Goal: Obtain resource: Obtain resource

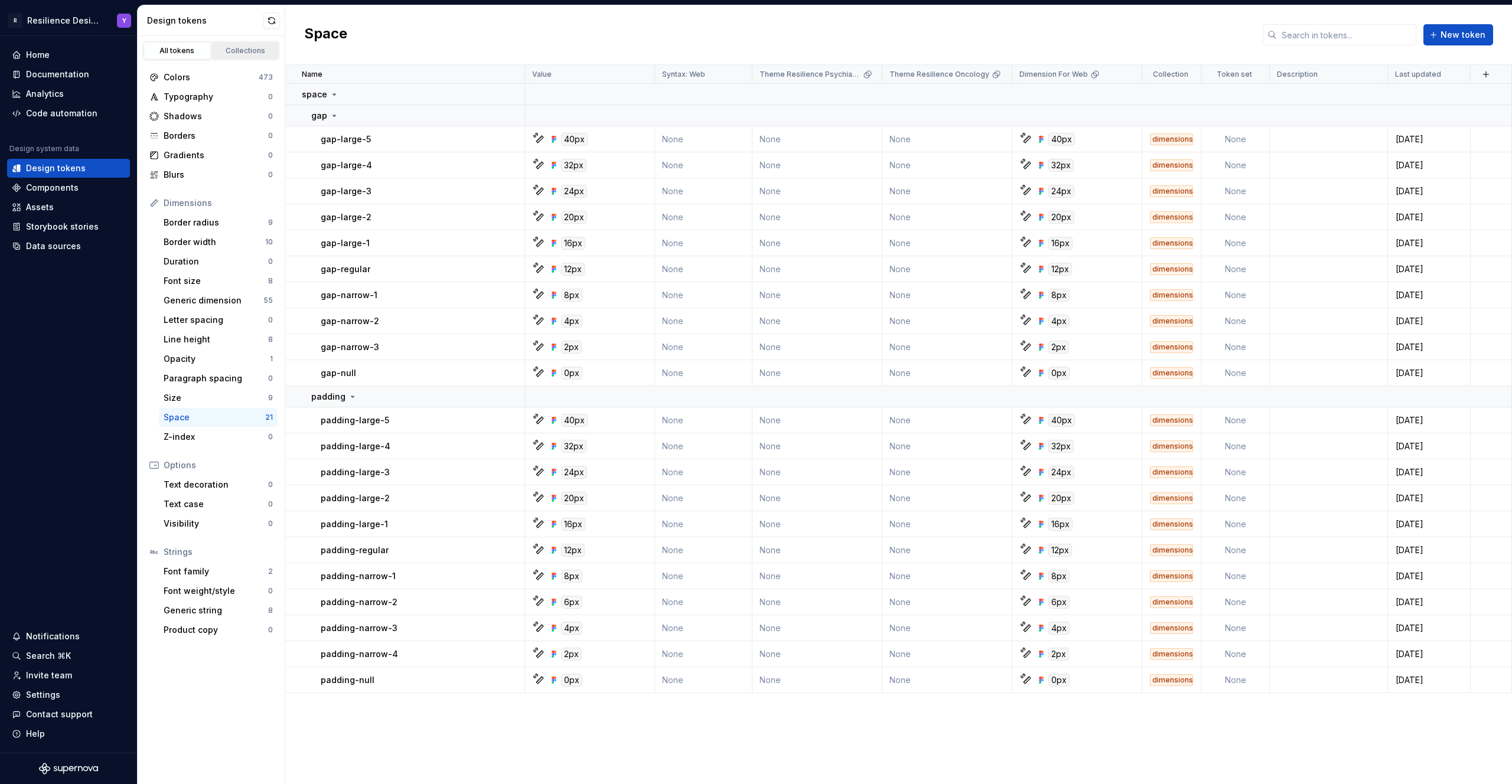
click at [226, 51] on div "Collections" at bounding box center [246, 50] width 59 height 9
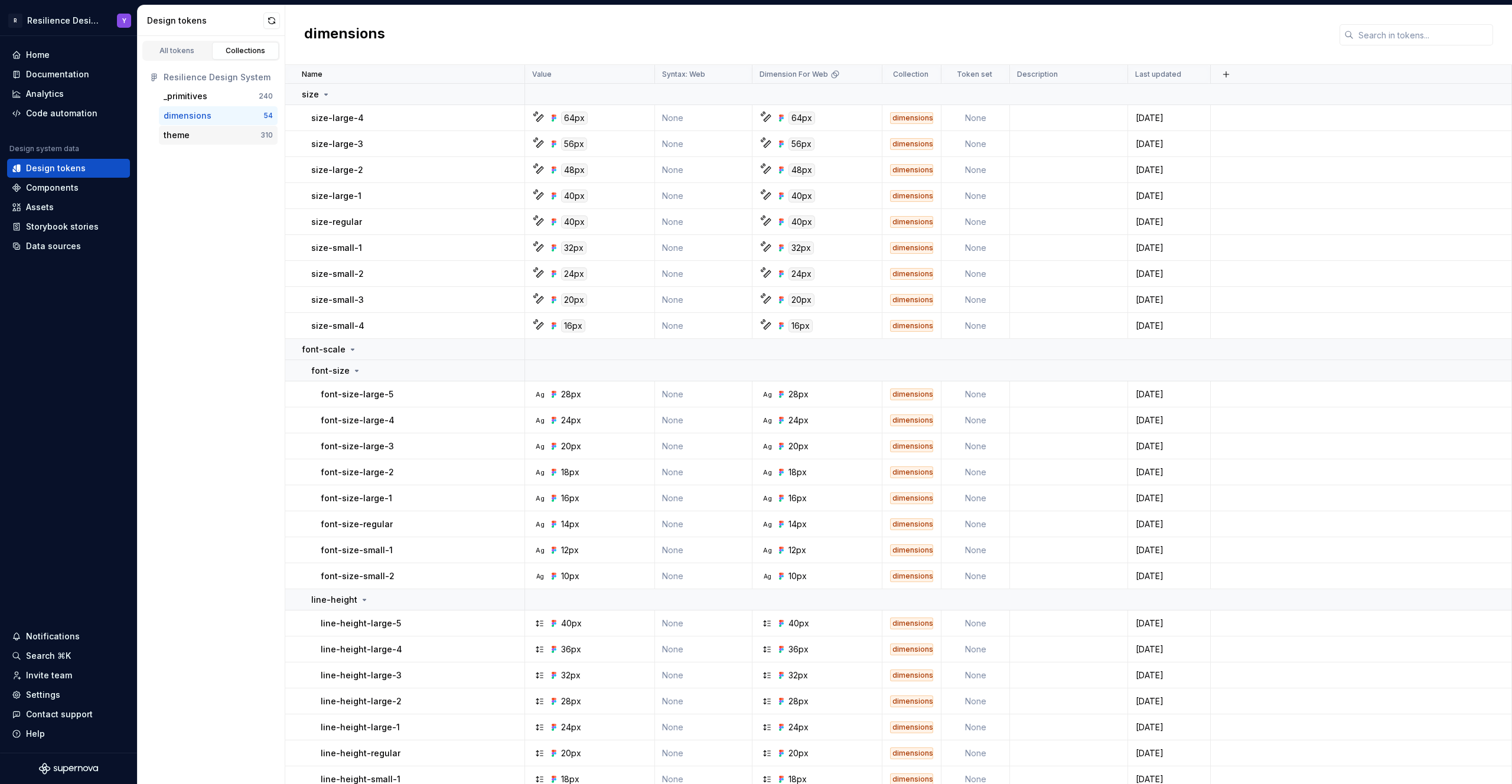
click at [203, 143] on div "theme 310" at bounding box center [218, 135] width 119 height 19
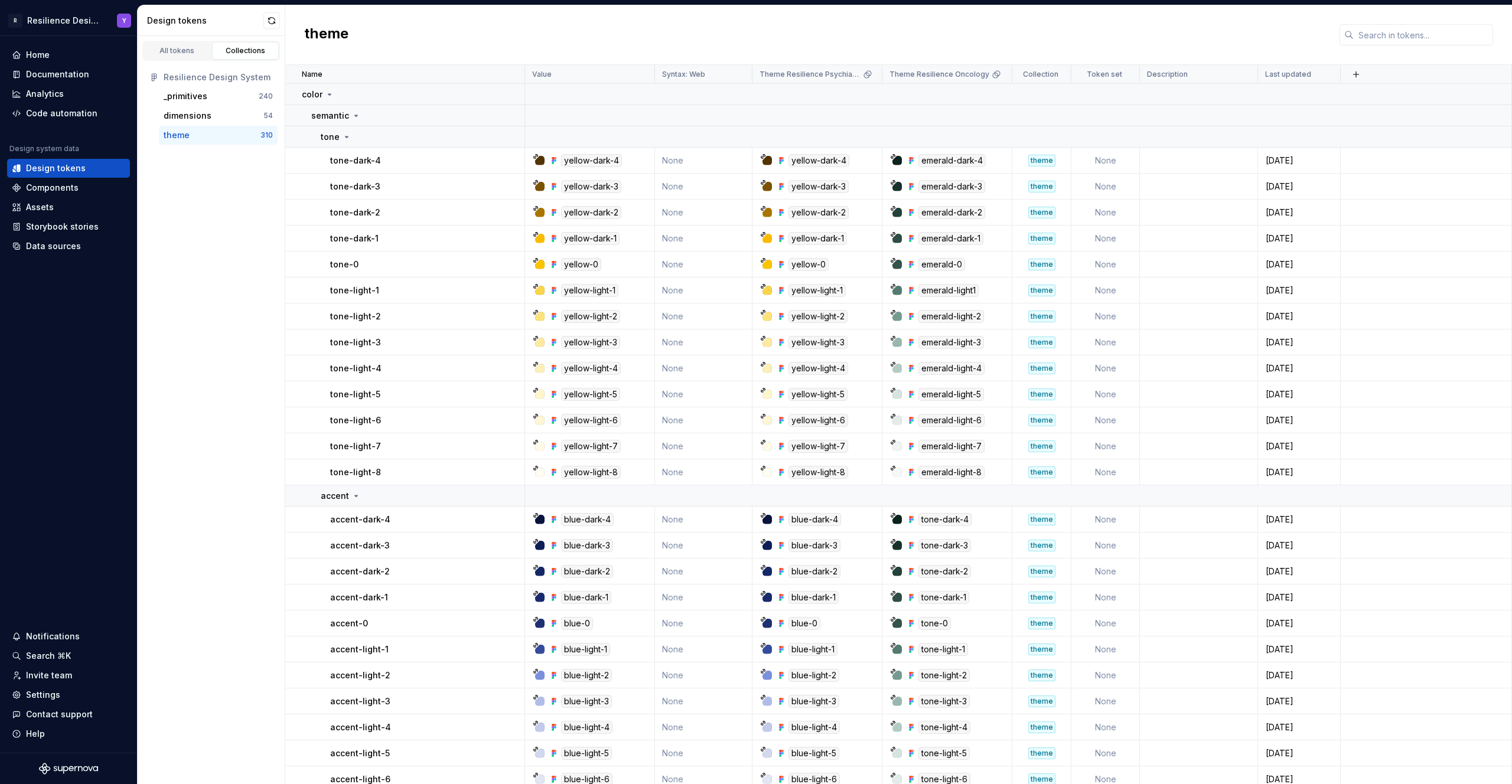
click at [203, 136] on div "theme" at bounding box center [211, 135] width 96 height 12
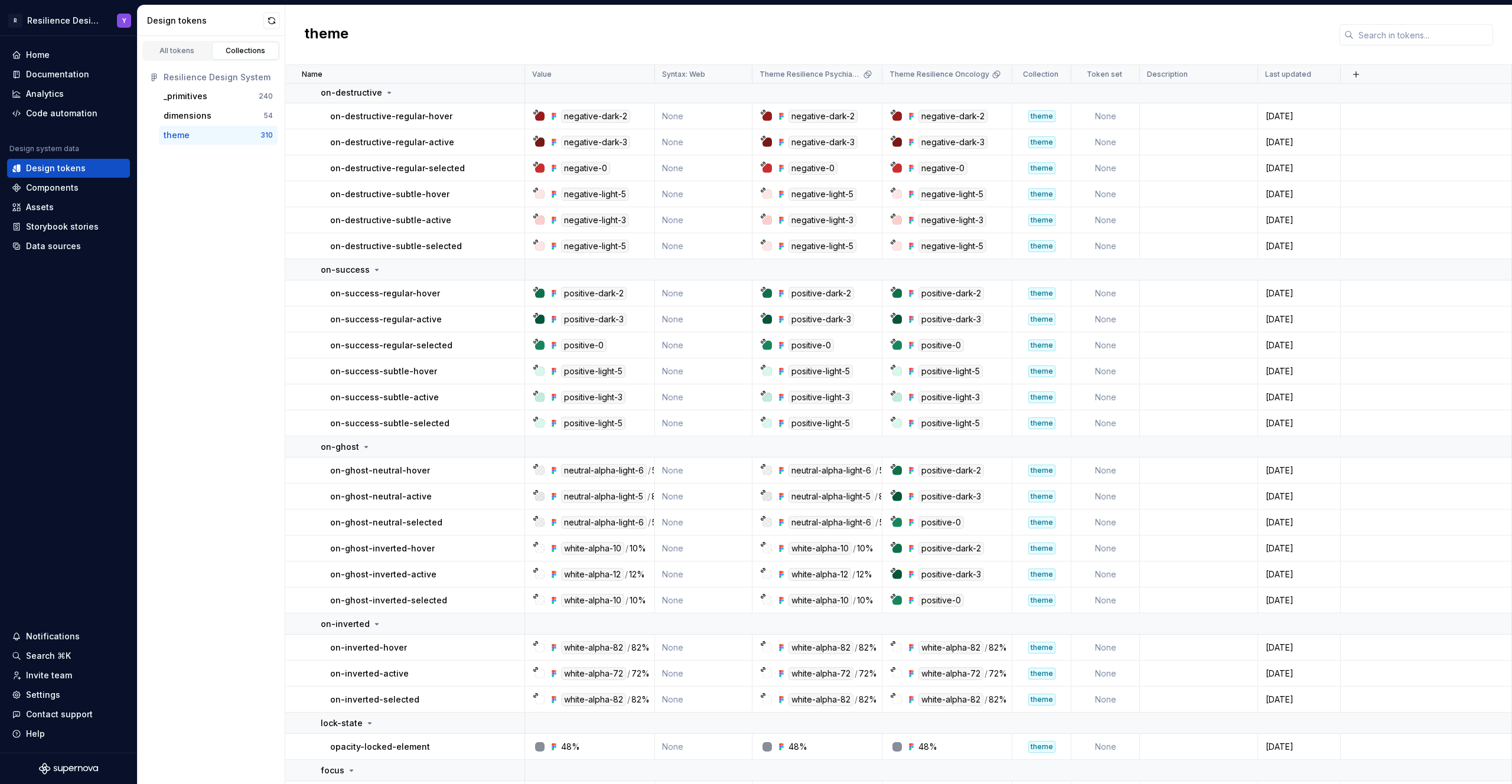
scroll to position [6861, 0]
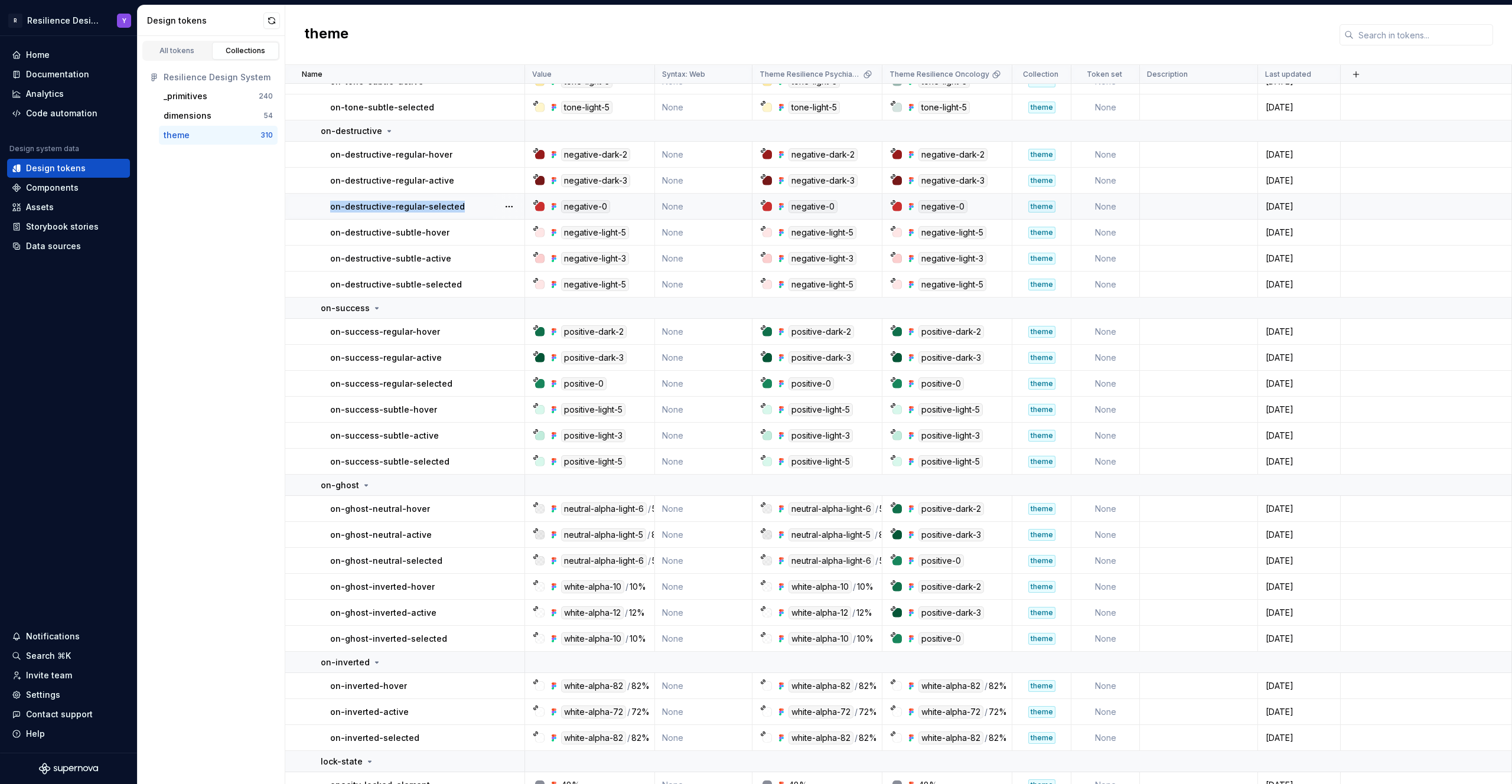
drag, startPoint x: 324, startPoint y: 211, endPoint x: 464, endPoint y: 208, distance: 140.0
click at [464, 208] on td "on-destructive-regular-selected" at bounding box center [405, 207] width 240 height 26
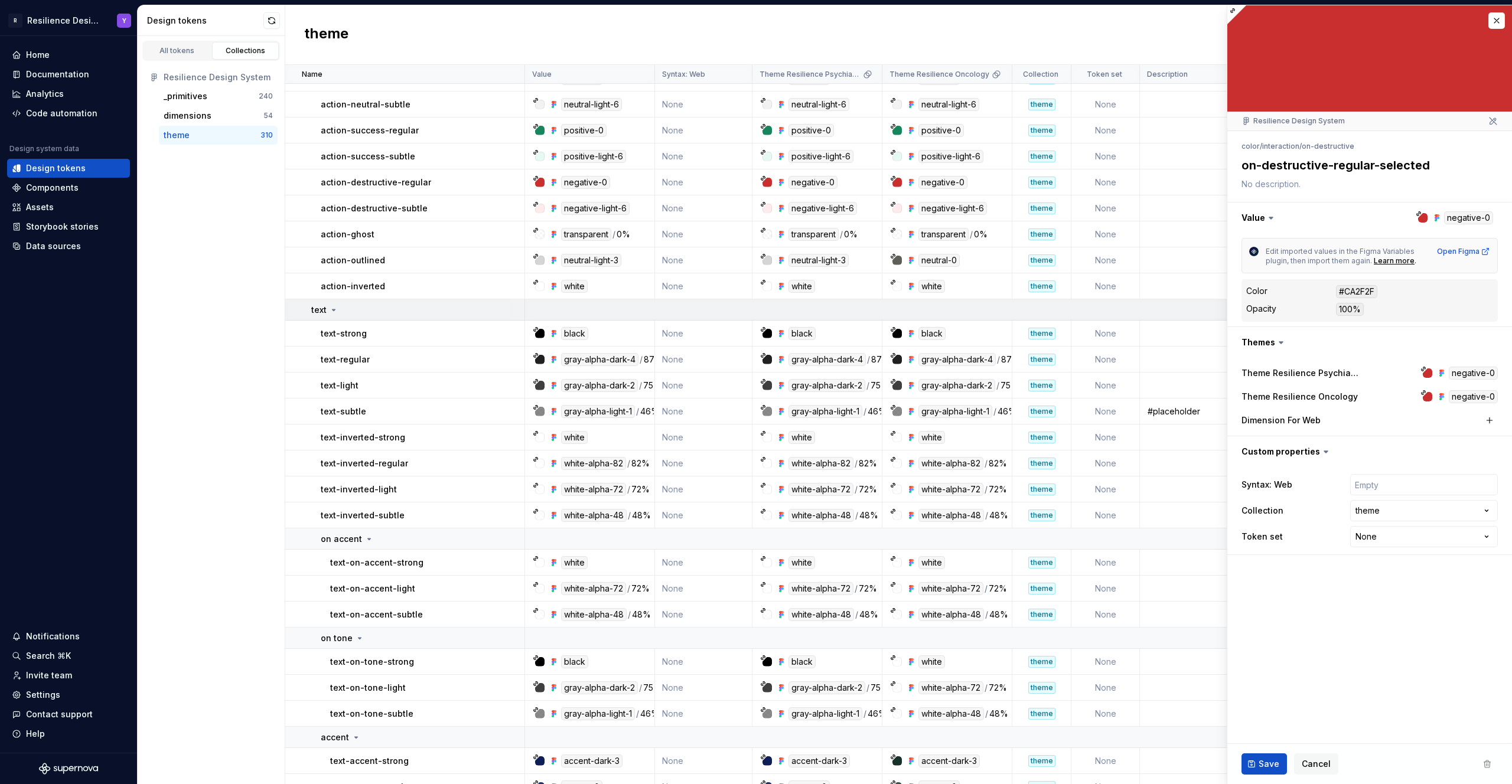
scroll to position [3896, 0]
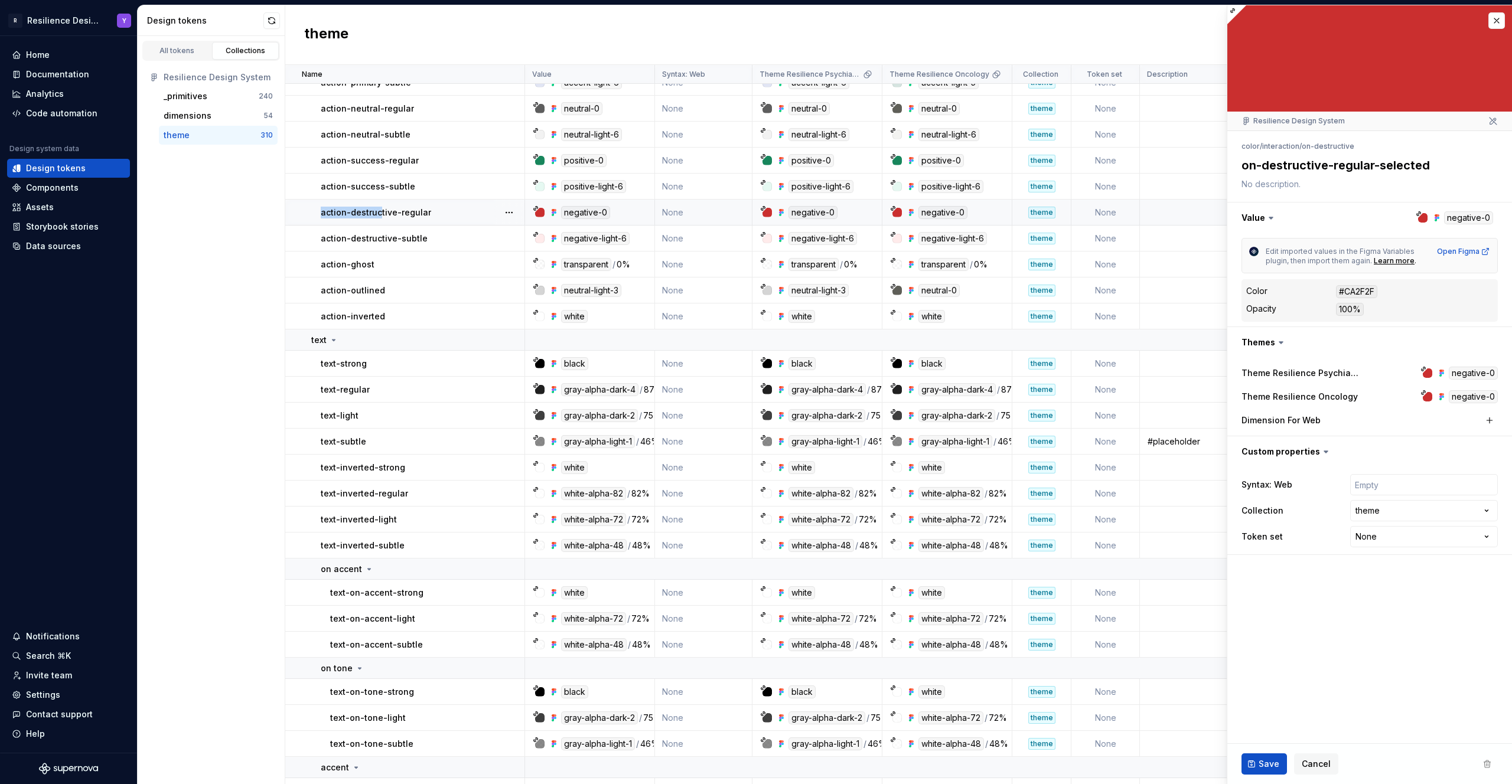
drag, startPoint x: 447, startPoint y: 205, endPoint x: 389, endPoint y: 208, distance: 58.1
click at [383, 208] on td "action-destructive-regular" at bounding box center [405, 213] width 240 height 26
type textarea "*"
click at [1417, 17] on div at bounding box center [1369, 58] width 284 height 106
click at [1502, 16] on button "button" at bounding box center [1496, 21] width 16 height 16
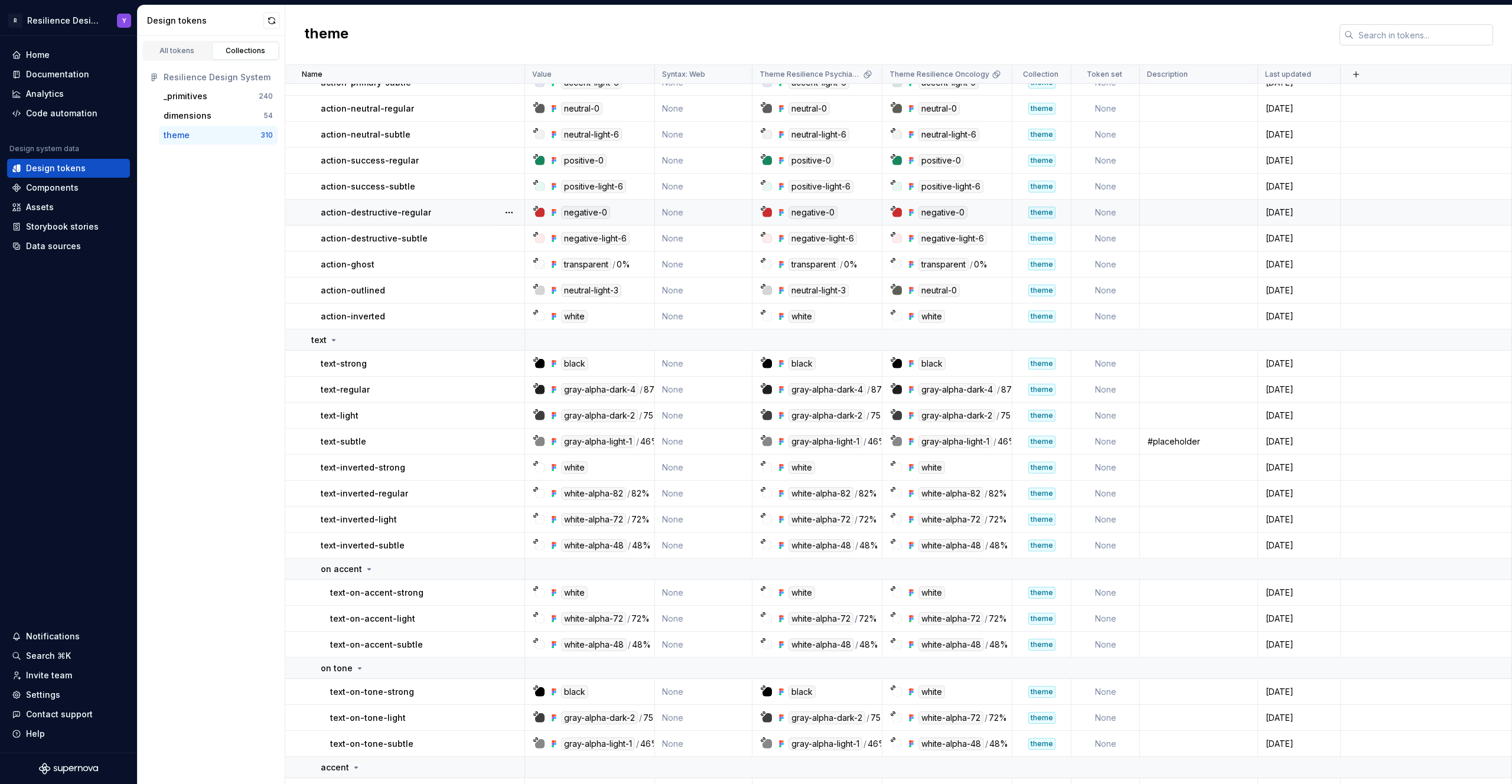
click at [1387, 36] on input "text" at bounding box center [1423, 35] width 139 height 21
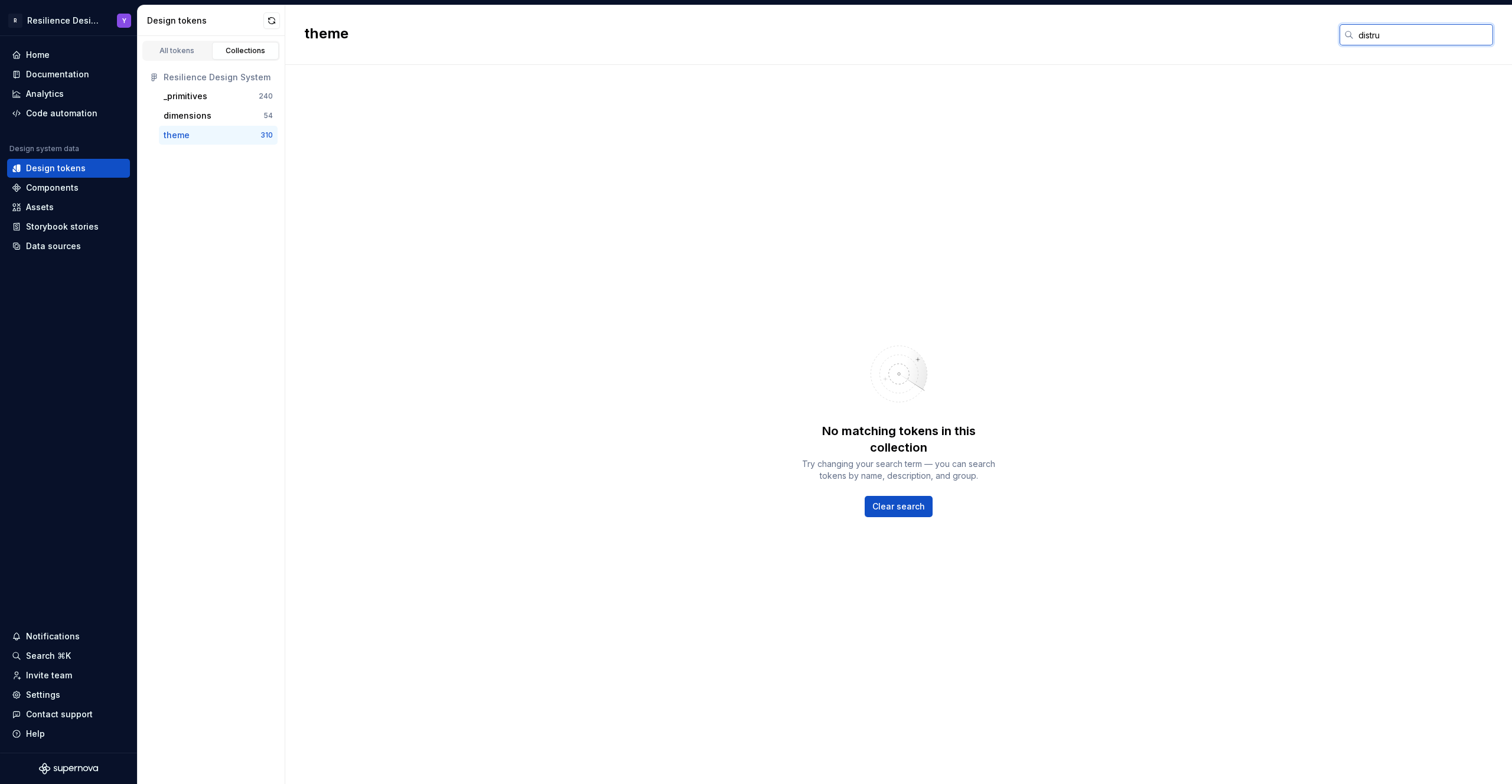
type input "distruc"
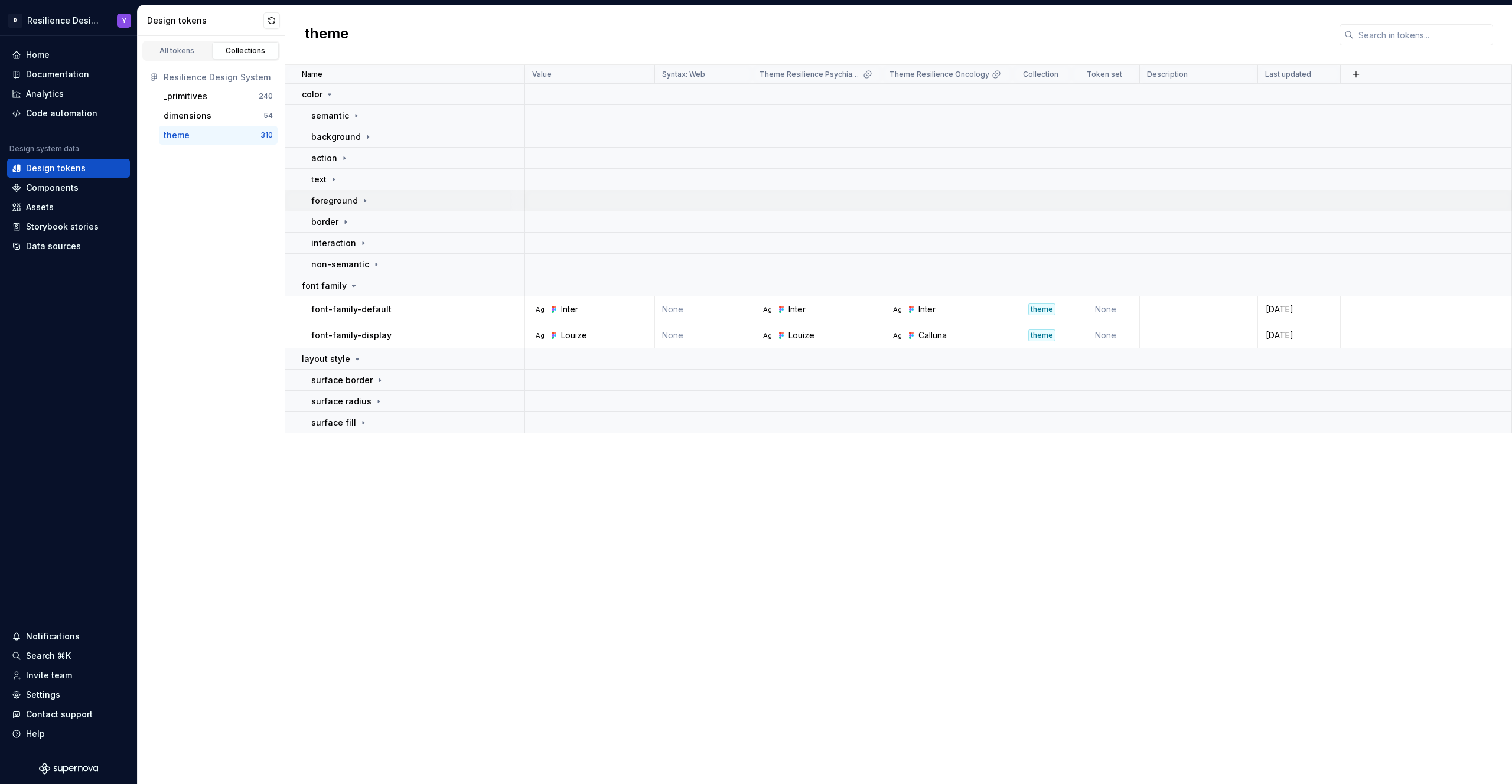
click at [396, 194] on td "foreground" at bounding box center [405, 201] width 240 height 21
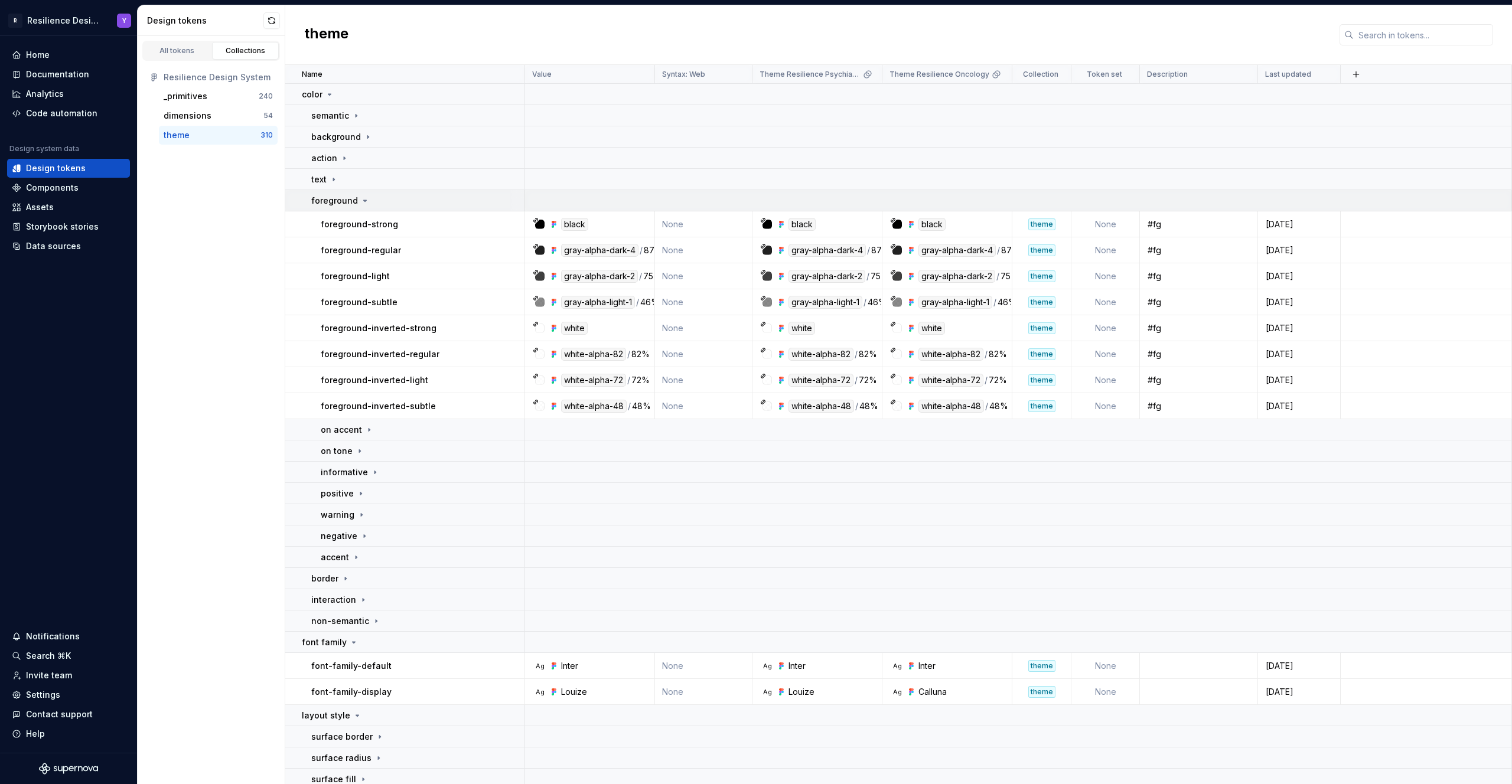
click at [396, 195] on div "foreground" at bounding box center [418, 200] width 213 height 12
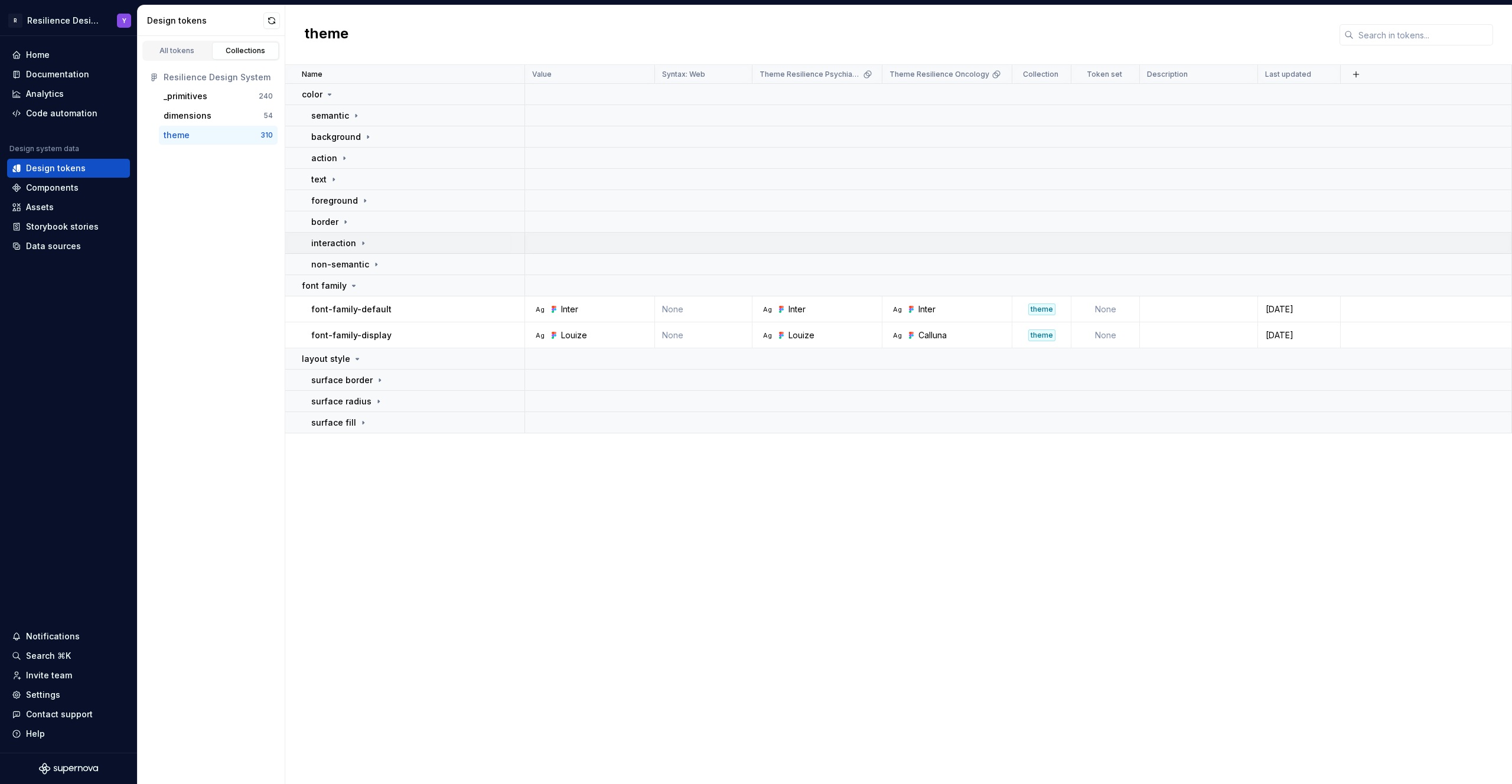
click at [387, 246] on div "interaction" at bounding box center [418, 243] width 213 height 12
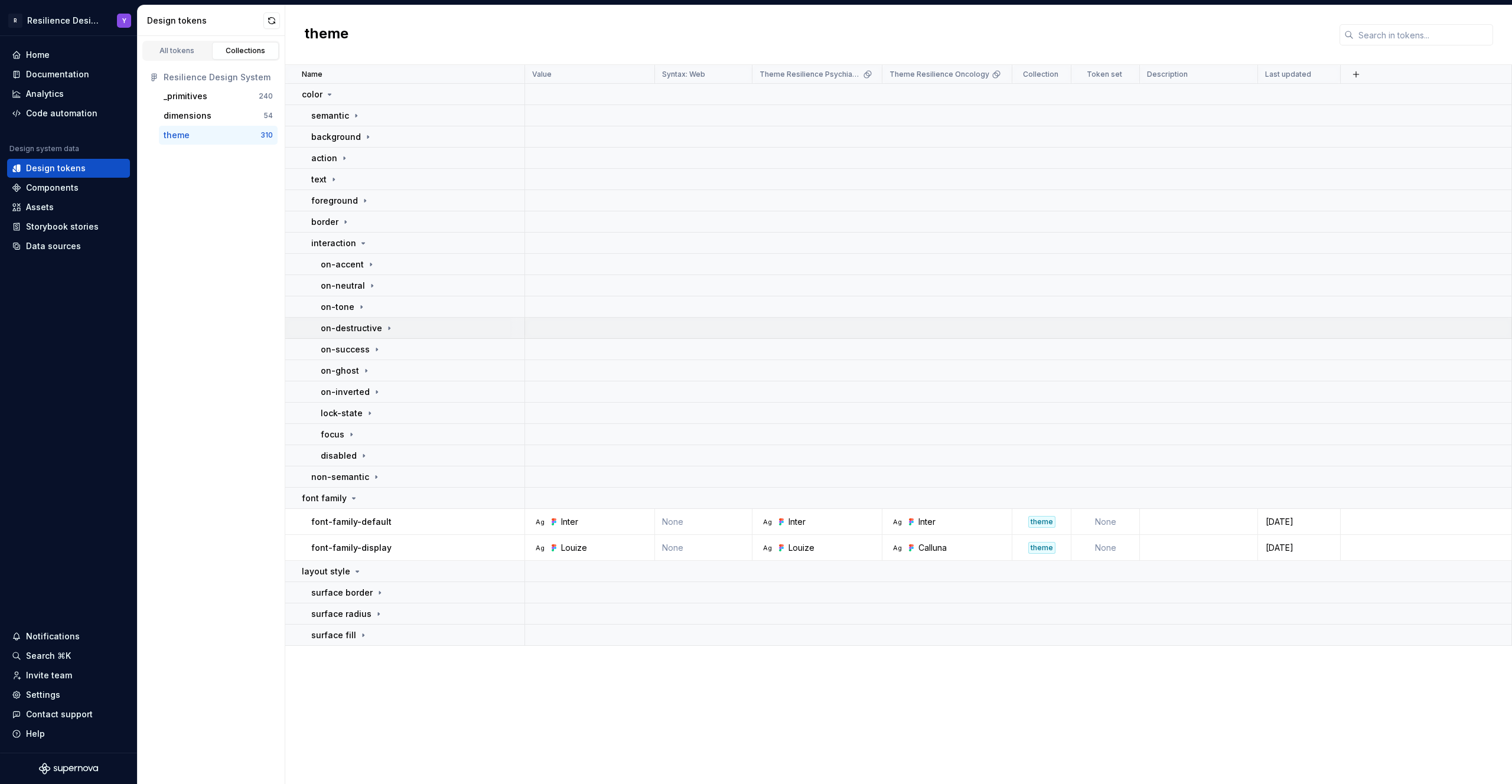
click at [411, 329] on div "on-destructive" at bounding box center [422, 328] width 203 height 12
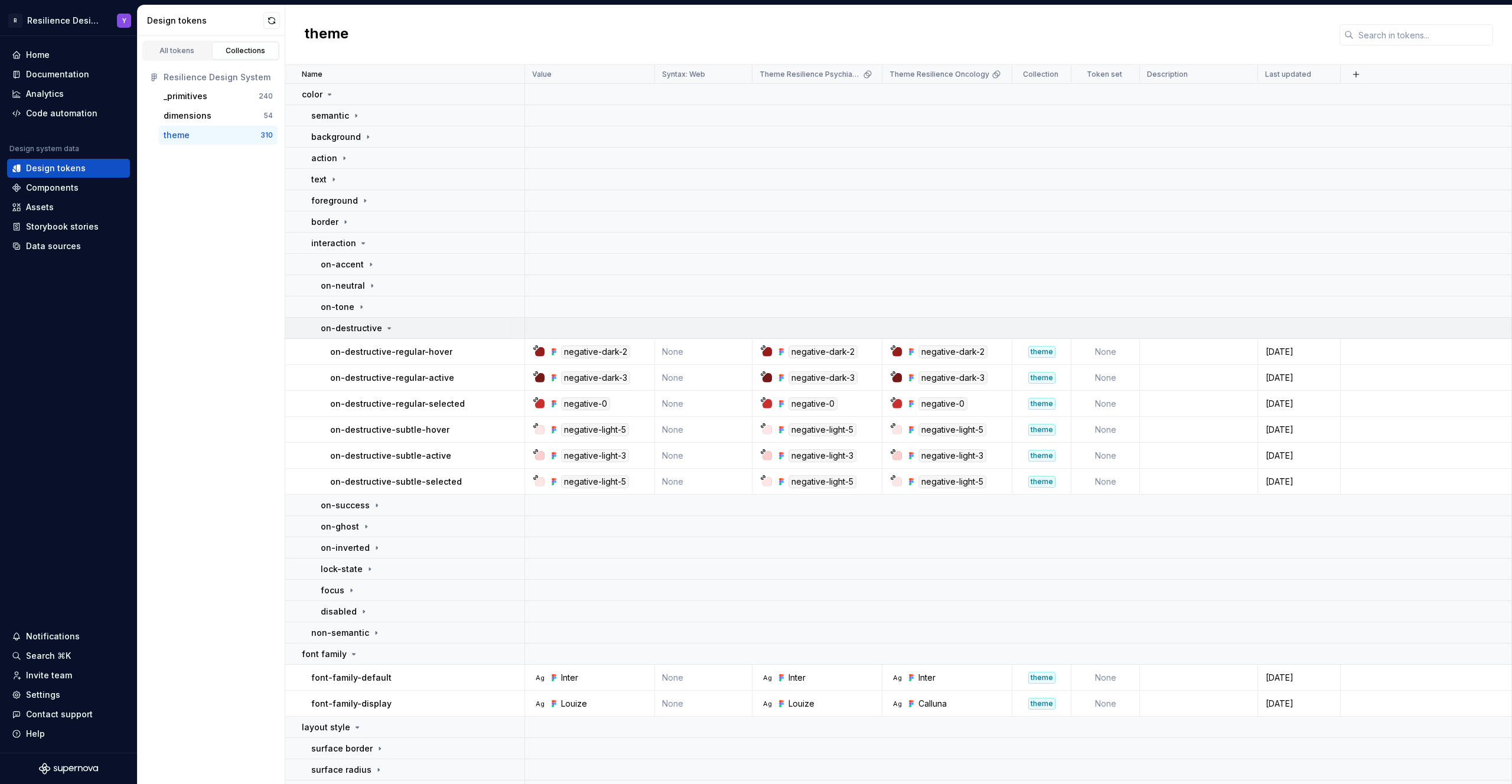
click at [438, 332] on div "on-destructive" at bounding box center [422, 328] width 203 height 12
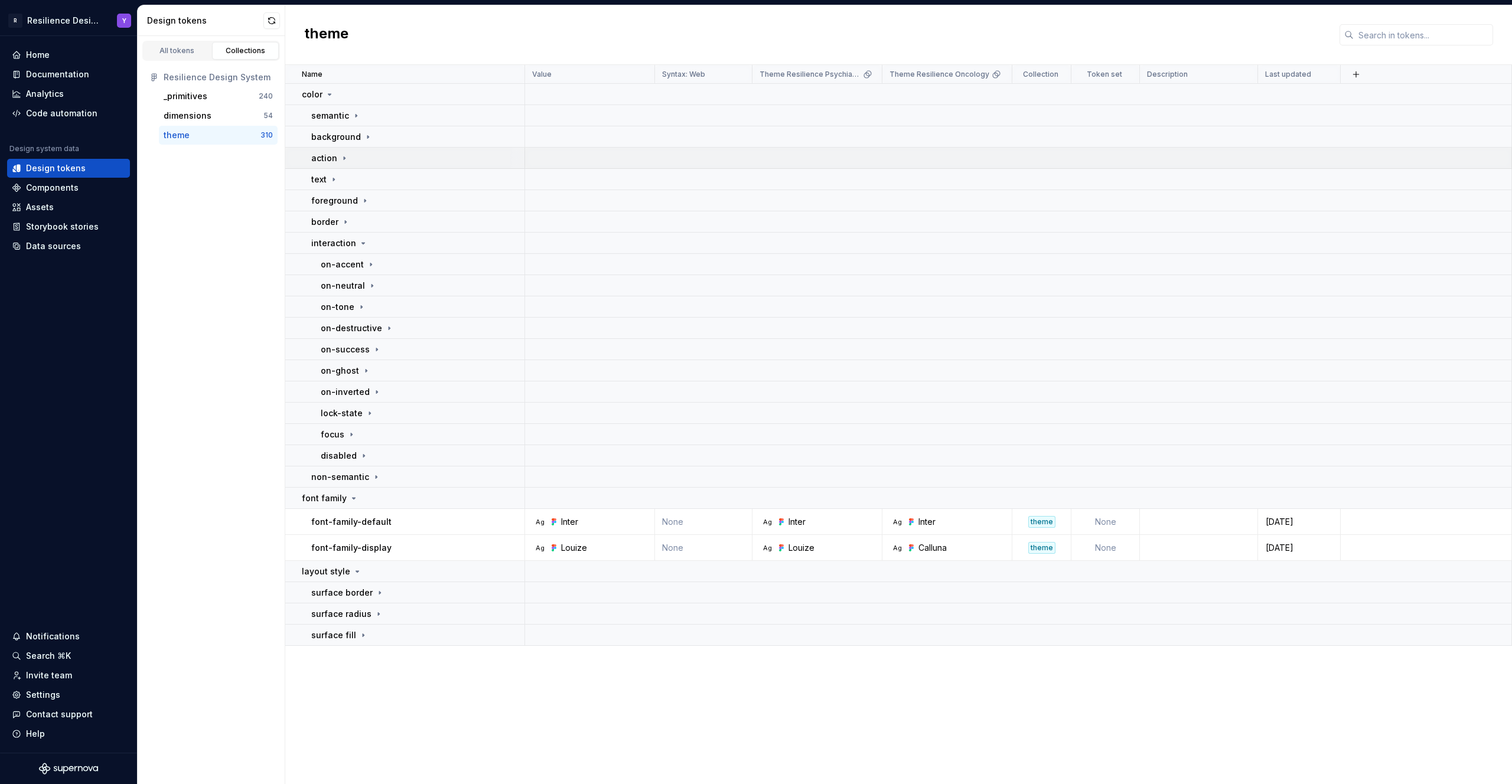
click at [367, 165] on td "action" at bounding box center [405, 158] width 240 height 21
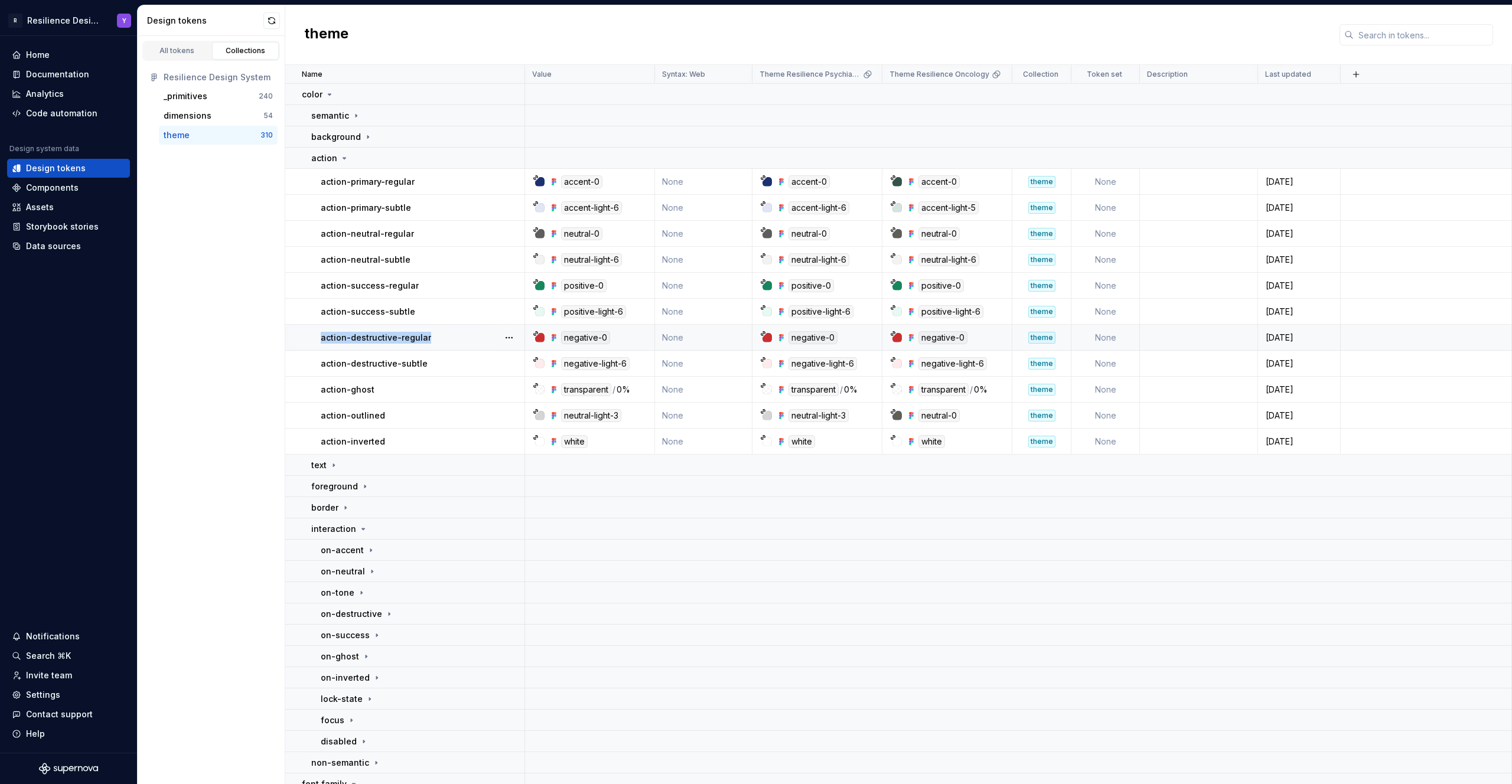
drag, startPoint x: 439, startPoint y: 340, endPoint x: 317, endPoint y: 340, distance: 122.0
click at [317, 340] on td "action-destructive-regular" at bounding box center [405, 338] width 240 height 26
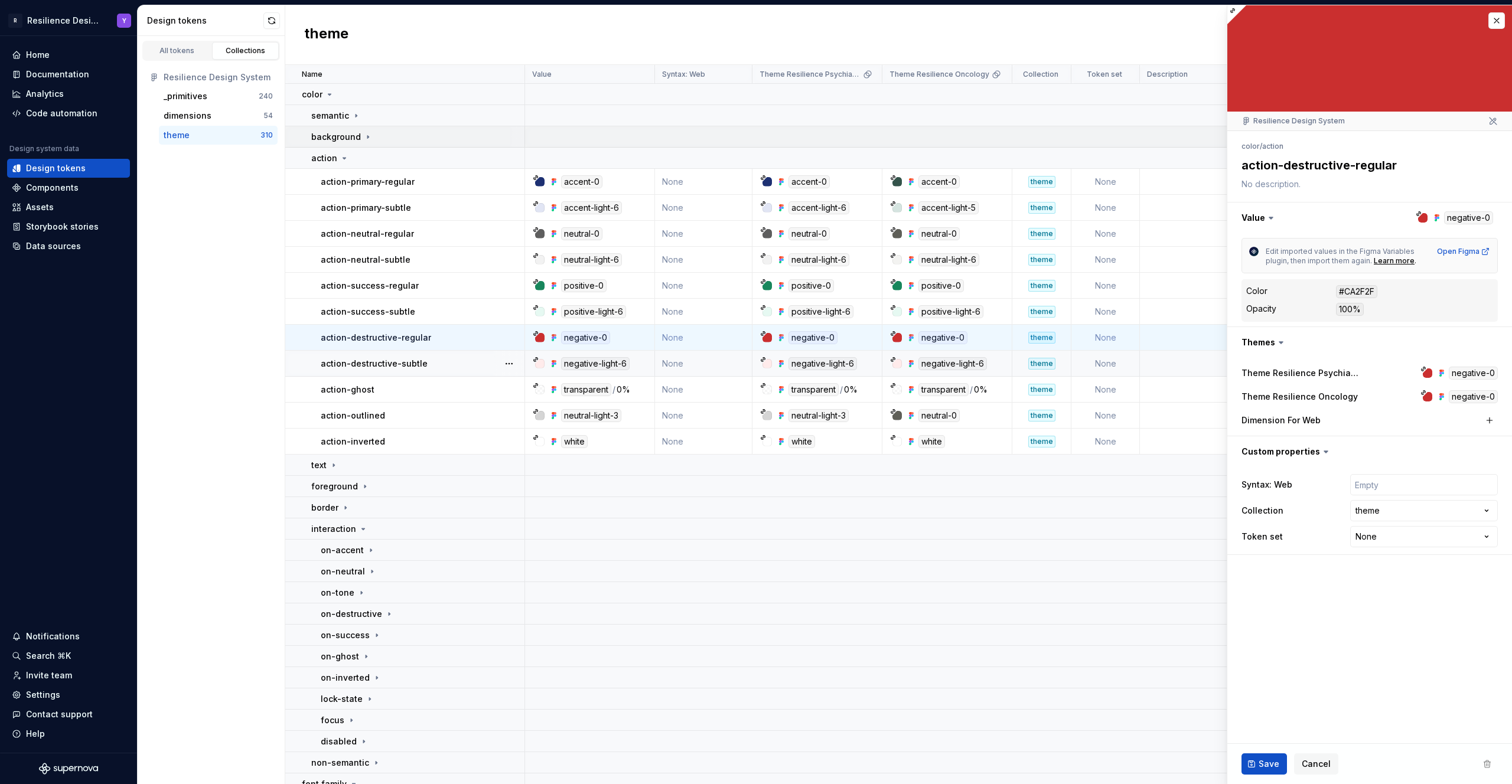
click at [406, 137] on div "background" at bounding box center [418, 137] width 213 height 12
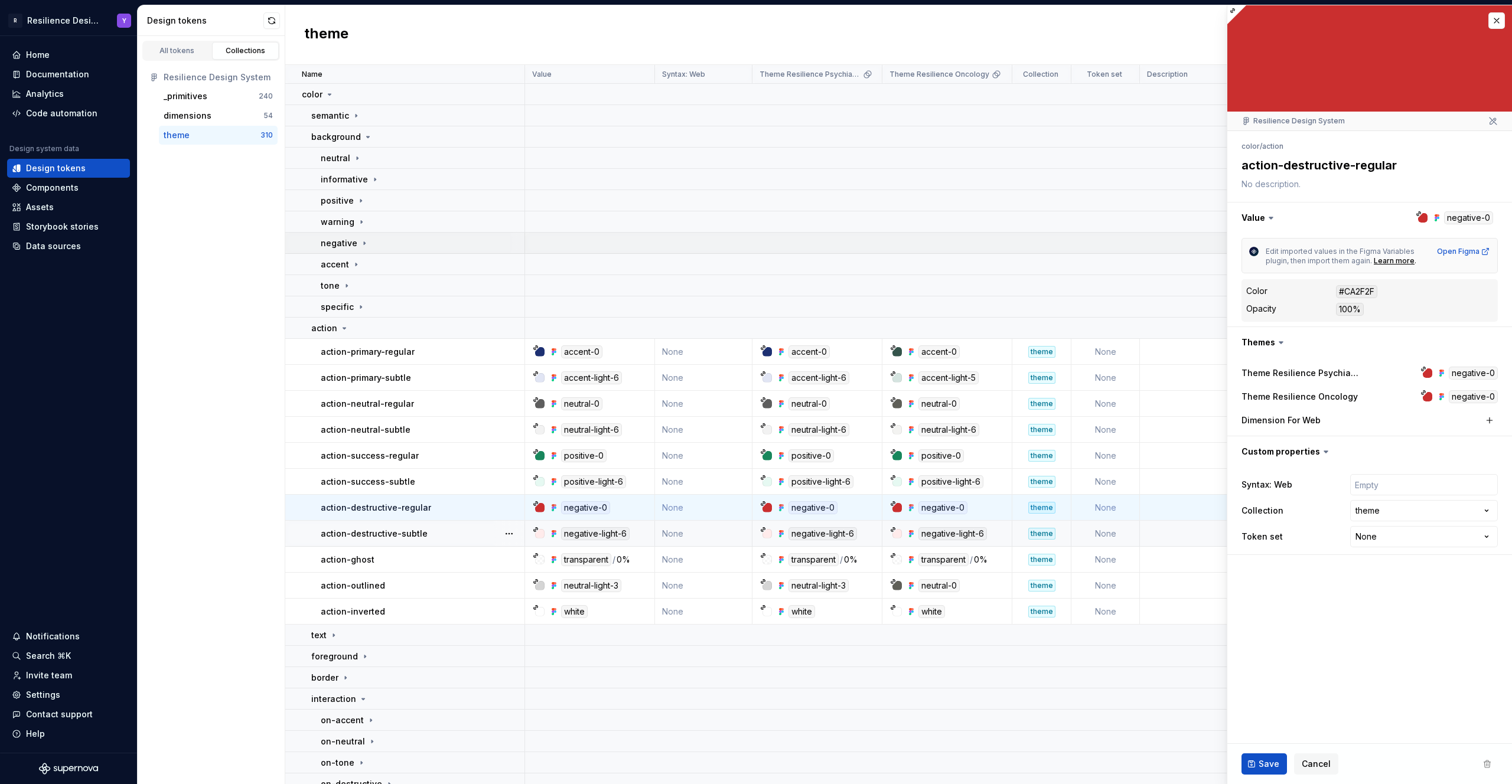
click at [383, 243] on div "negative" at bounding box center [422, 243] width 203 height 12
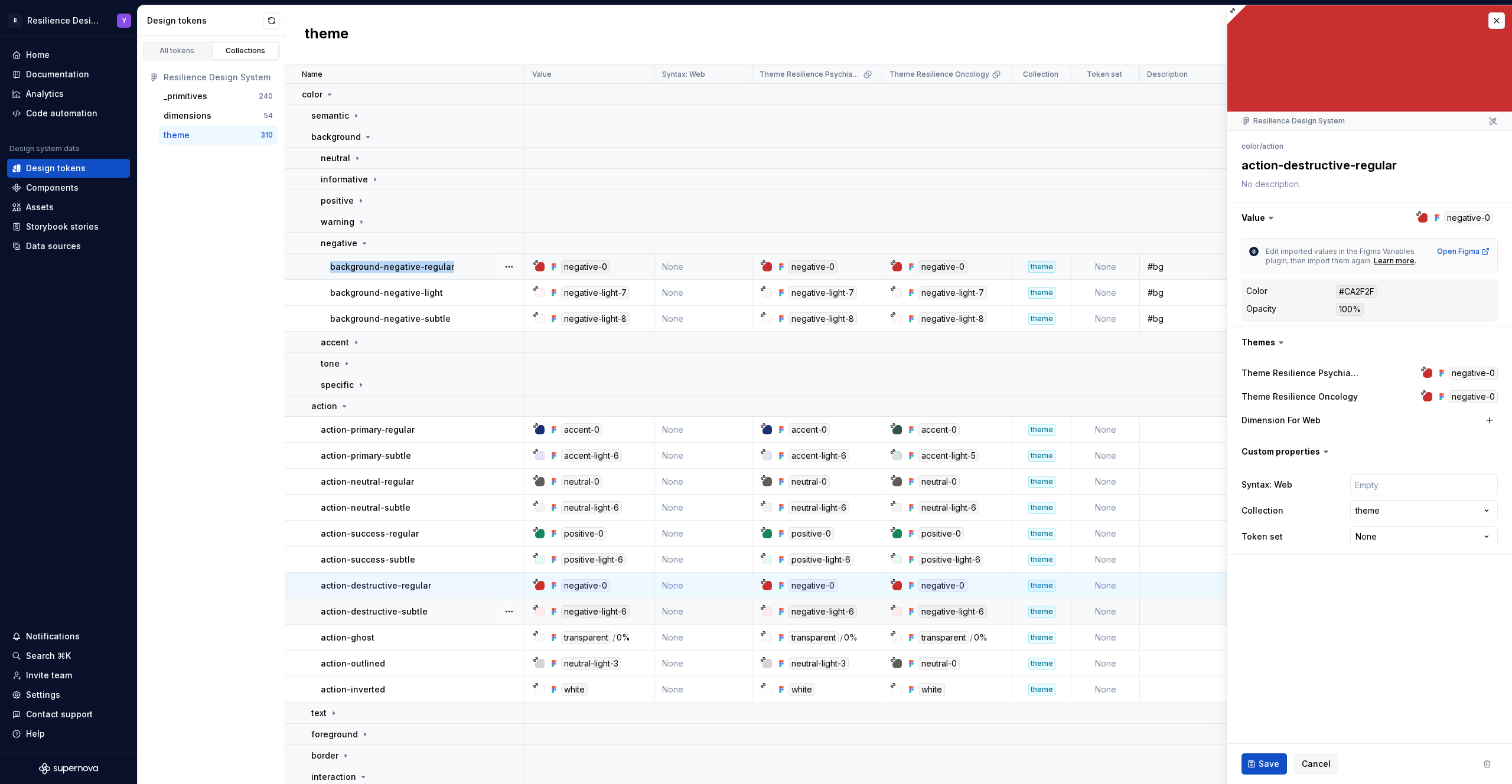
drag, startPoint x: 477, startPoint y: 270, endPoint x: 330, endPoint y: 268, distance: 147.0
click at [330, 268] on div "background-negative-regular" at bounding box center [426, 267] width 194 height 12
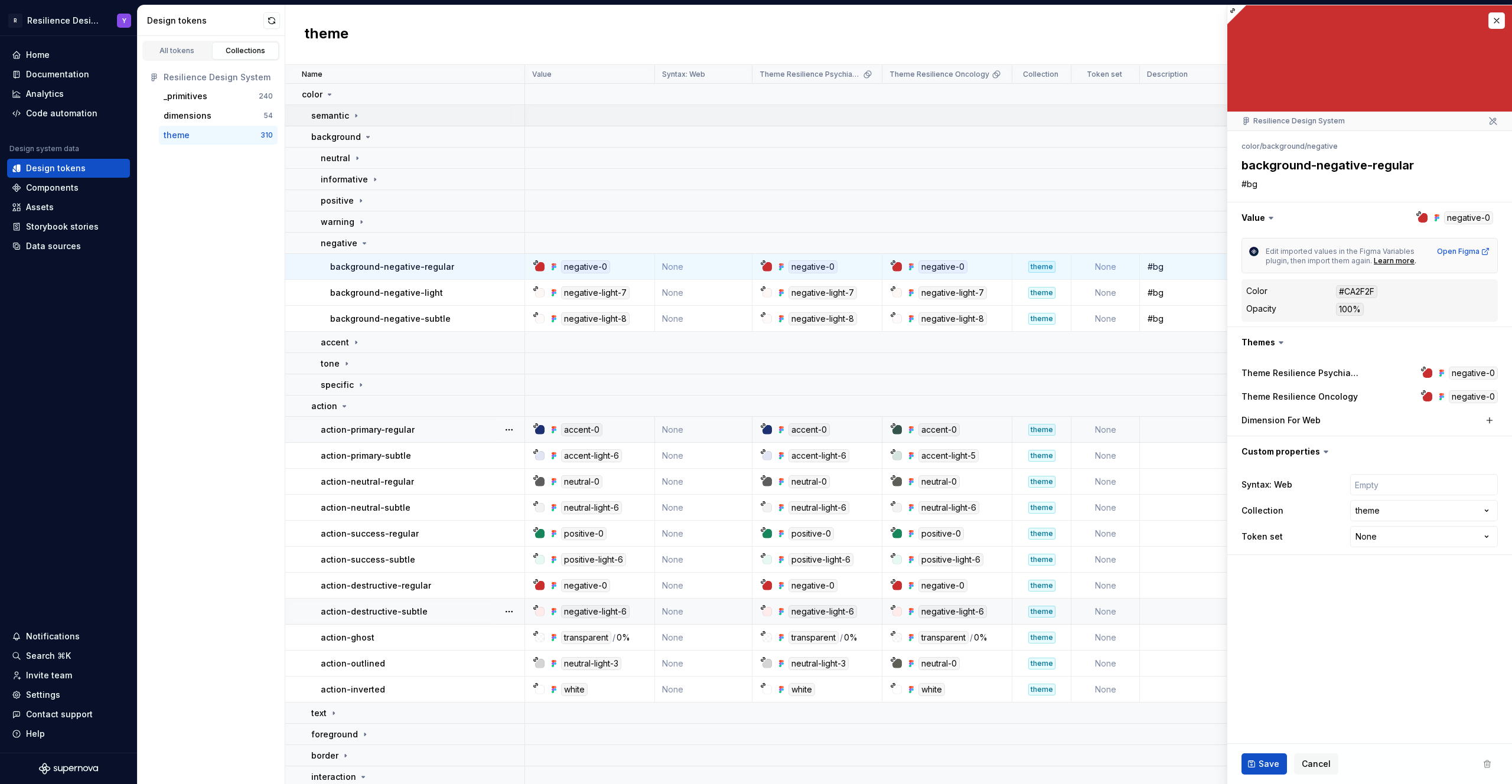
click at [391, 114] on div "semantic" at bounding box center [418, 115] width 213 height 12
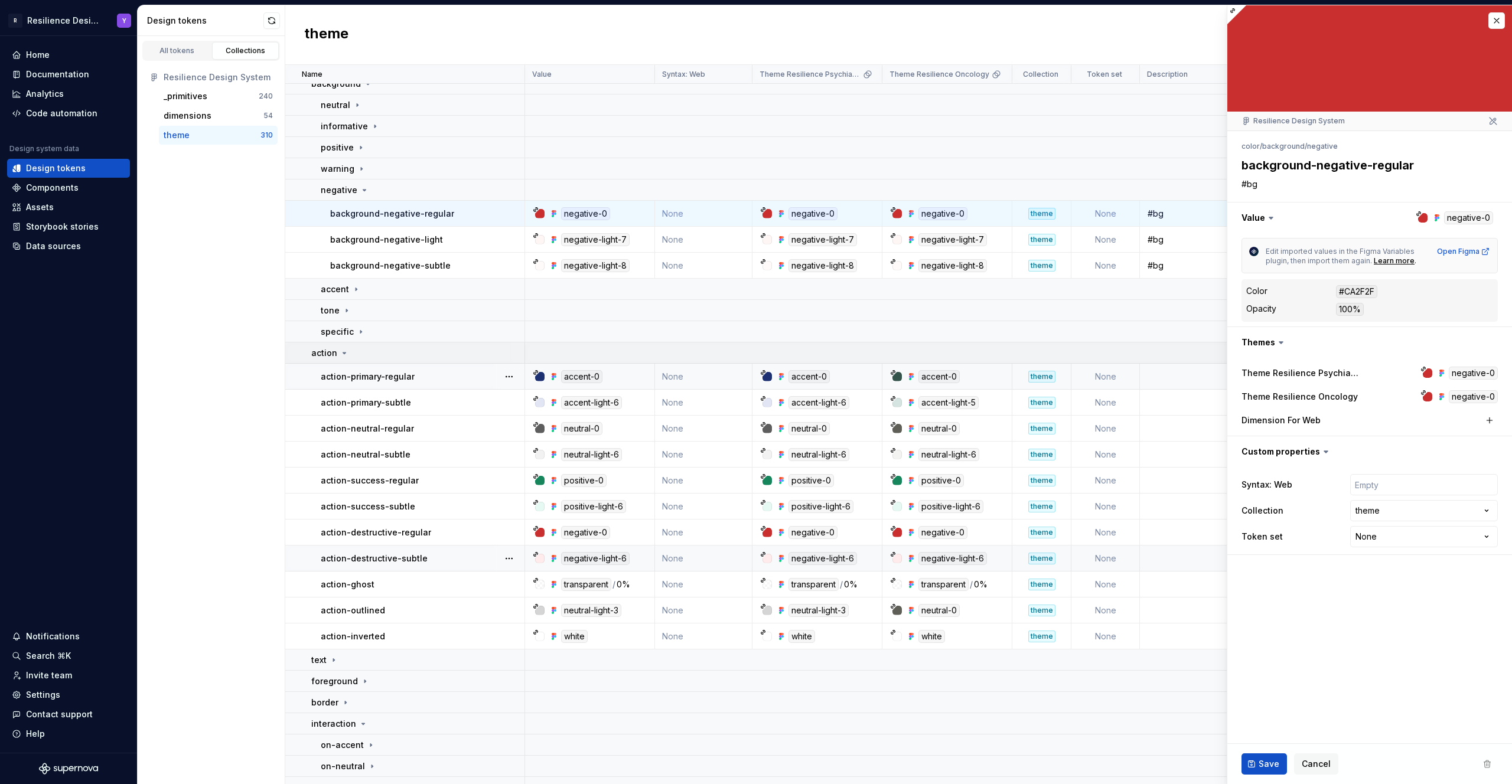
scroll to position [220, 0]
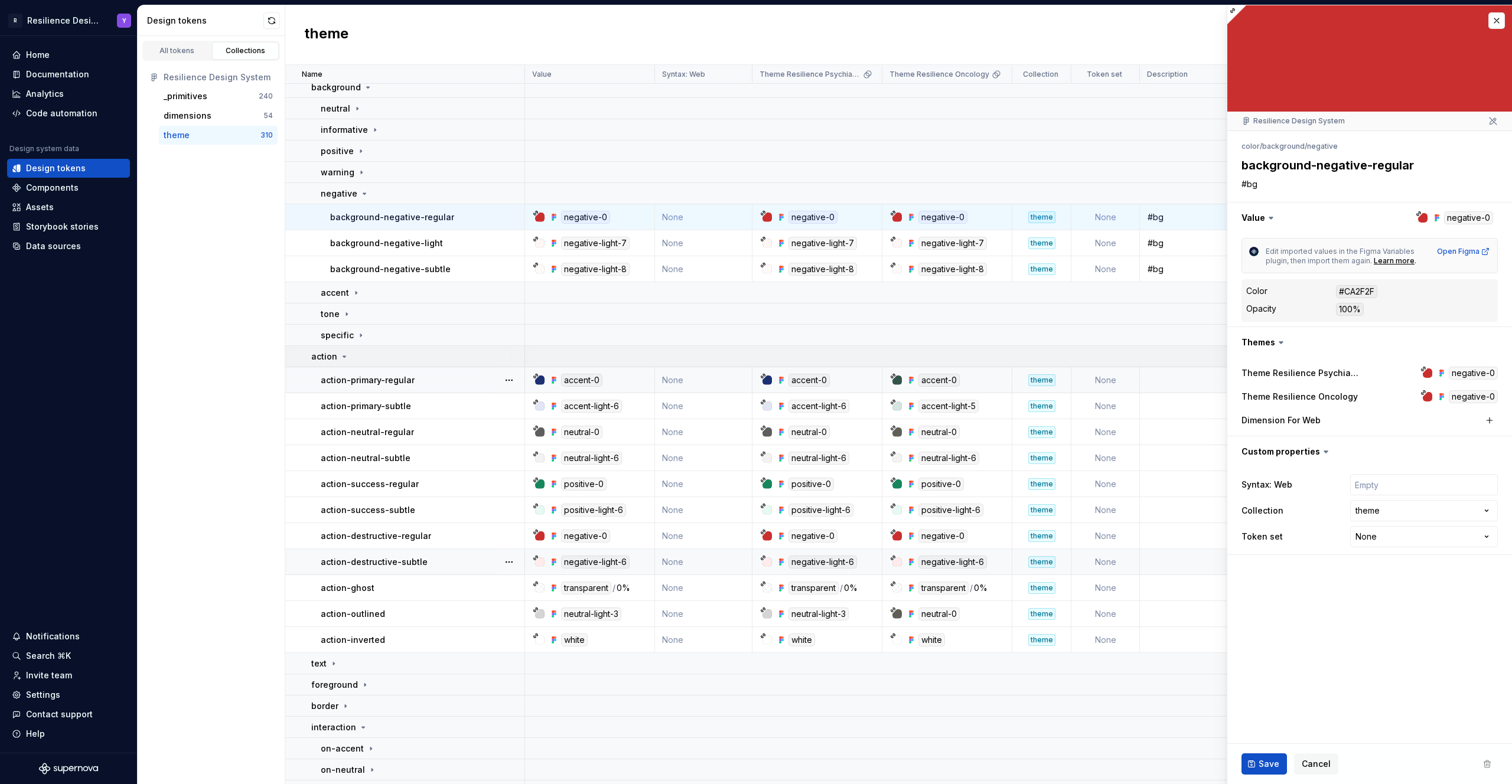
click at [361, 353] on div "action" at bounding box center [418, 357] width 213 height 12
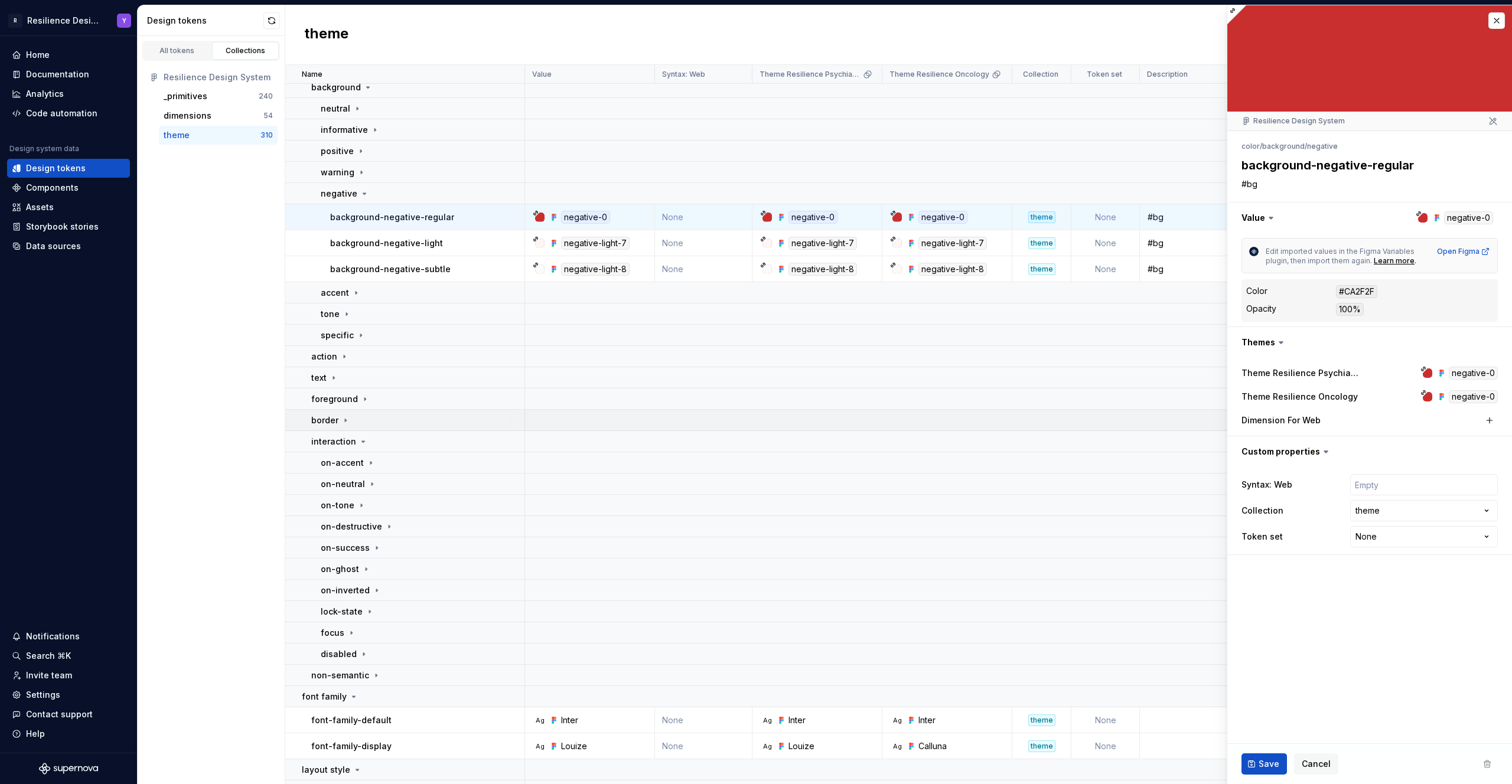
click at [399, 424] on div "border" at bounding box center [418, 420] width 213 height 12
click at [403, 522] on div "negative" at bounding box center [422, 527] width 203 height 12
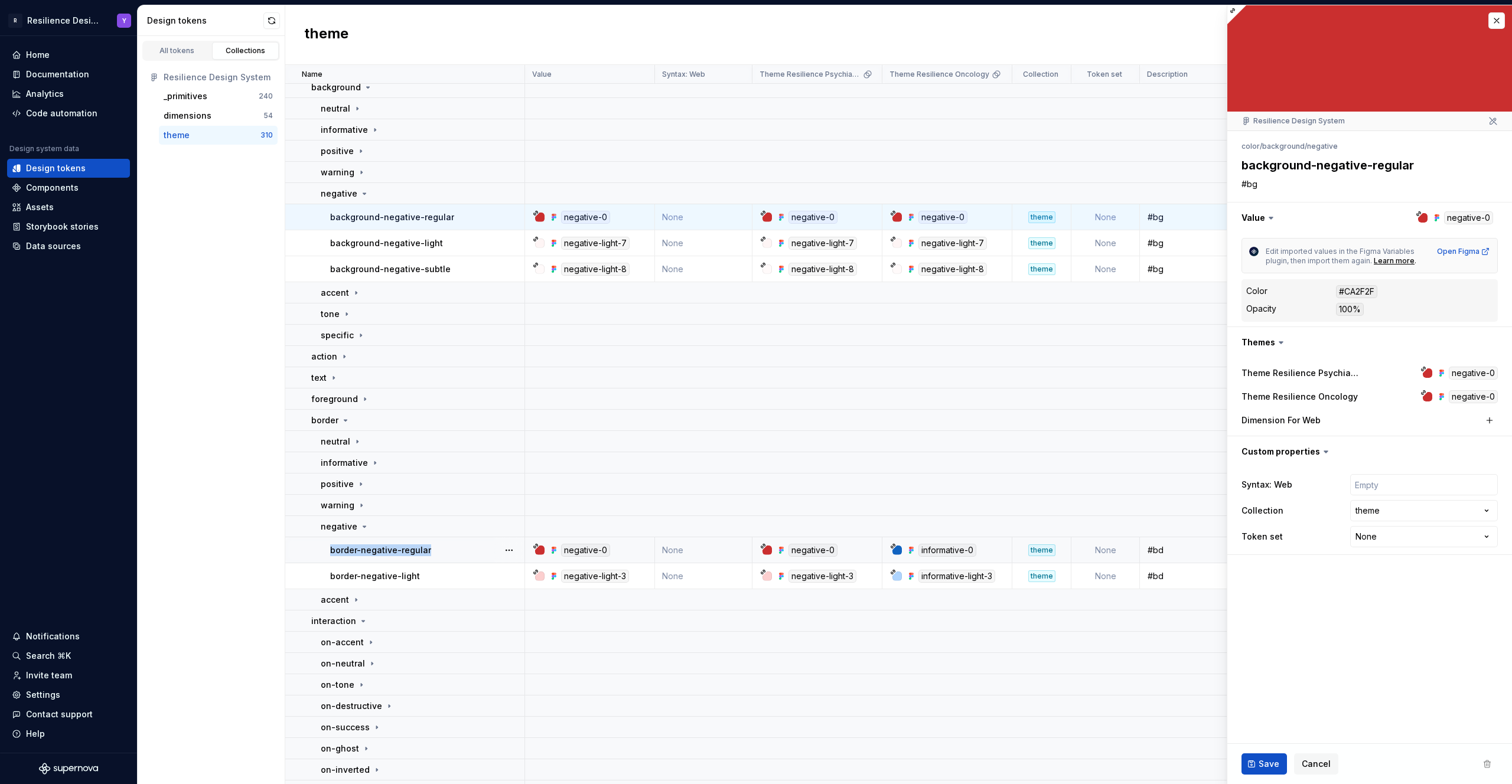
drag, startPoint x: 451, startPoint y: 550, endPoint x: 326, endPoint y: 545, distance: 125.1
click at [326, 545] on td "border-negative-regular" at bounding box center [405, 551] width 240 height 26
copy p "border-negative-regular"
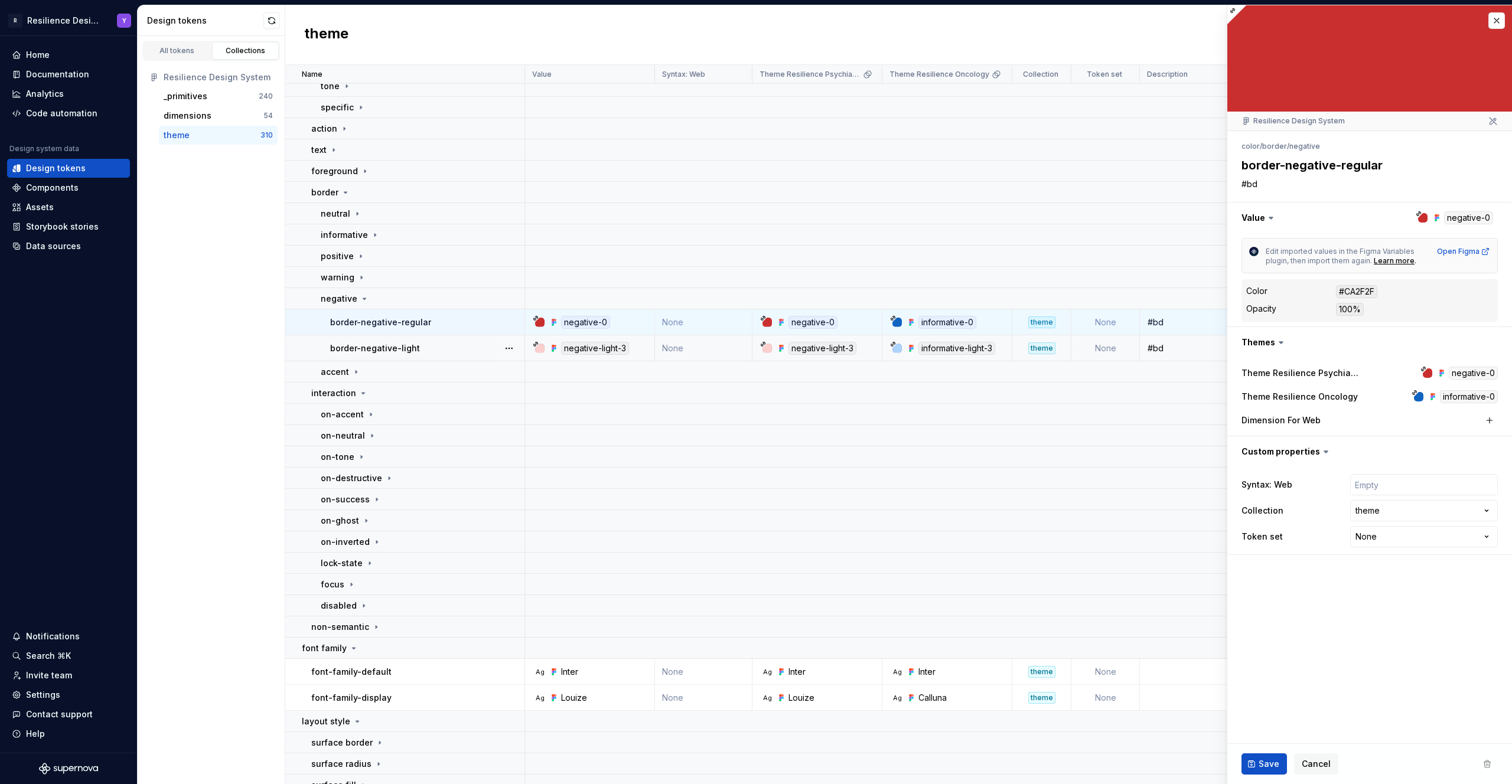
scroll to position [459, 0]
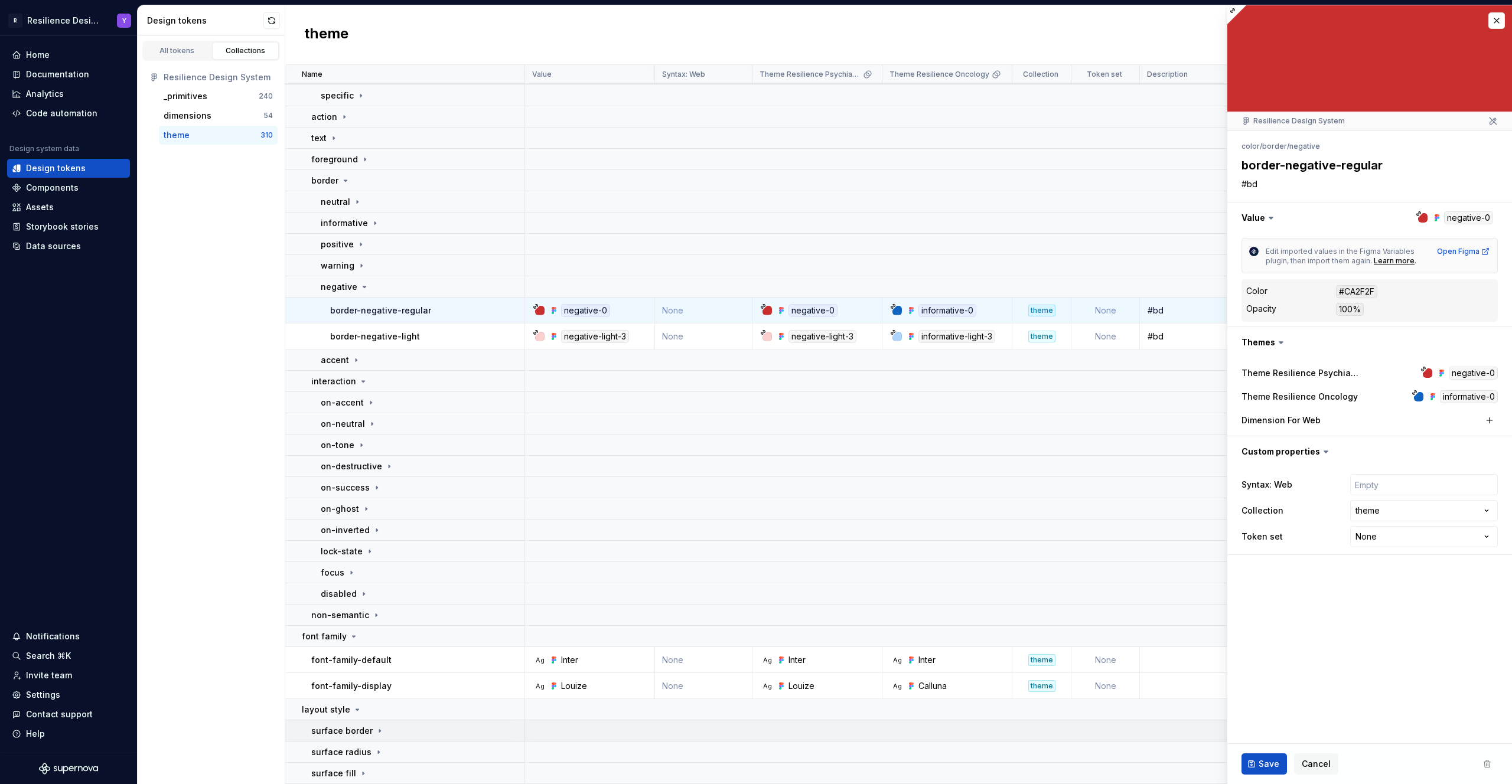
click at [476, 734] on div "surface border" at bounding box center [418, 731] width 213 height 12
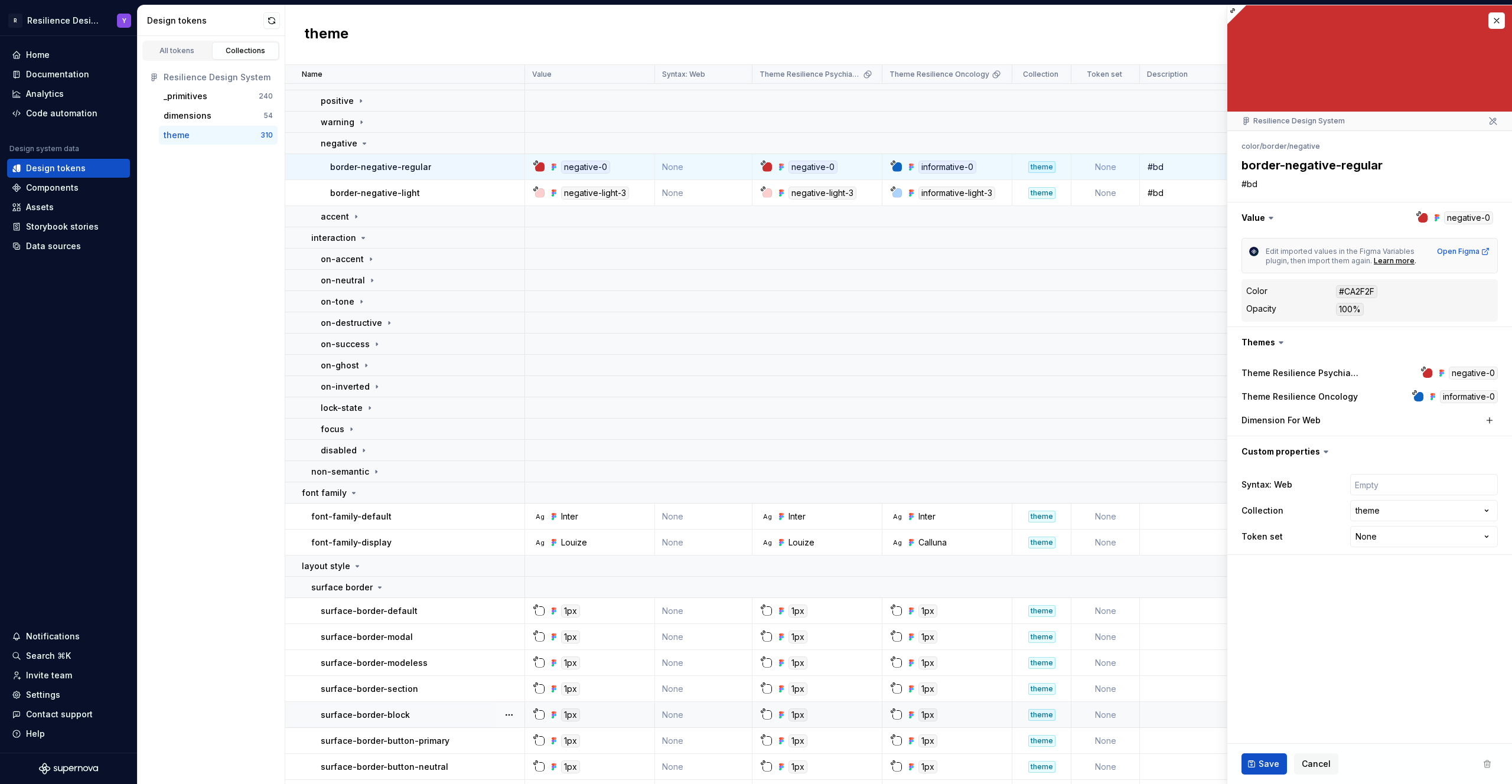
scroll to position [720, 0]
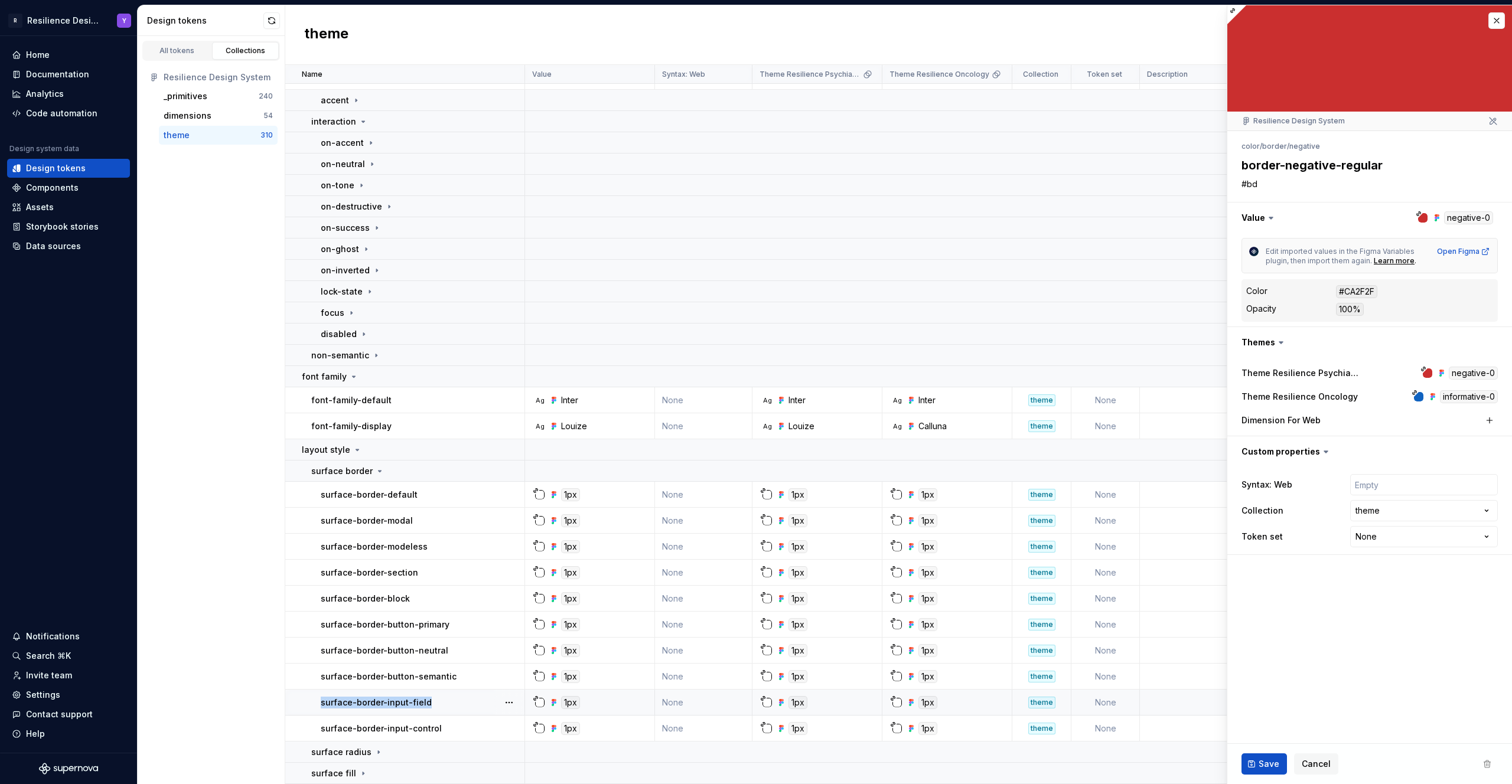
drag, startPoint x: 443, startPoint y: 703, endPoint x: 318, endPoint y: 702, distance: 125.0
click at [318, 702] on td "surface-border-input-field" at bounding box center [405, 703] width 240 height 26
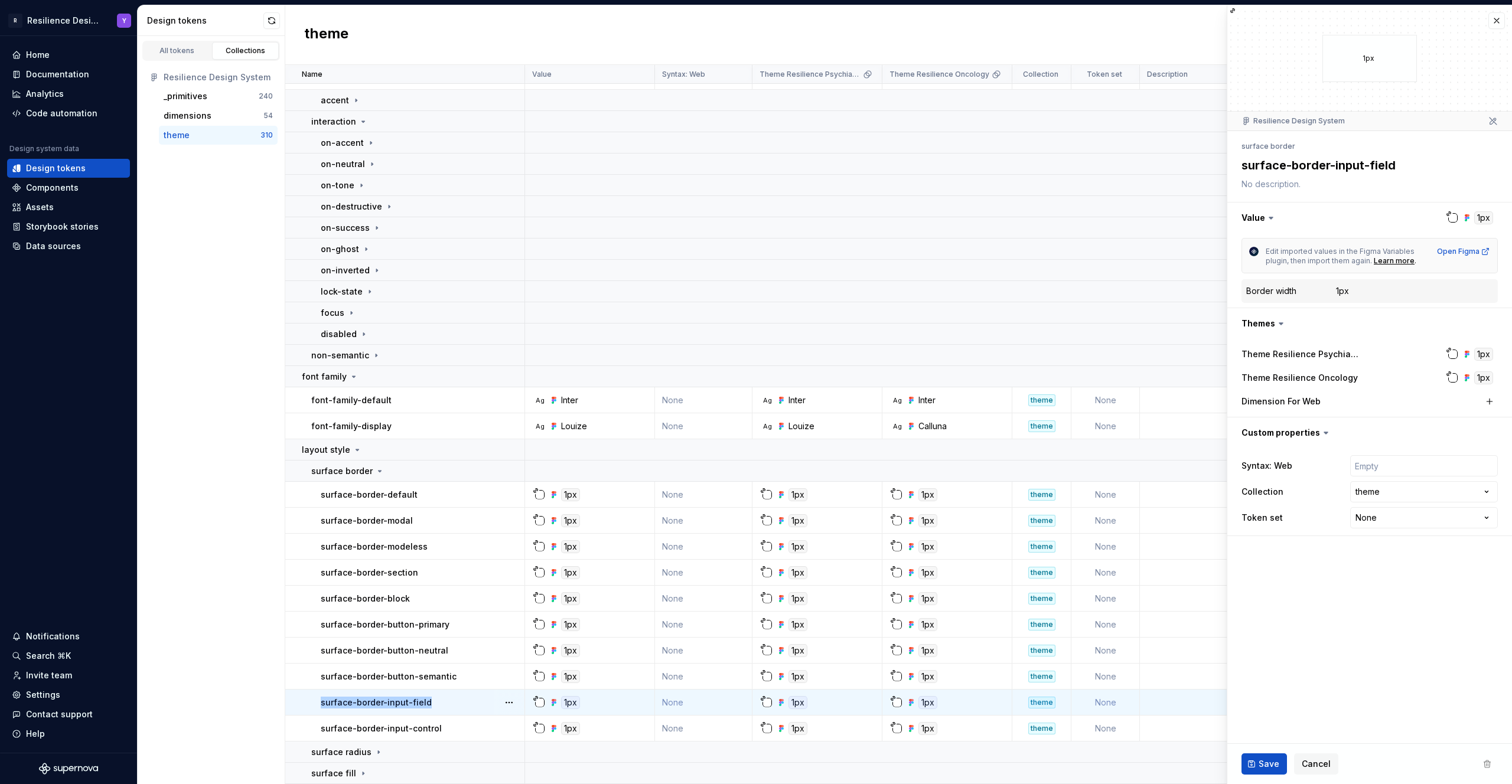
drag, startPoint x: 438, startPoint y: 699, endPoint x: 311, endPoint y: 701, distance: 127.0
click at [311, 701] on td "surface-border-input-field" at bounding box center [405, 703] width 240 height 26
copy p "surface-border-input-field"
drag, startPoint x: 439, startPoint y: 697, endPoint x: 311, endPoint y: 697, distance: 128.0
click at [311, 697] on td "surface-border-input-field" at bounding box center [405, 703] width 240 height 26
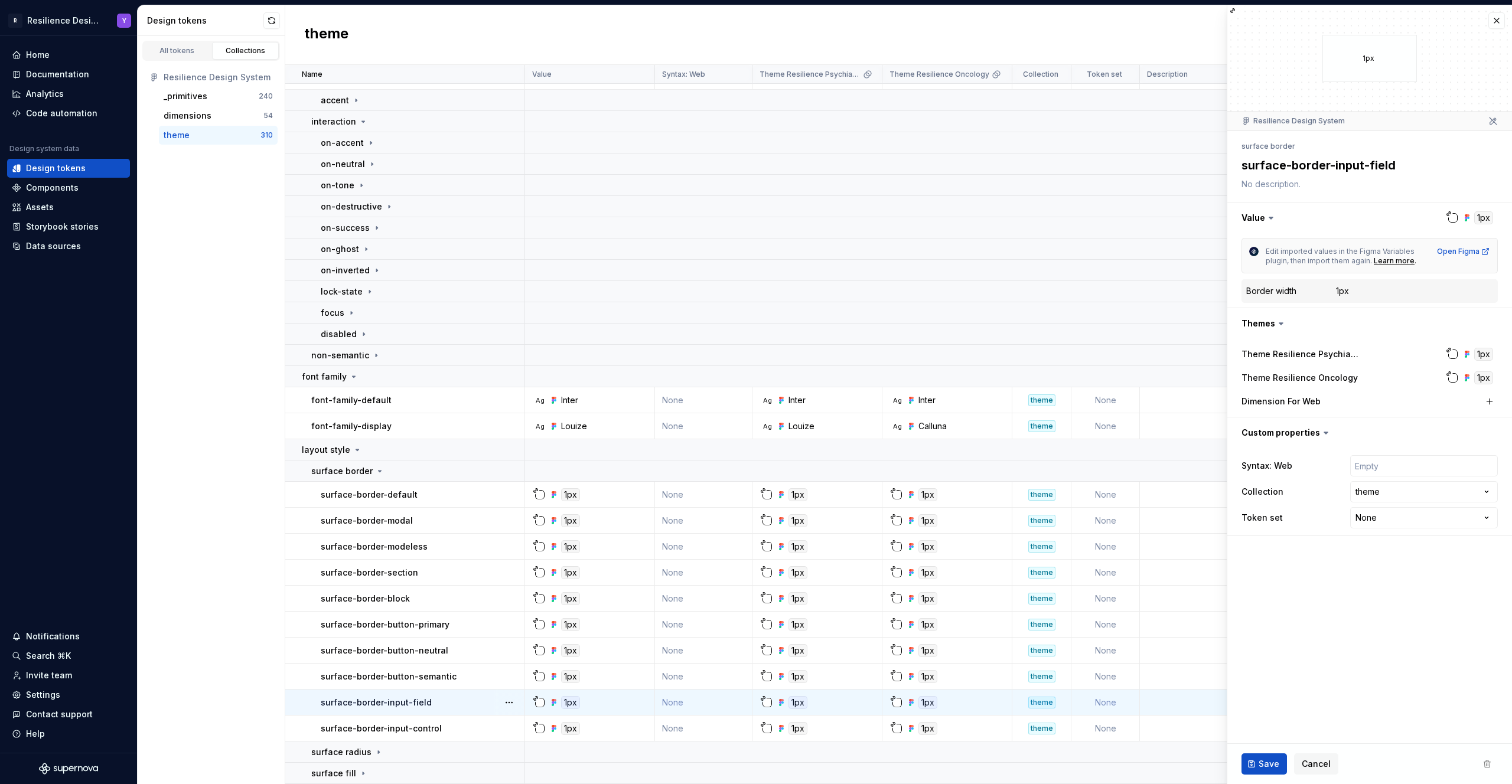
click at [444, 703] on div "surface-border-input-field" at bounding box center [422, 702] width 203 height 12
click at [447, 750] on div "surface radius" at bounding box center [418, 753] width 213 height 12
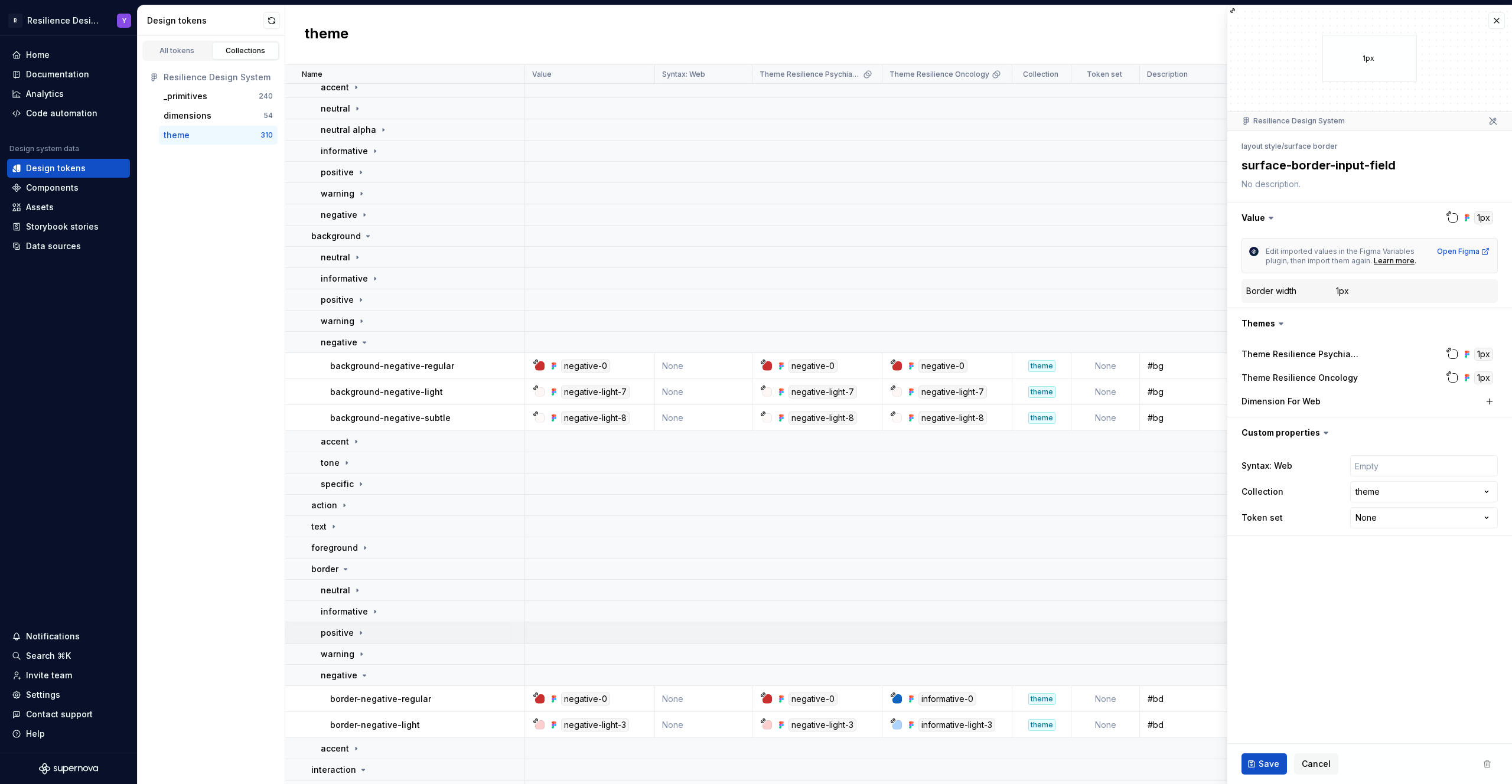
scroll to position [60, 0]
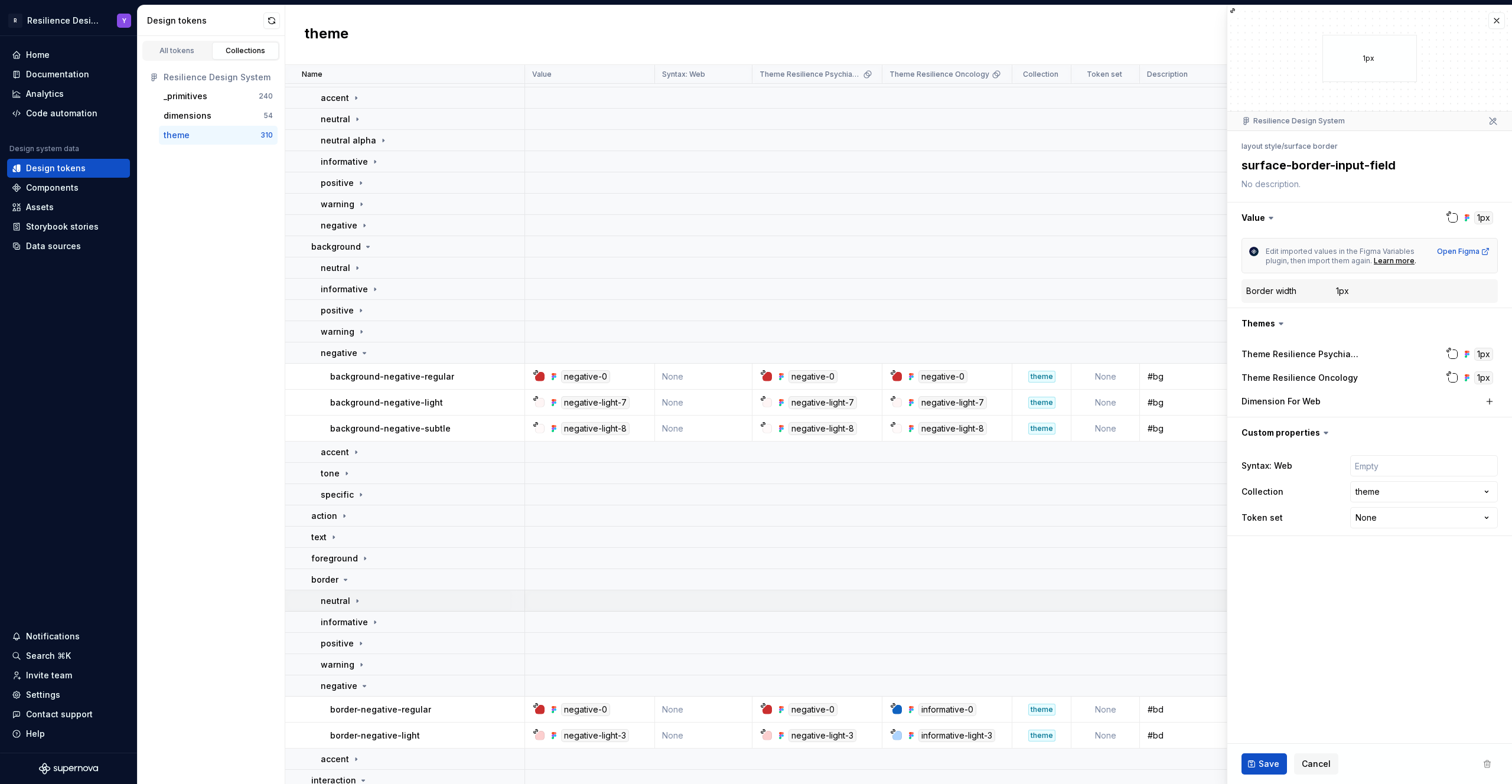
click at [403, 606] on div "neutral" at bounding box center [422, 601] width 203 height 12
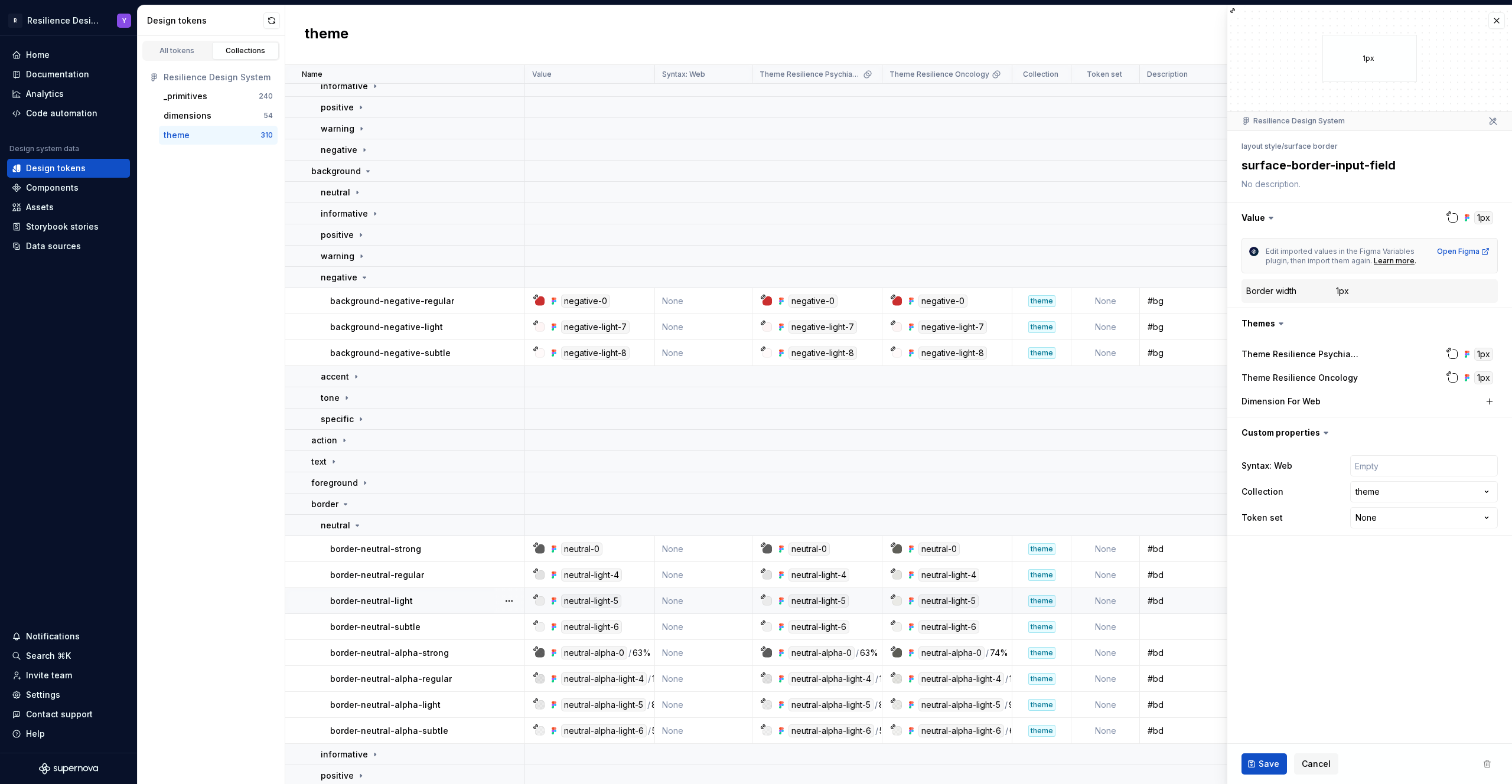
scroll to position [205, 0]
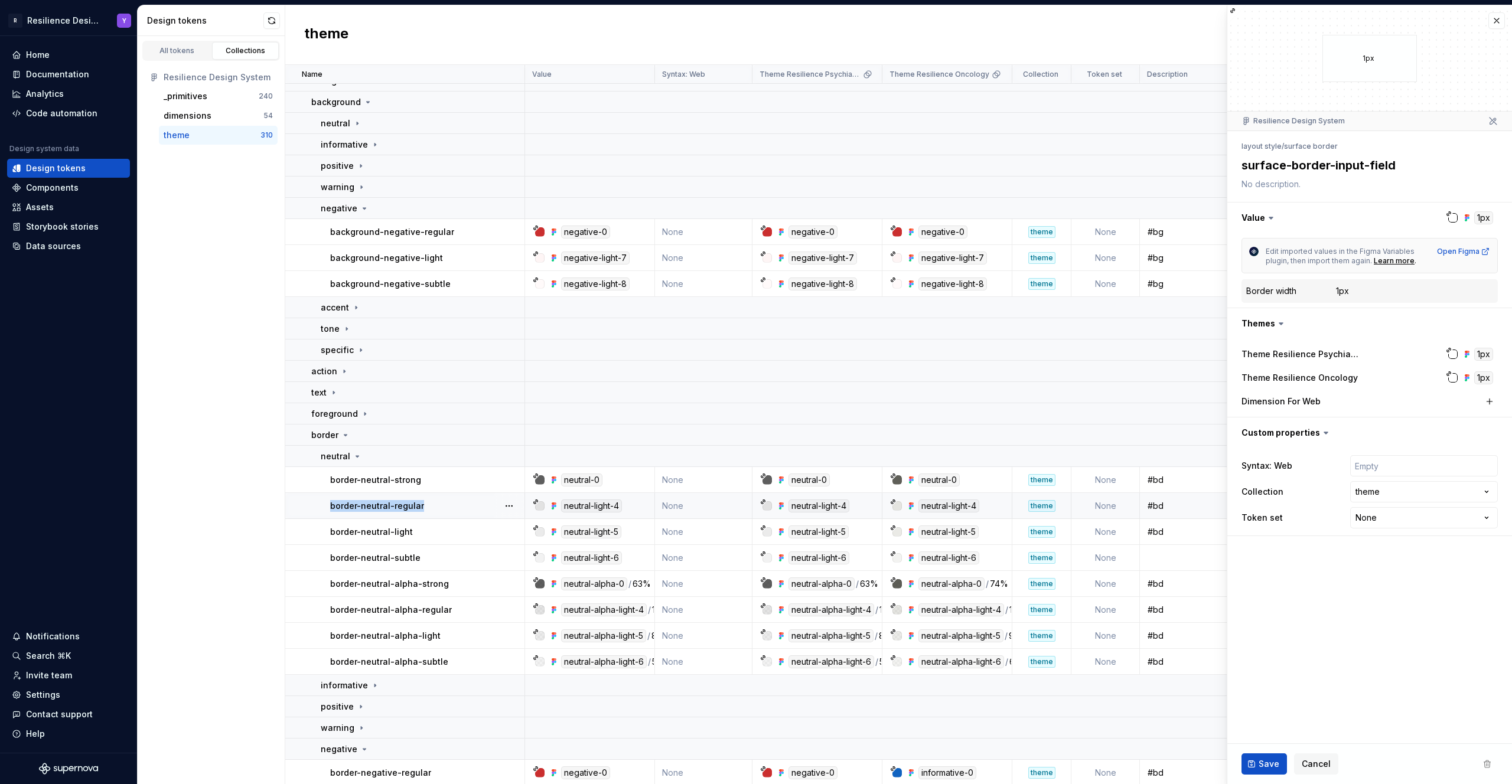
drag, startPoint x: 440, startPoint y: 509, endPoint x: 332, endPoint y: 508, distance: 108.0
click at [332, 508] on div "border-neutral-regular" at bounding box center [426, 506] width 194 height 12
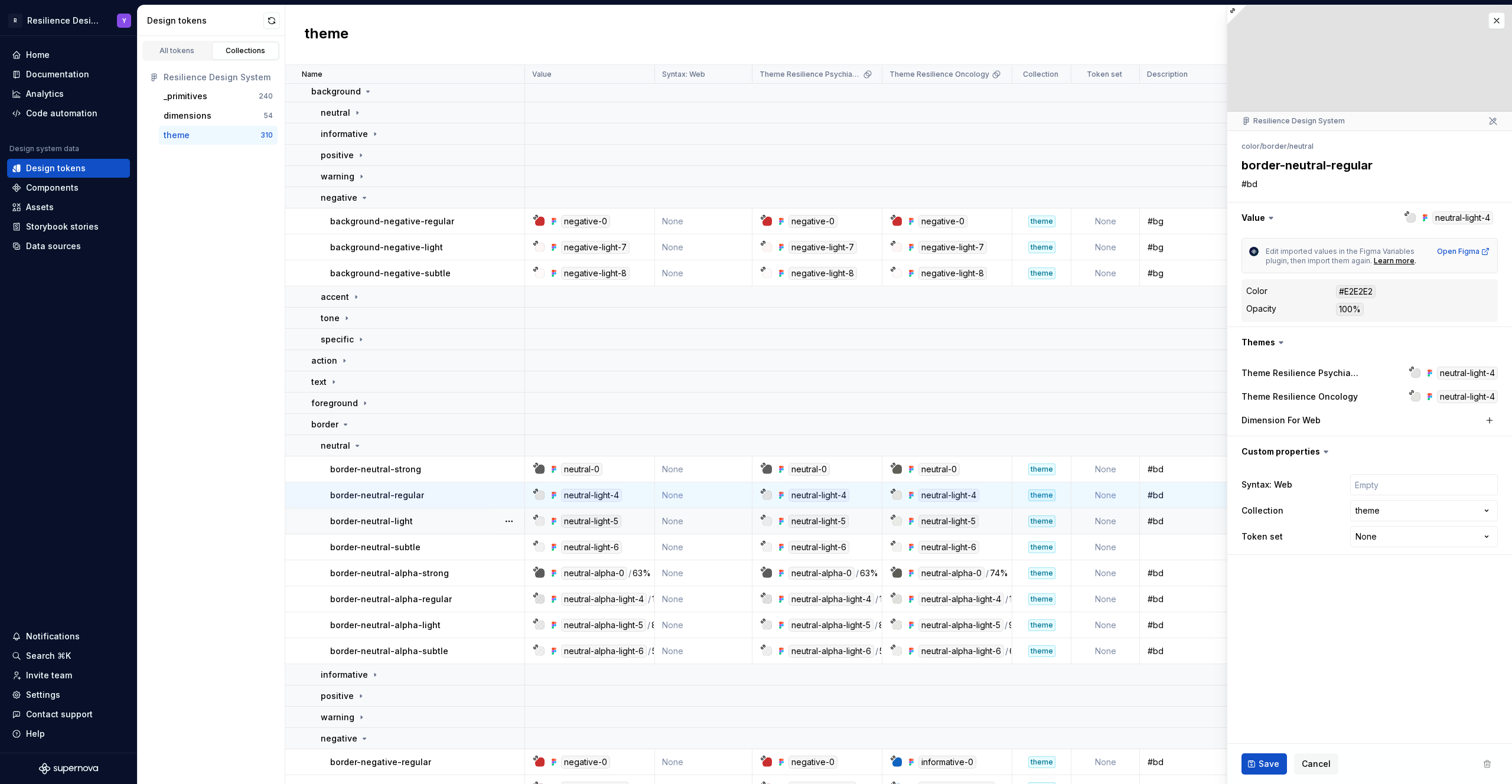
scroll to position [226, 0]
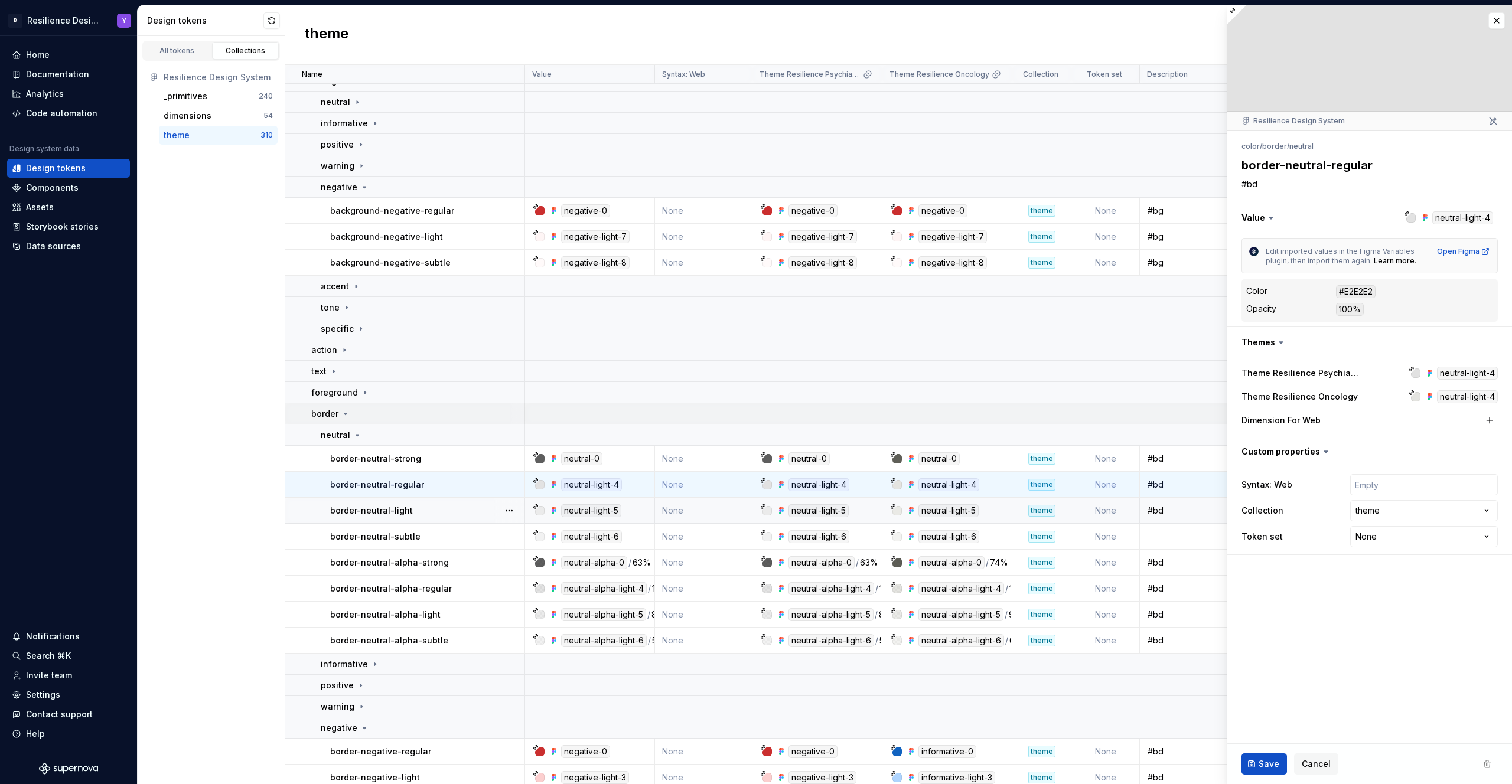
click at [355, 415] on div "border" at bounding box center [418, 414] width 213 height 12
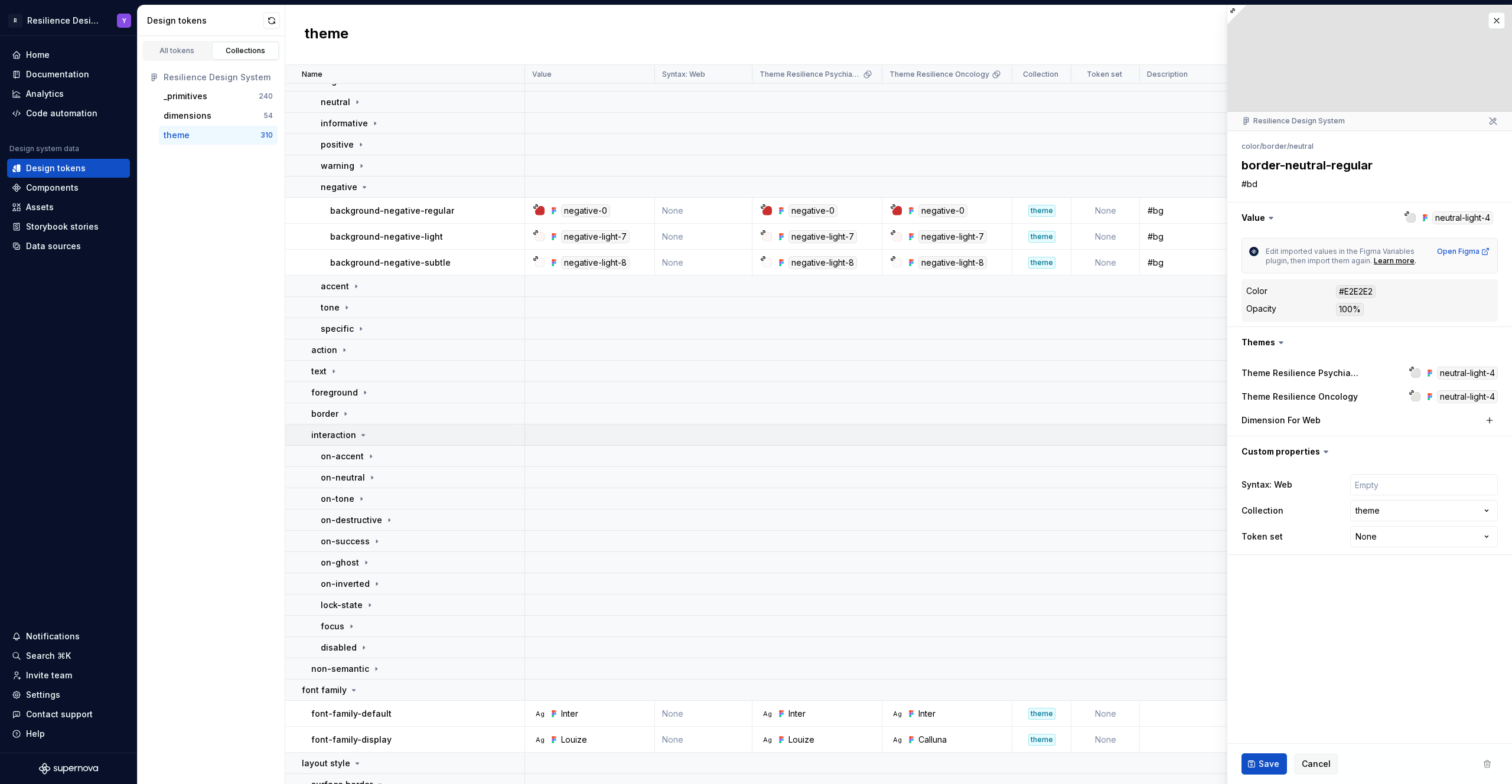
click at [380, 434] on div "interaction" at bounding box center [418, 435] width 213 height 12
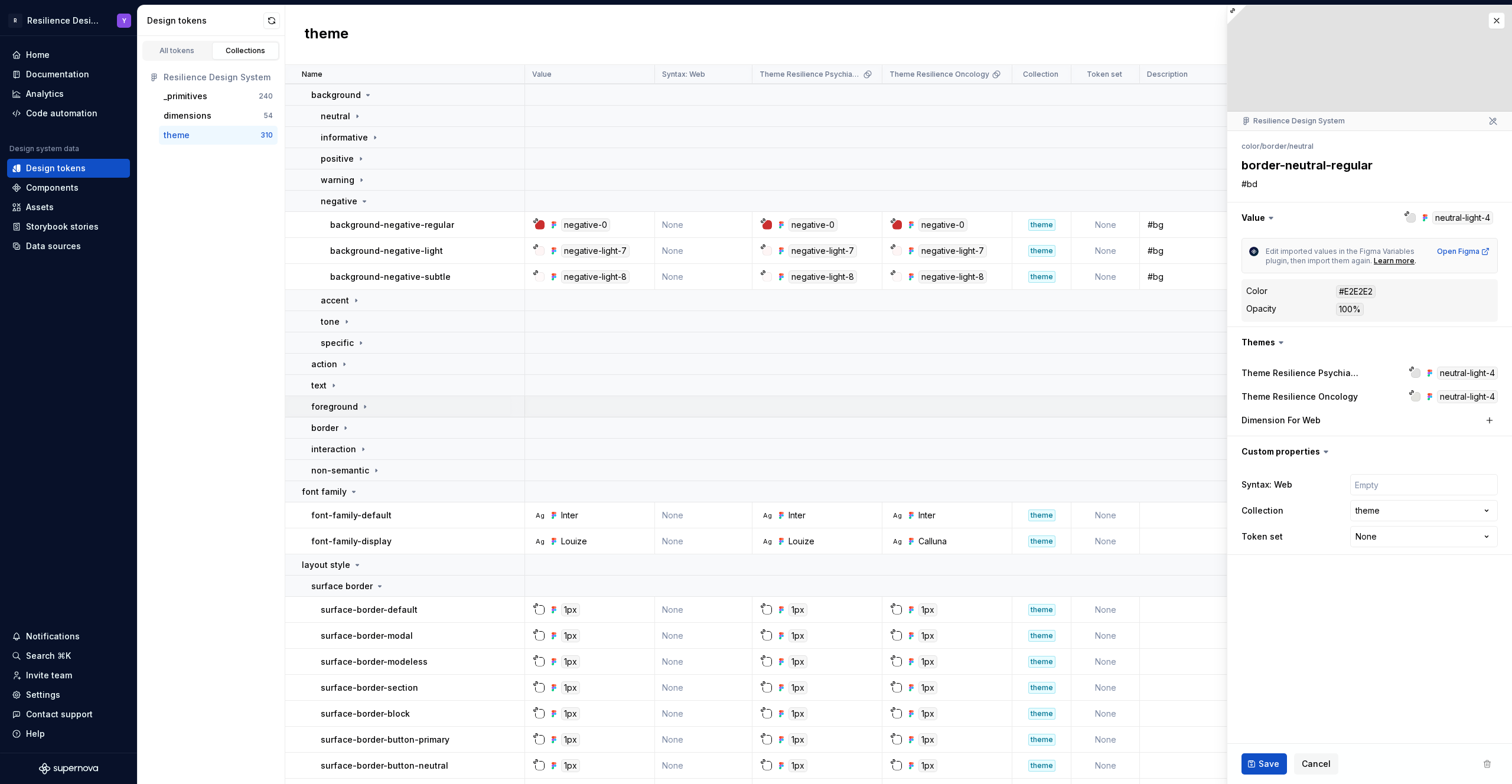
scroll to position [220, 0]
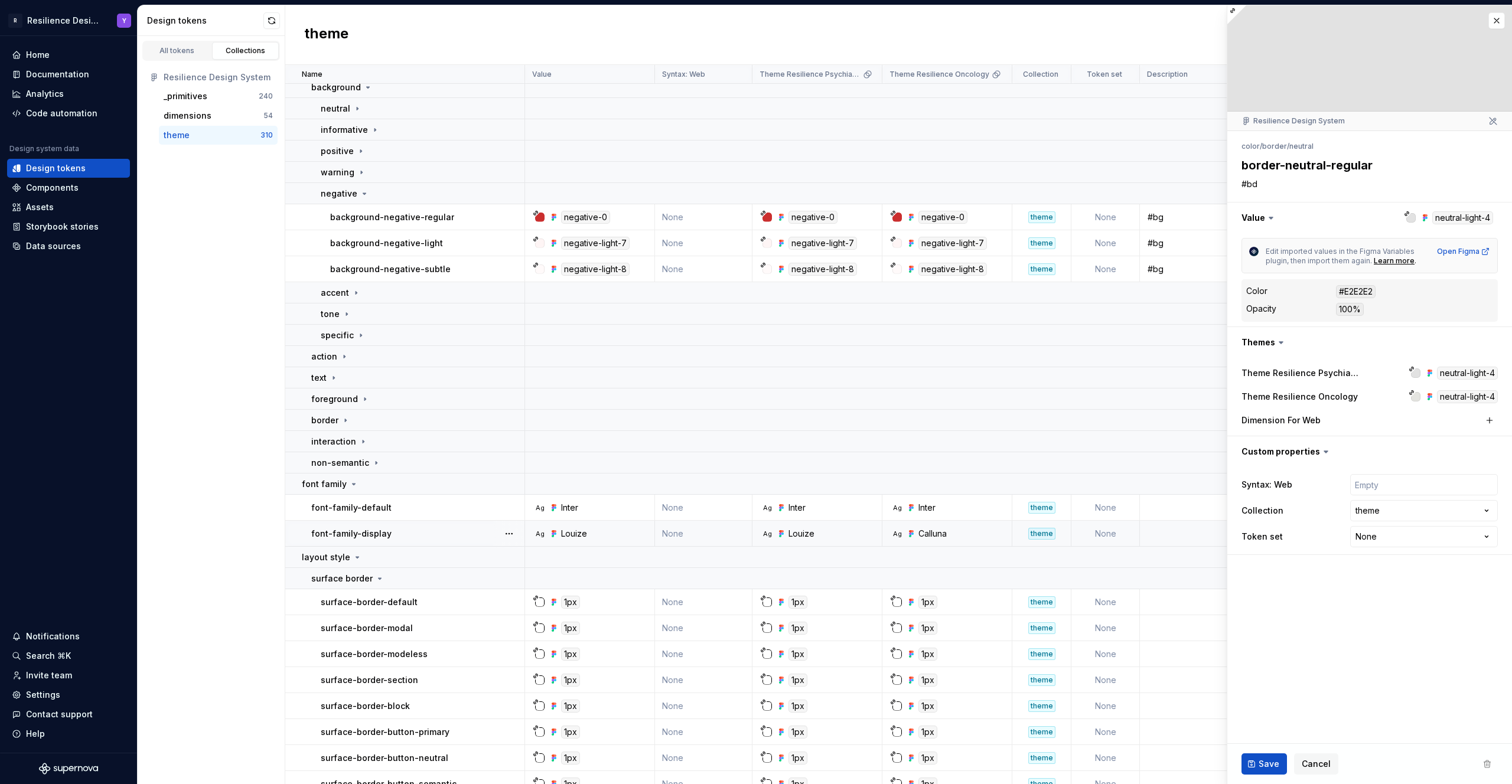
click at [927, 538] on div "Calluna" at bounding box center [932, 533] width 28 height 12
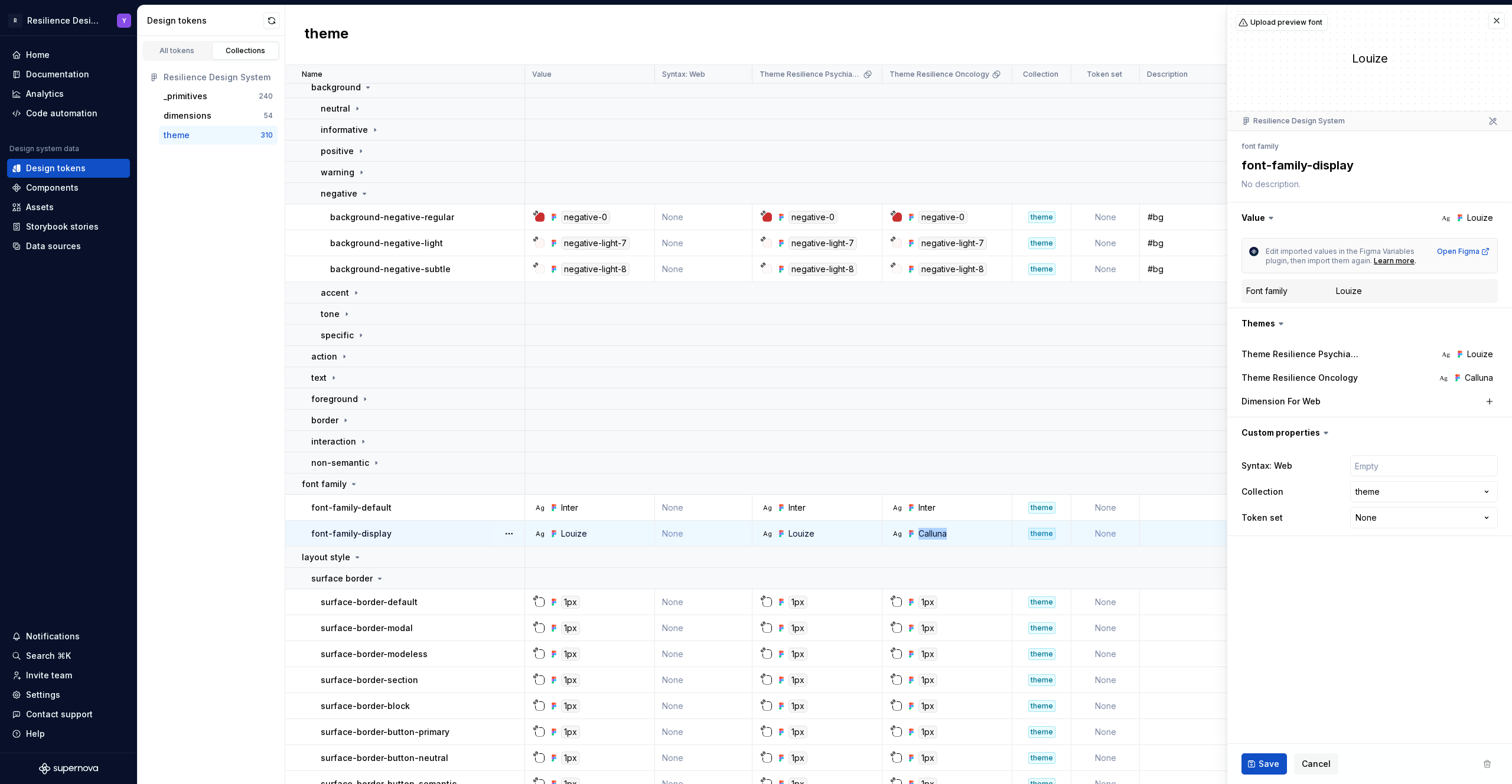
drag, startPoint x: 951, startPoint y: 537, endPoint x: 921, endPoint y: 534, distance: 30.1
click at [921, 534] on div "Ag Calluna" at bounding box center [951, 533] width 121 height 12
copy div "Calluna"
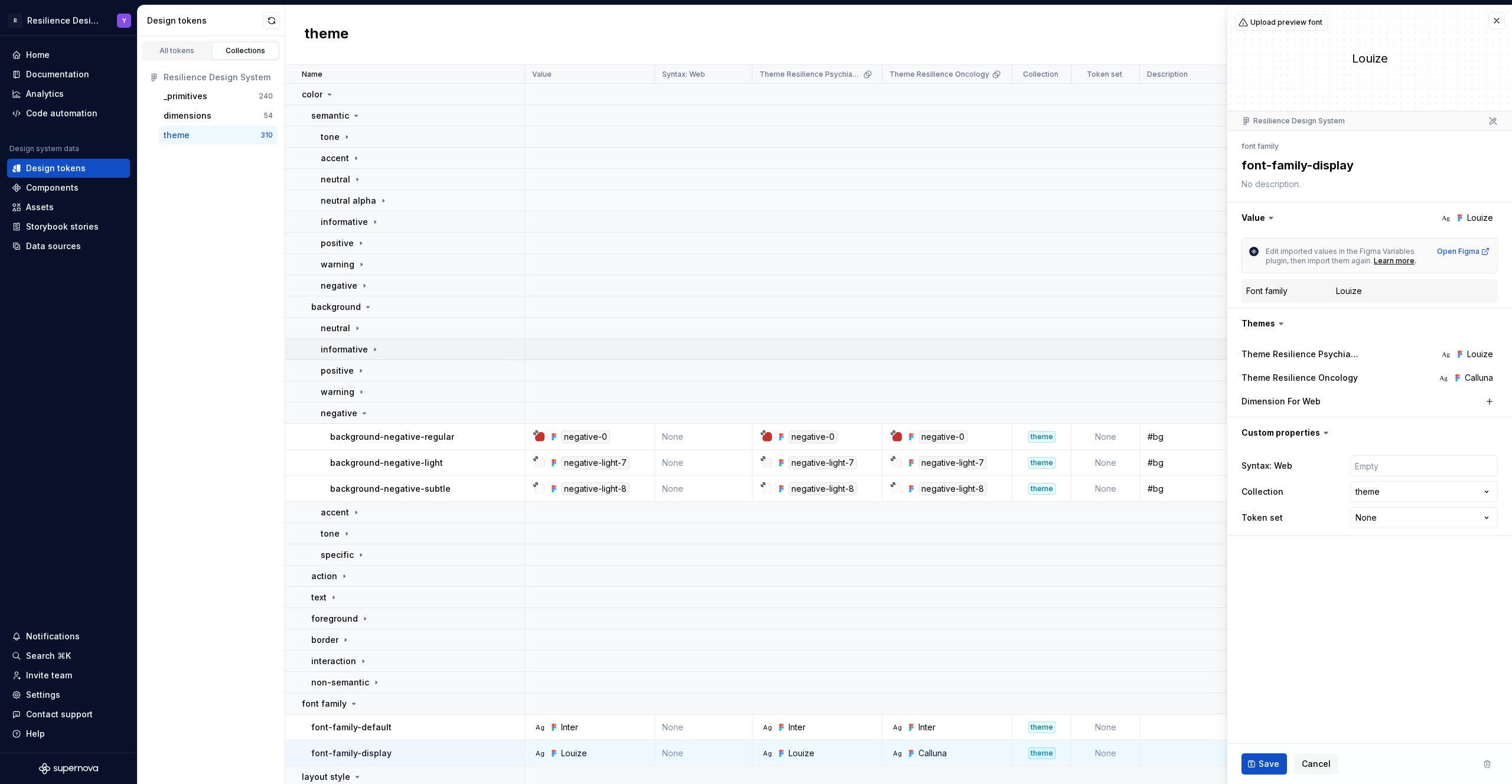
click at [396, 348] on div "informative" at bounding box center [422, 350] width 203 height 12
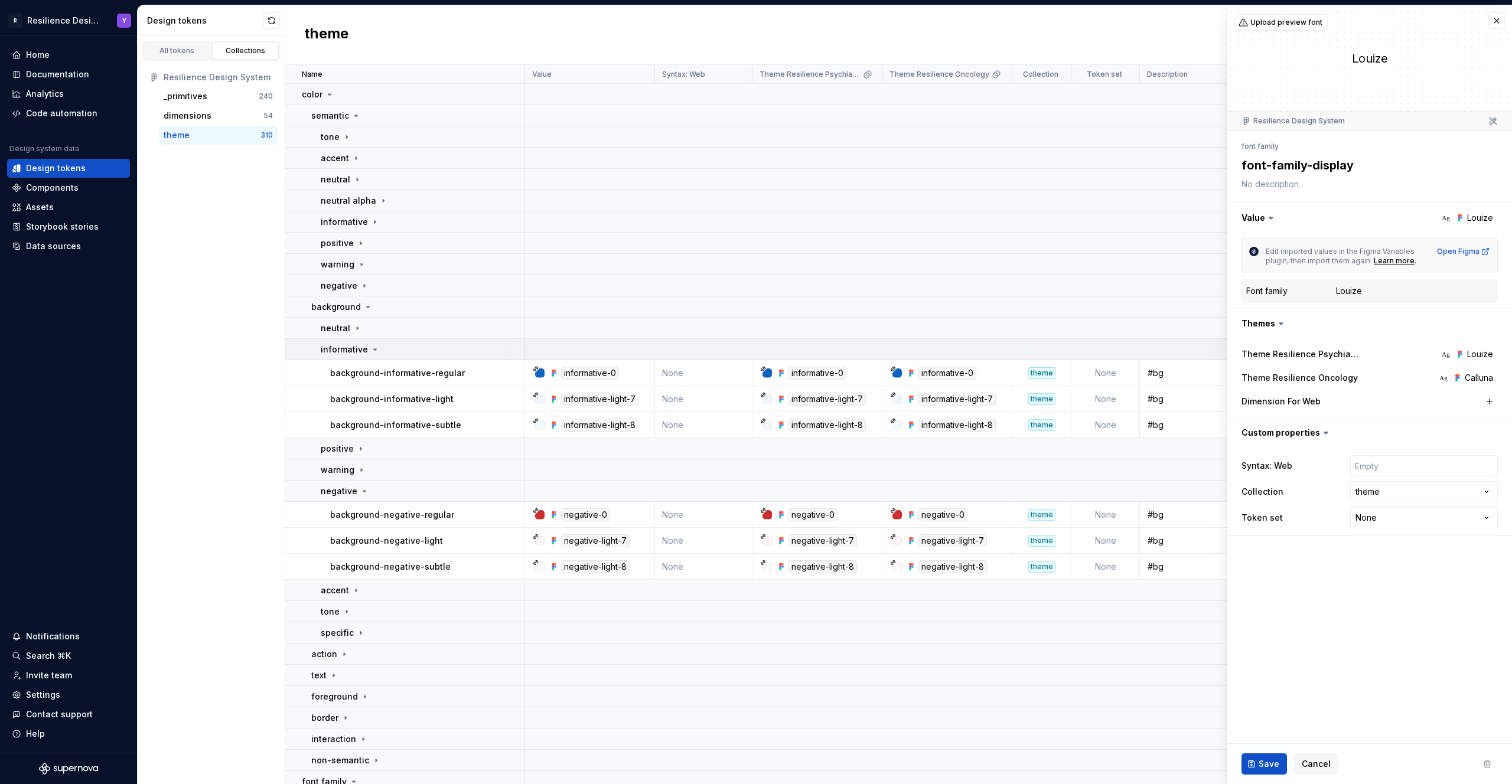
click at [396, 346] on div "informative" at bounding box center [422, 350] width 203 height 12
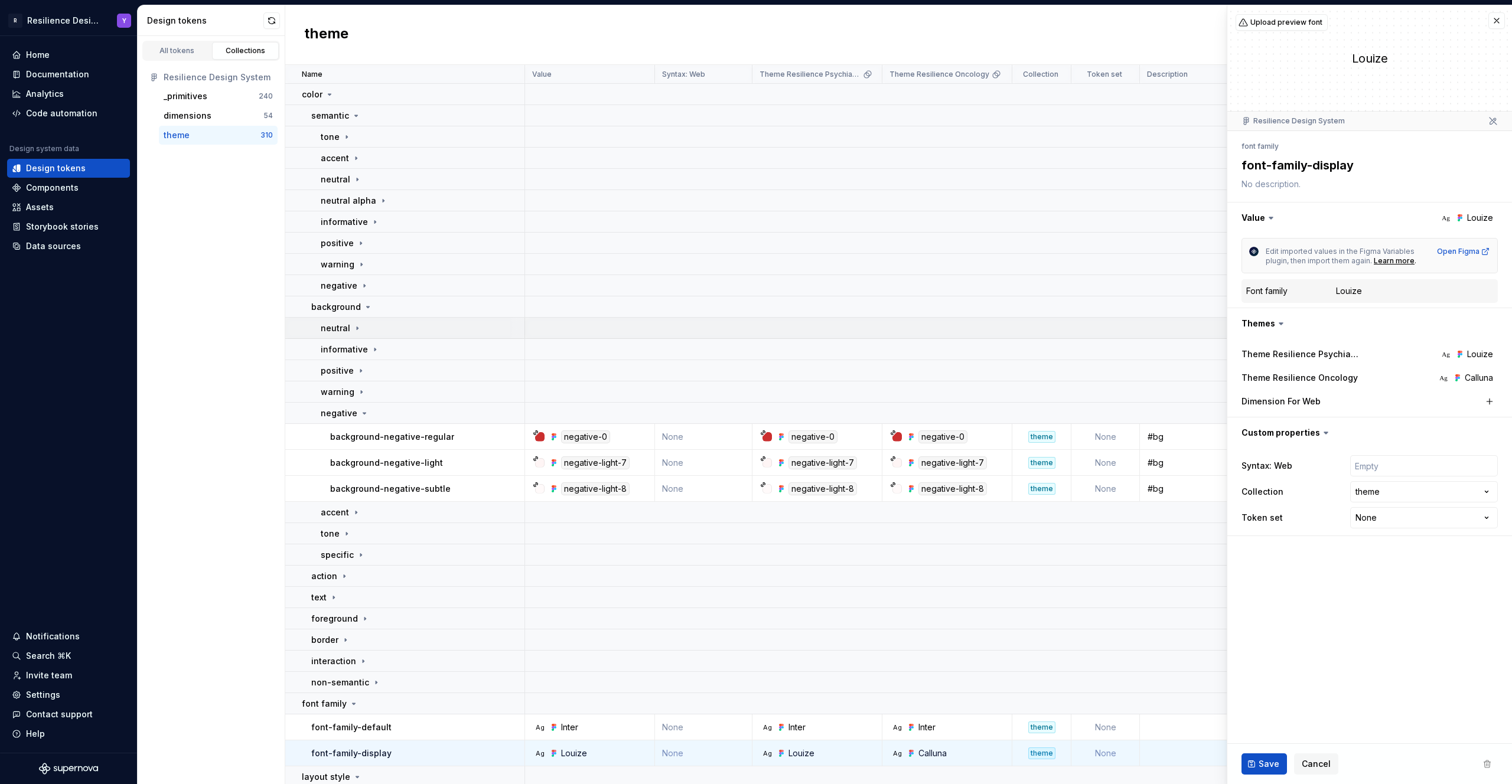
click at [397, 332] on div "neutral" at bounding box center [422, 328] width 203 height 12
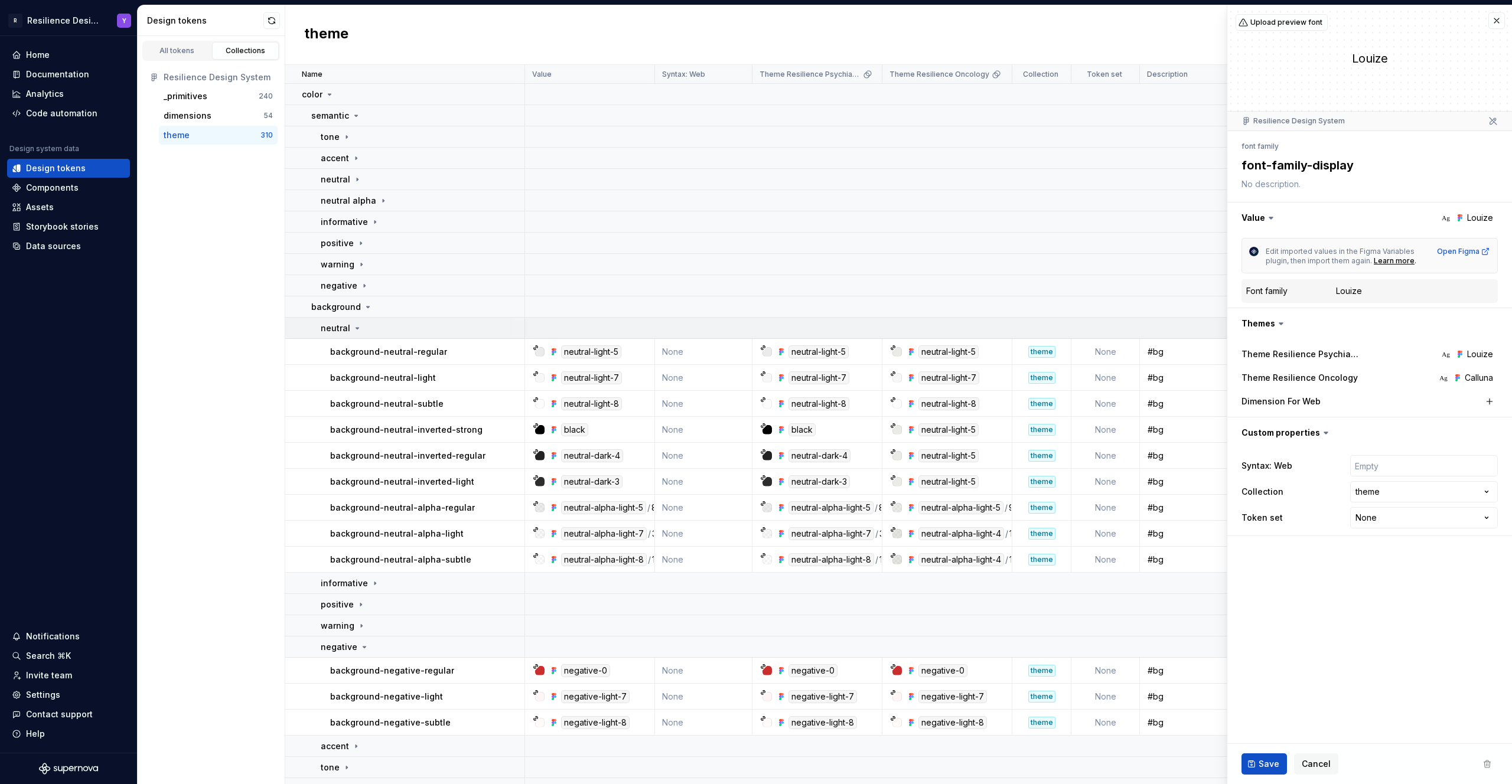
click at [397, 332] on div "neutral" at bounding box center [422, 328] width 203 height 12
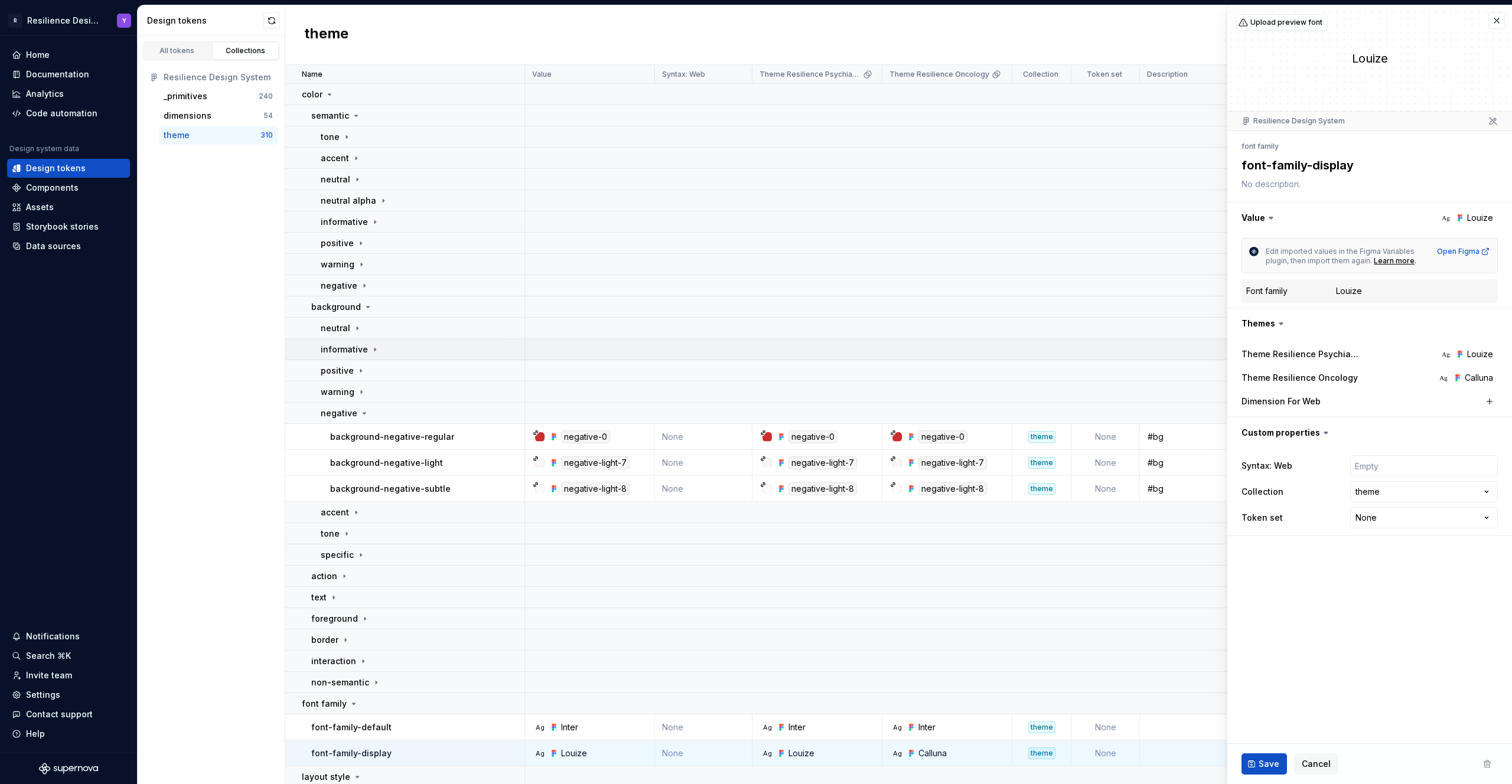
click at [407, 357] on td "informative" at bounding box center [405, 350] width 240 height 21
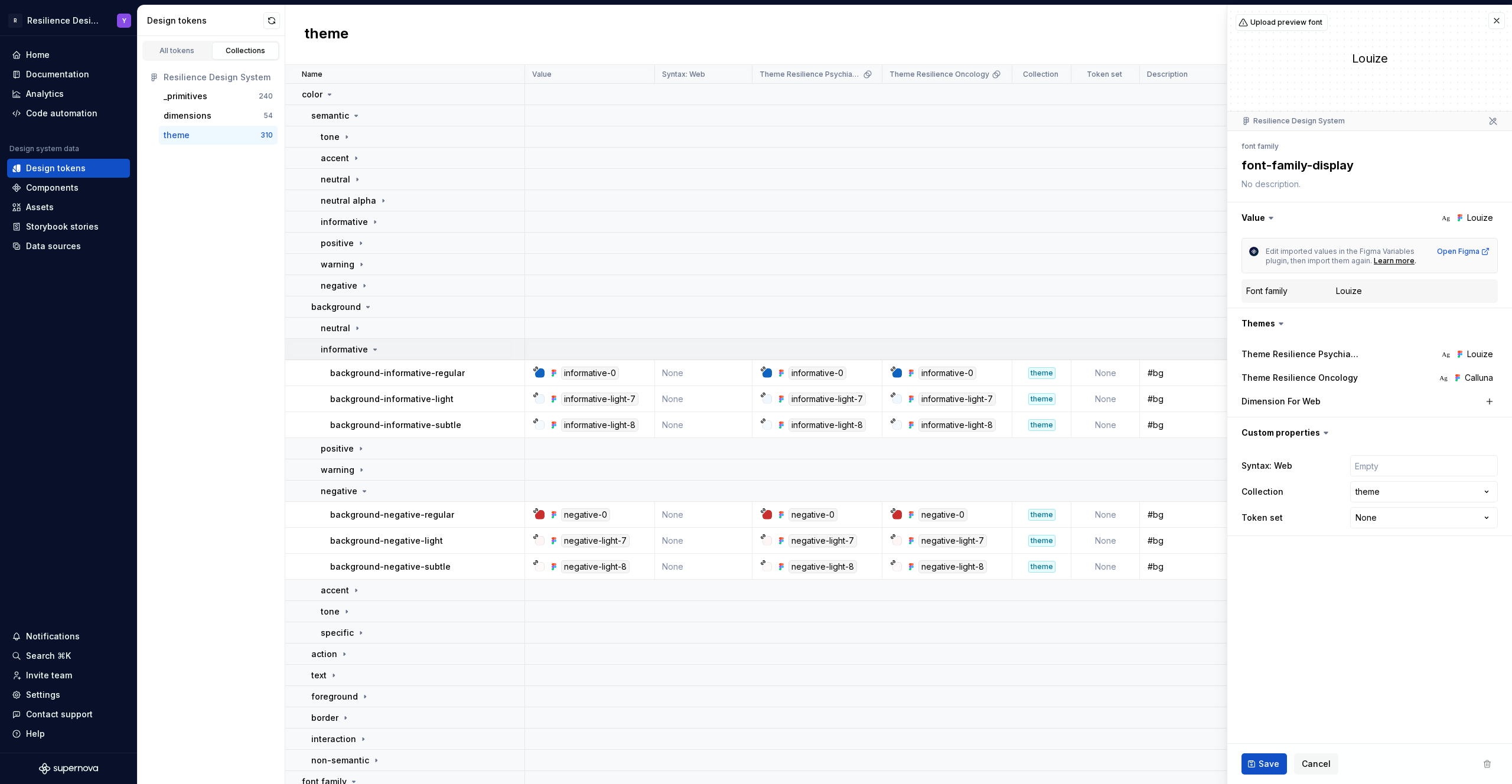
click at [407, 357] on td "informative" at bounding box center [405, 350] width 240 height 21
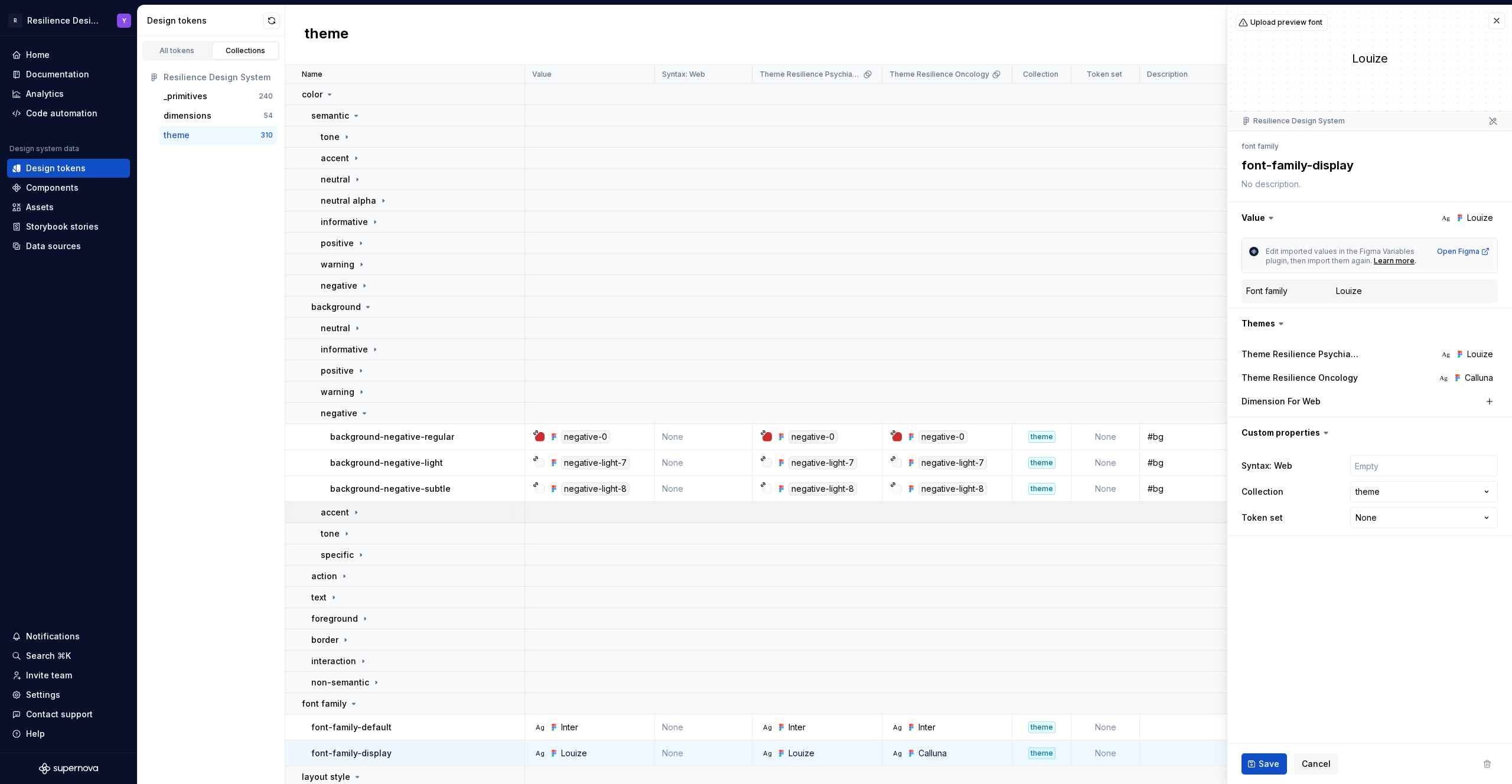
click at [387, 509] on div "accent" at bounding box center [422, 513] width 203 height 12
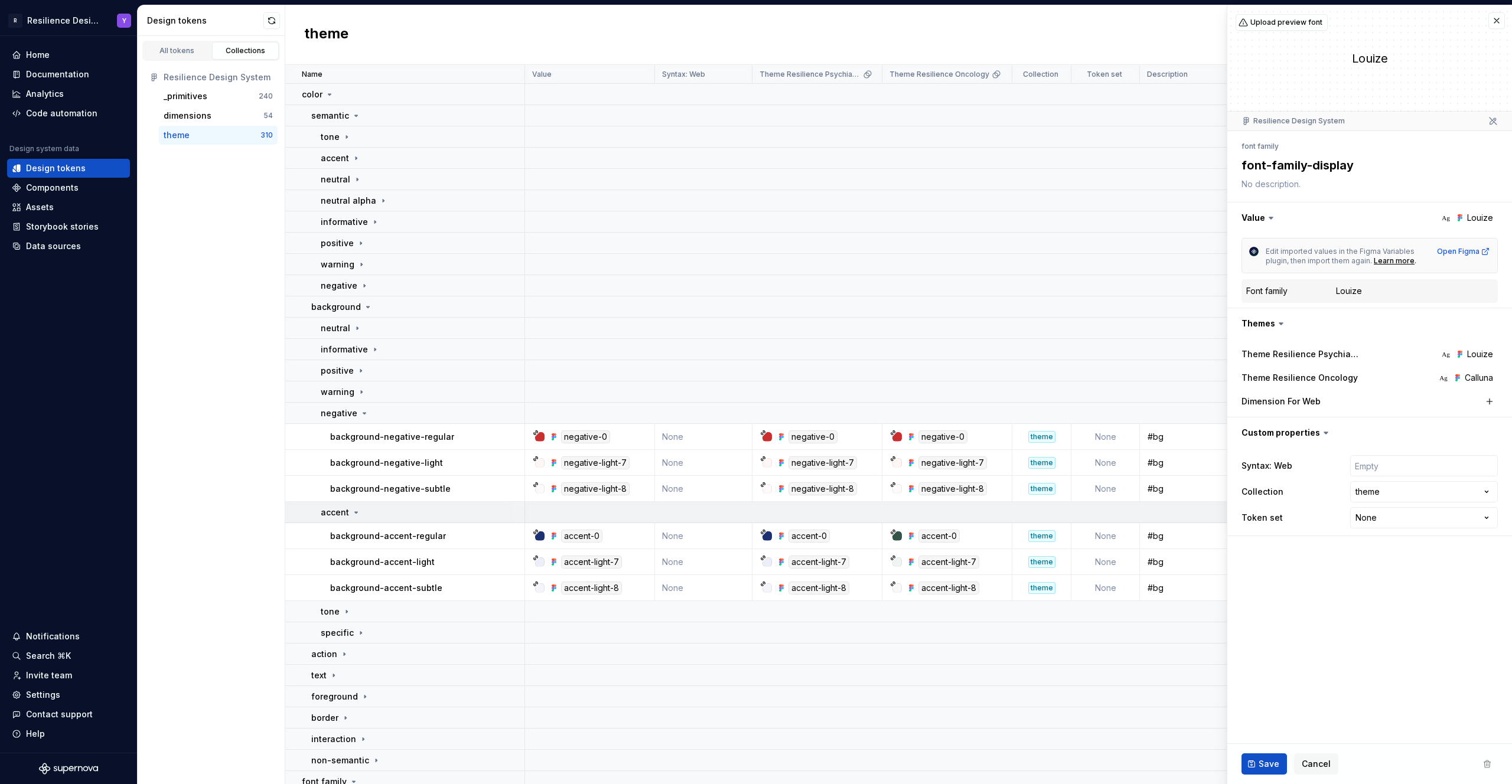
click at [387, 509] on div "accent" at bounding box center [422, 513] width 203 height 12
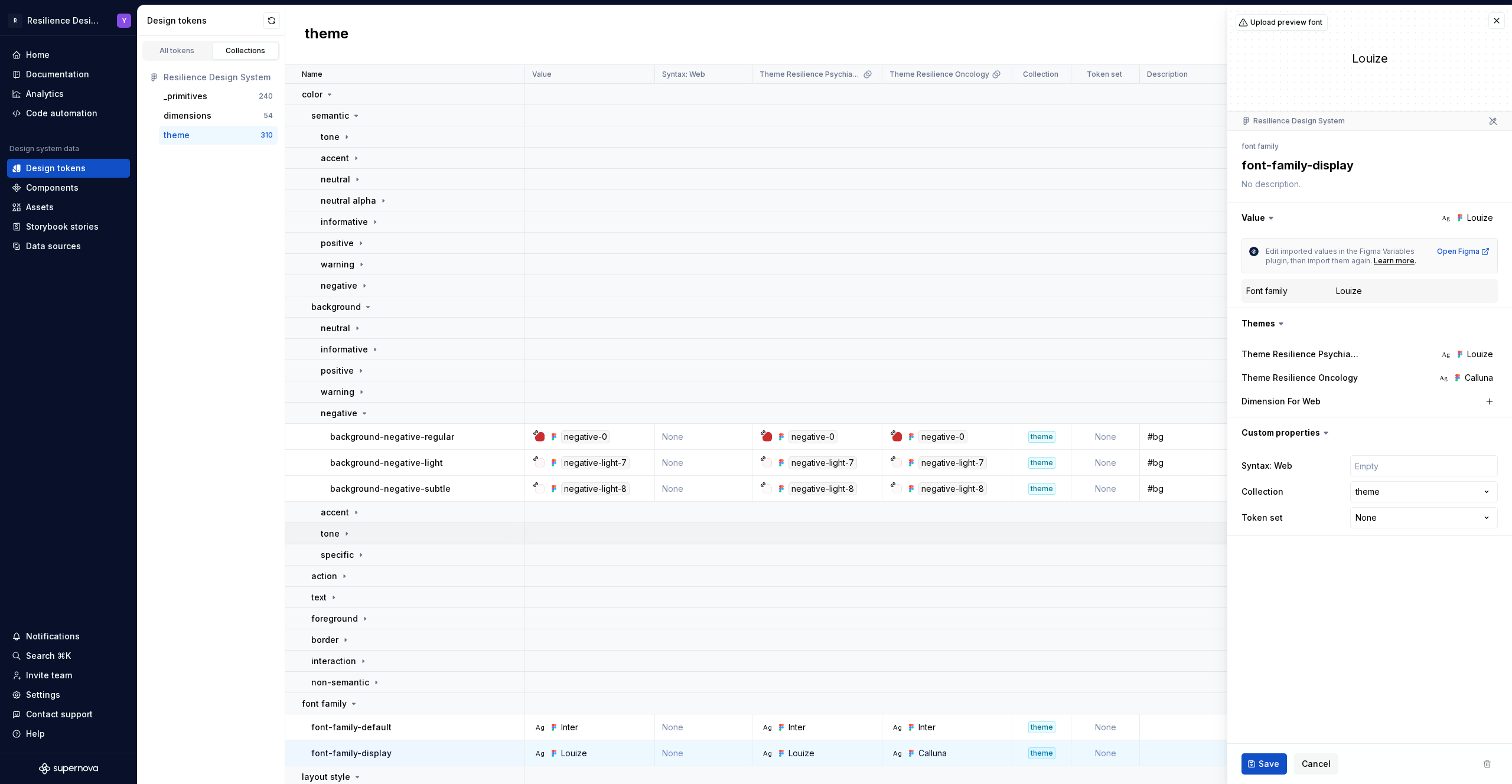
click at [383, 539] on td "tone" at bounding box center [405, 534] width 240 height 21
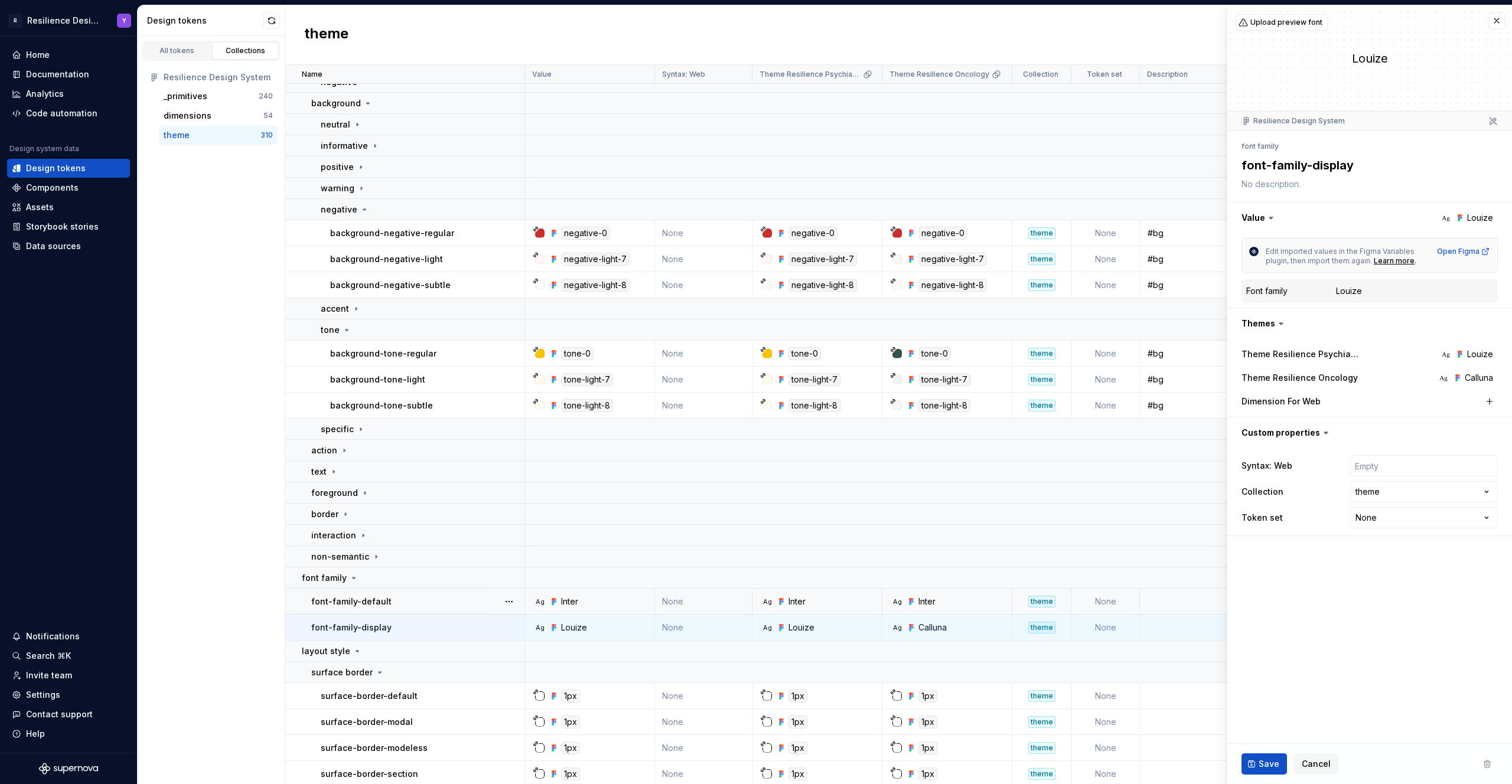
scroll to position [195, 0]
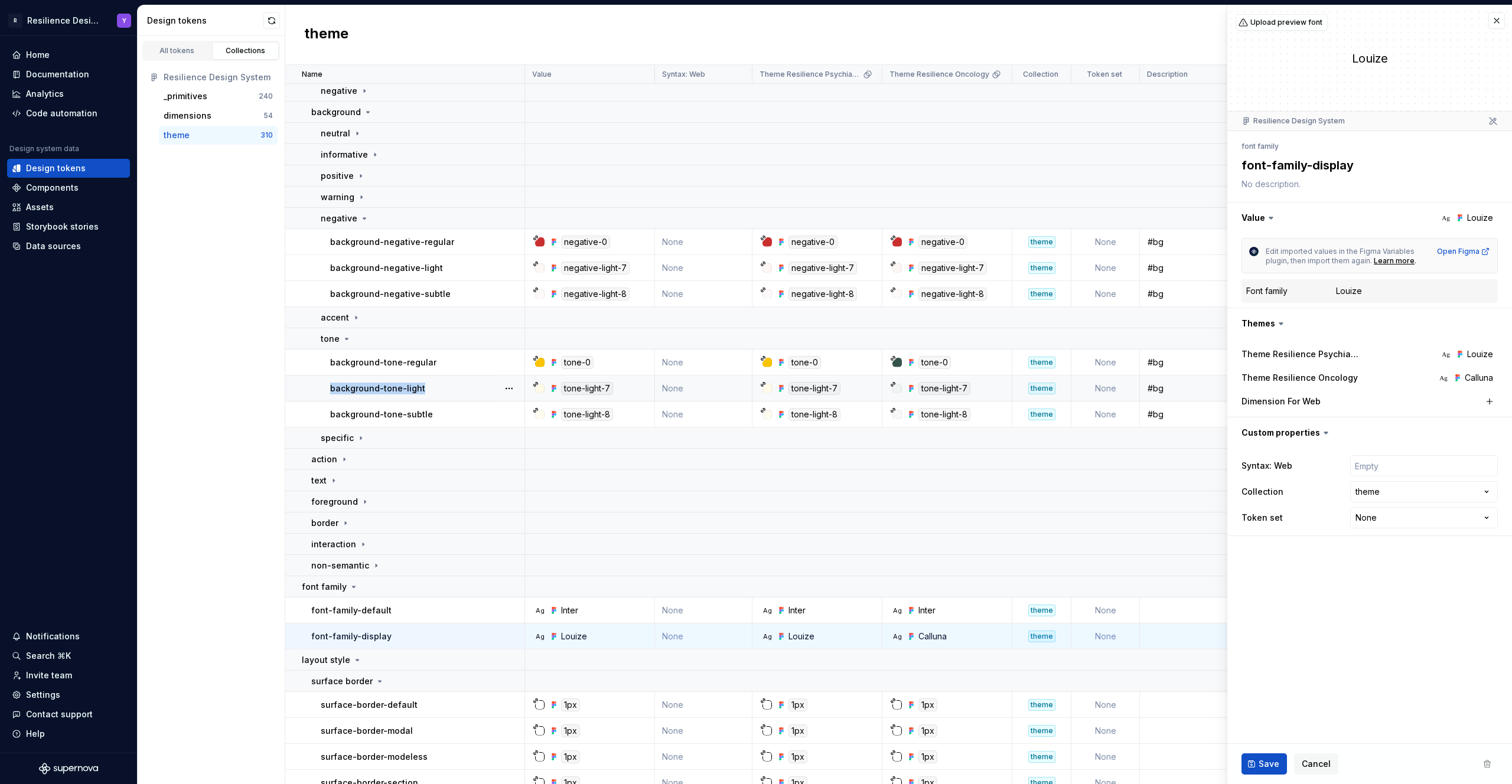
drag, startPoint x: 430, startPoint y: 388, endPoint x: 330, endPoint y: 384, distance: 100.1
click at [330, 384] on div "background-tone-light" at bounding box center [426, 388] width 194 height 12
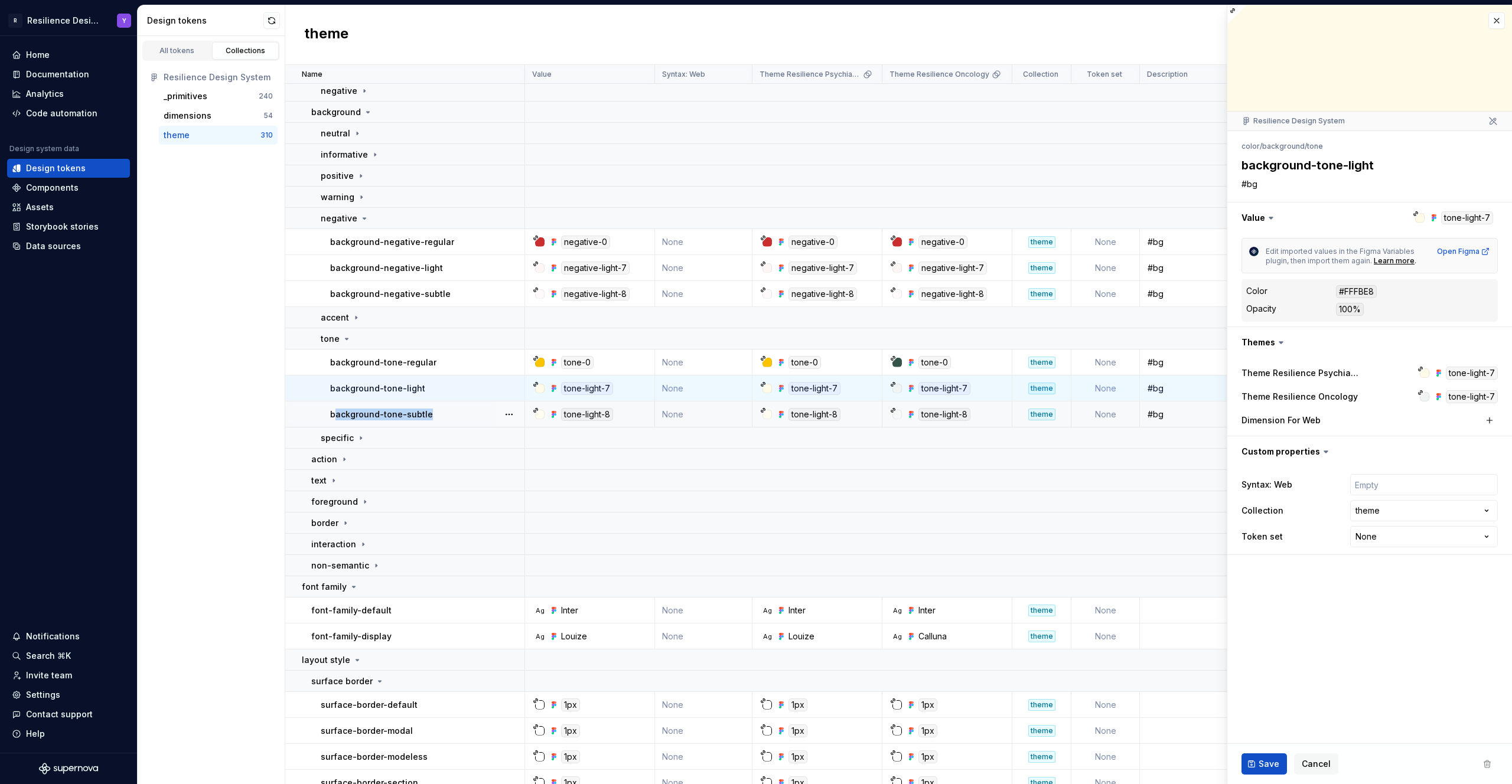
click at [448, 422] on td "background-tone-subtle" at bounding box center [405, 415] width 240 height 26
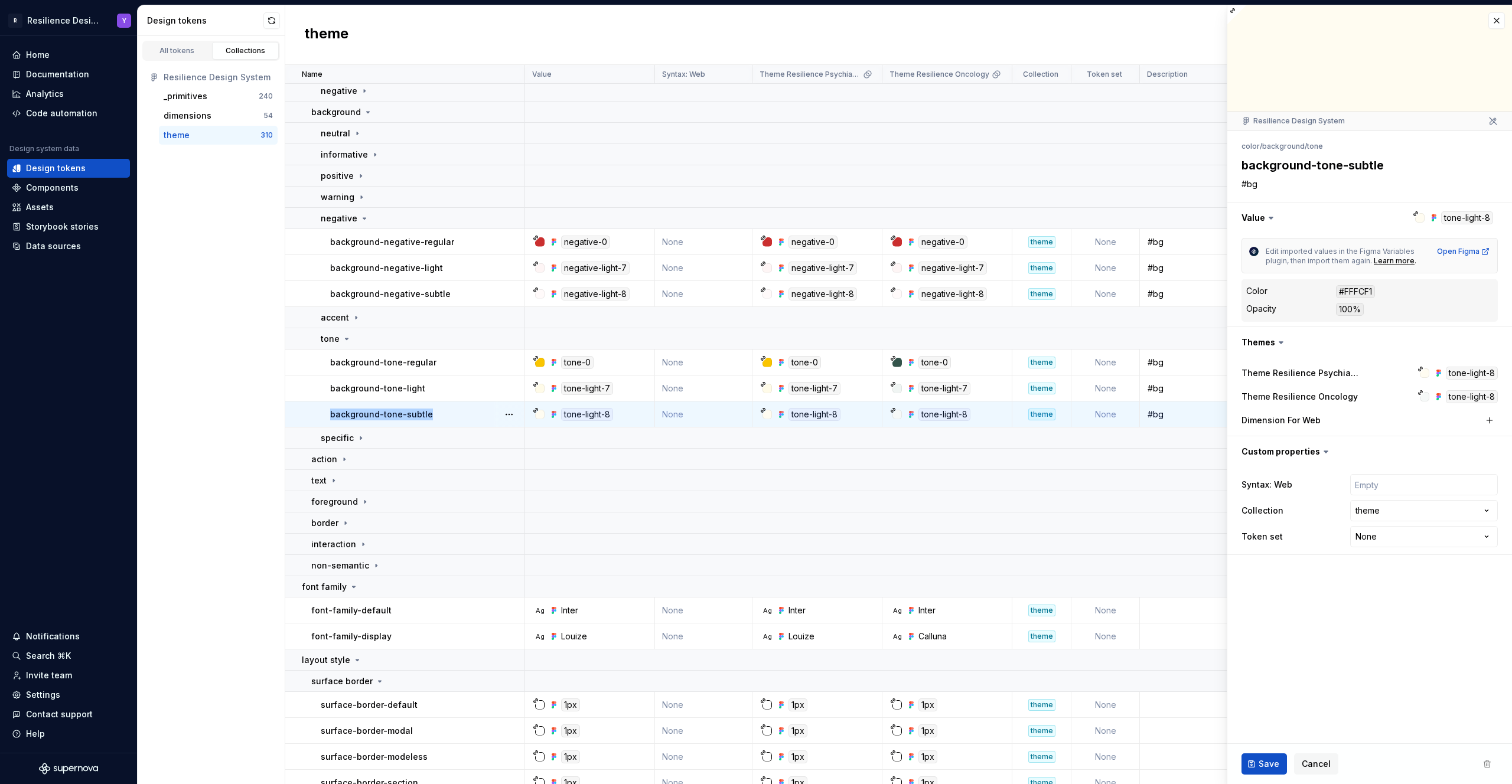
click at [312, 411] on td "background-tone-subtle" at bounding box center [405, 415] width 240 height 26
click at [766, 414] on div at bounding box center [767, 414] width 9 height 9
drag, startPoint x: 434, startPoint y: 420, endPoint x: 328, endPoint y: 420, distance: 106.0
click at [328, 420] on td "background-tone-subtle" at bounding box center [405, 419] width 240 height 26
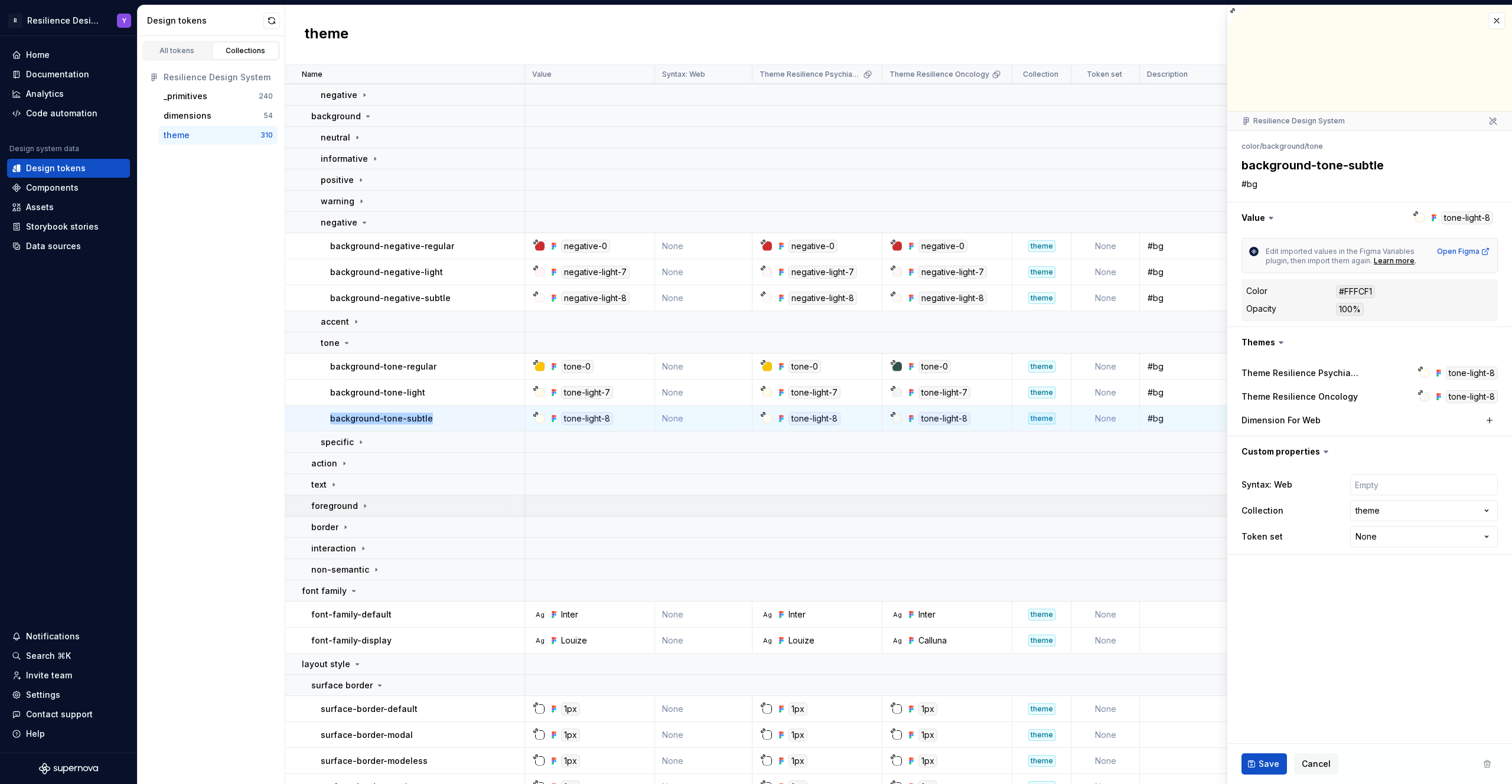
copy p "background-tone-subtle"
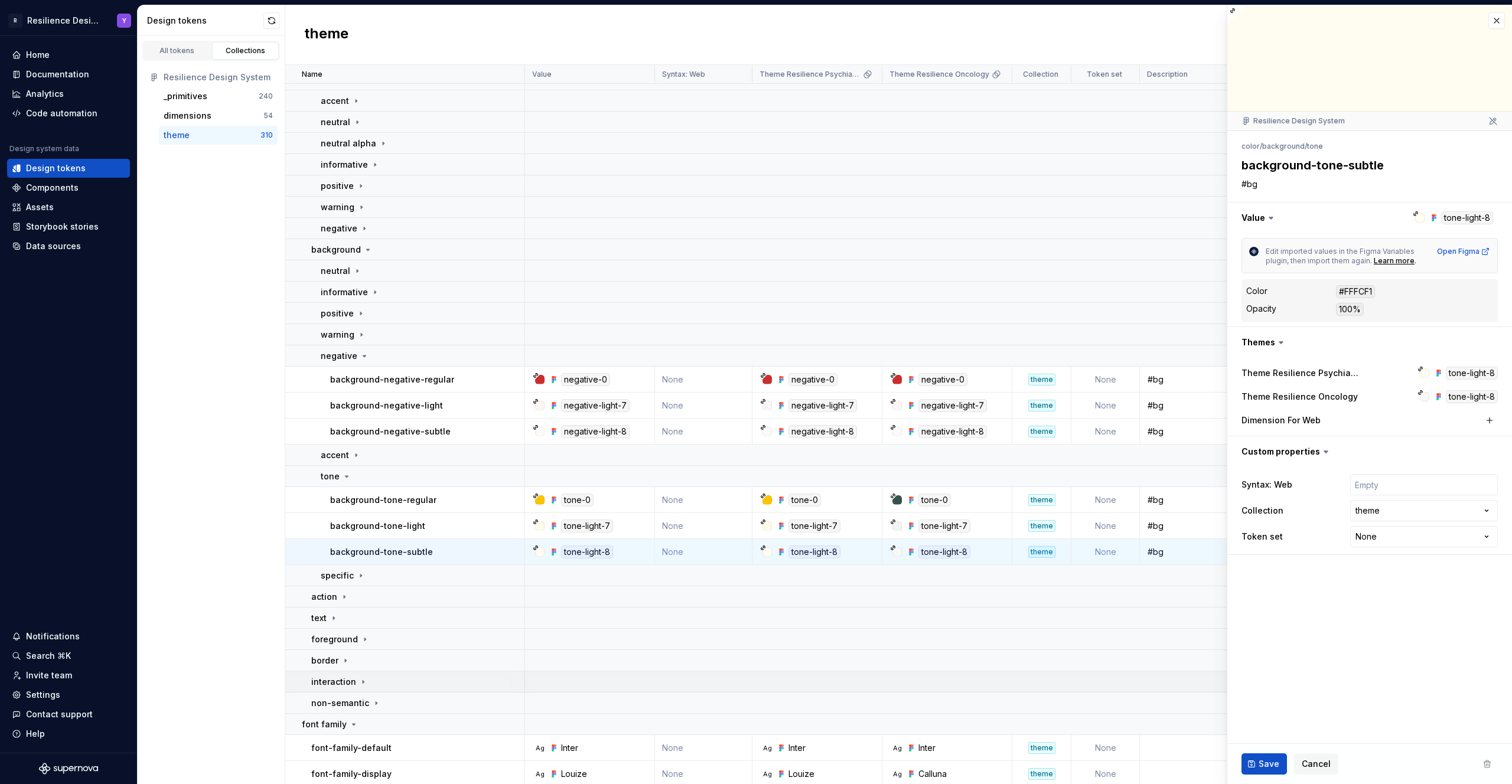
scroll to position [0, 0]
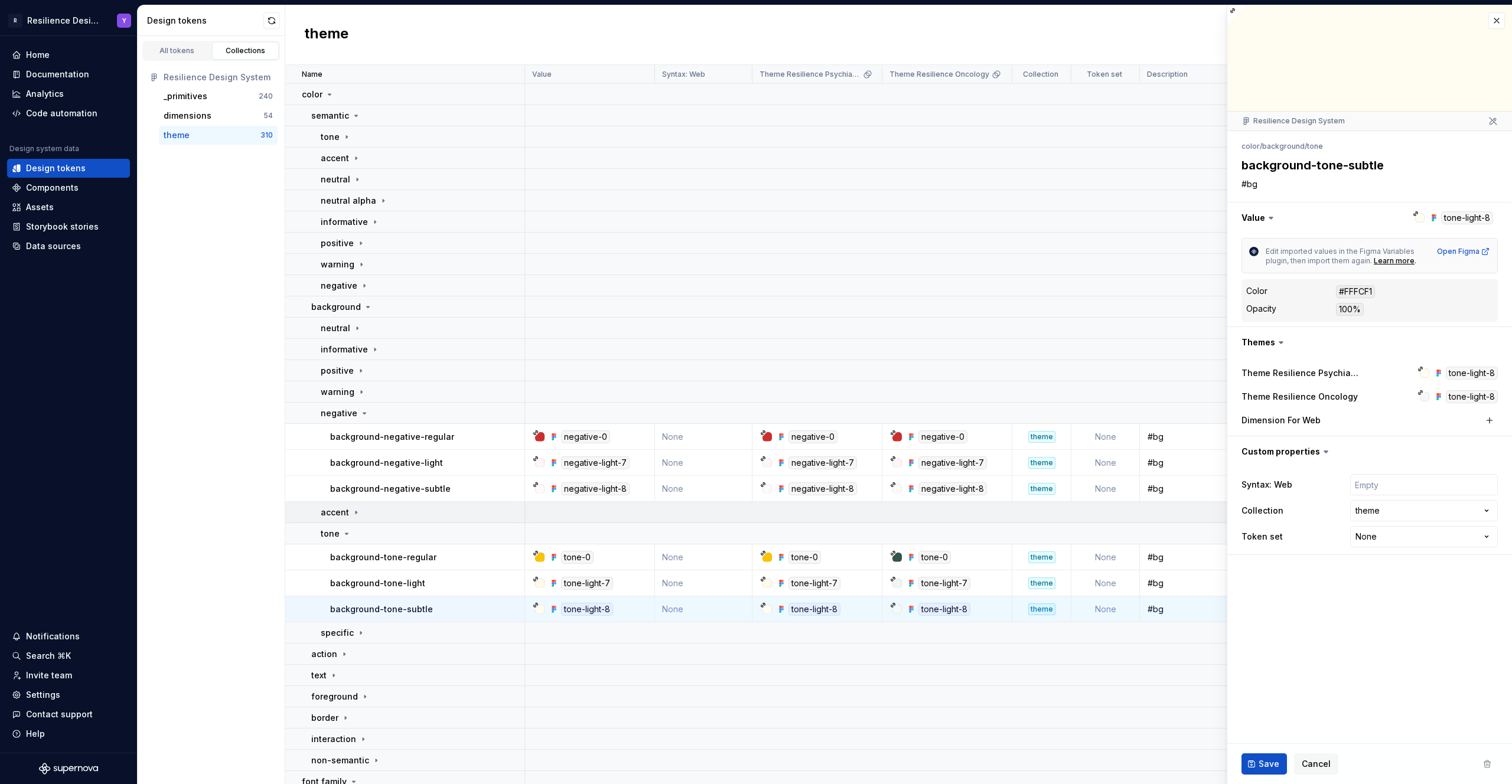
click at [373, 519] on td "accent" at bounding box center [405, 513] width 240 height 21
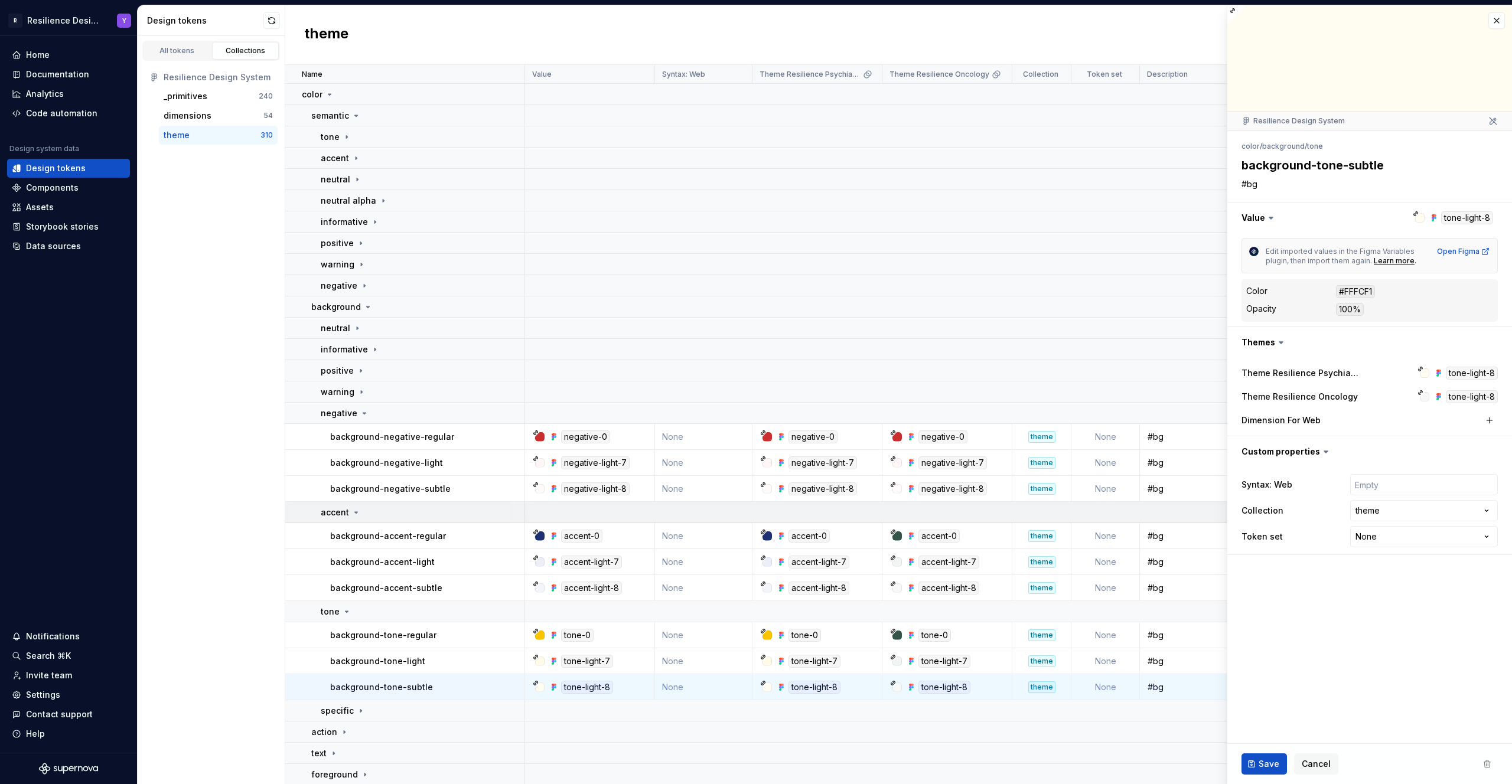
click at [373, 519] on td "accent" at bounding box center [405, 513] width 240 height 21
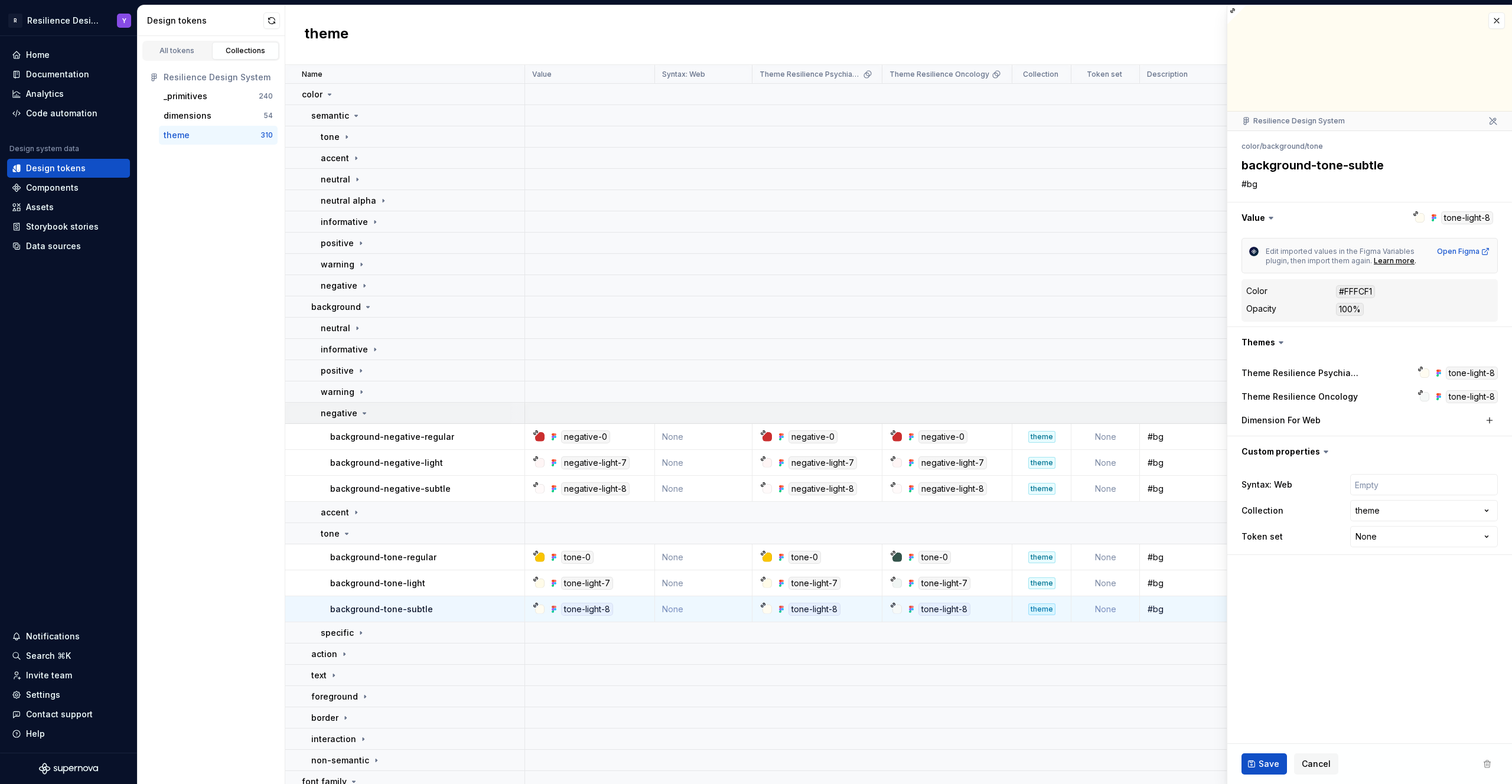
click at [377, 414] on div "negative" at bounding box center [422, 413] width 203 height 12
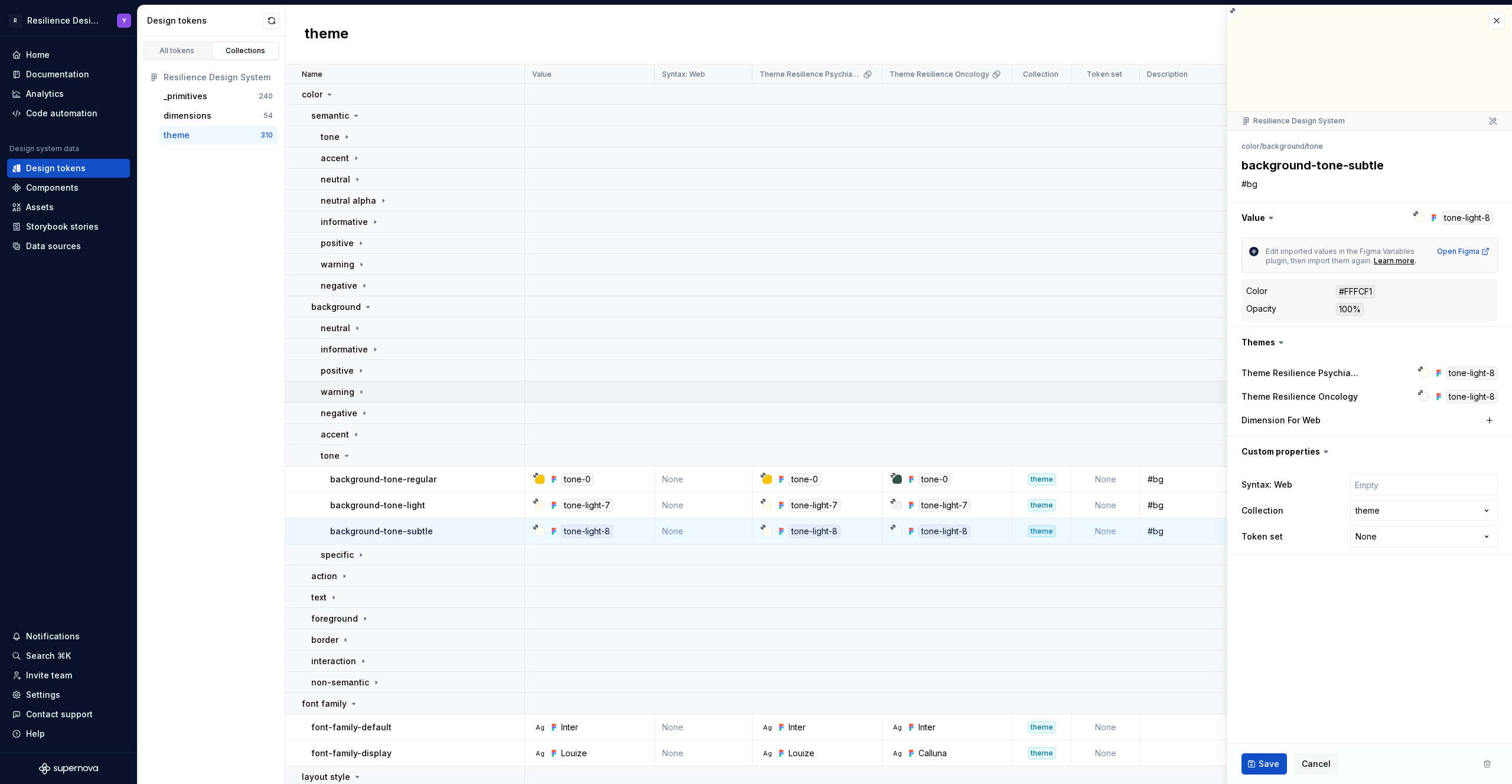
click at [376, 395] on div "warning" at bounding box center [422, 392] width 203 height 12
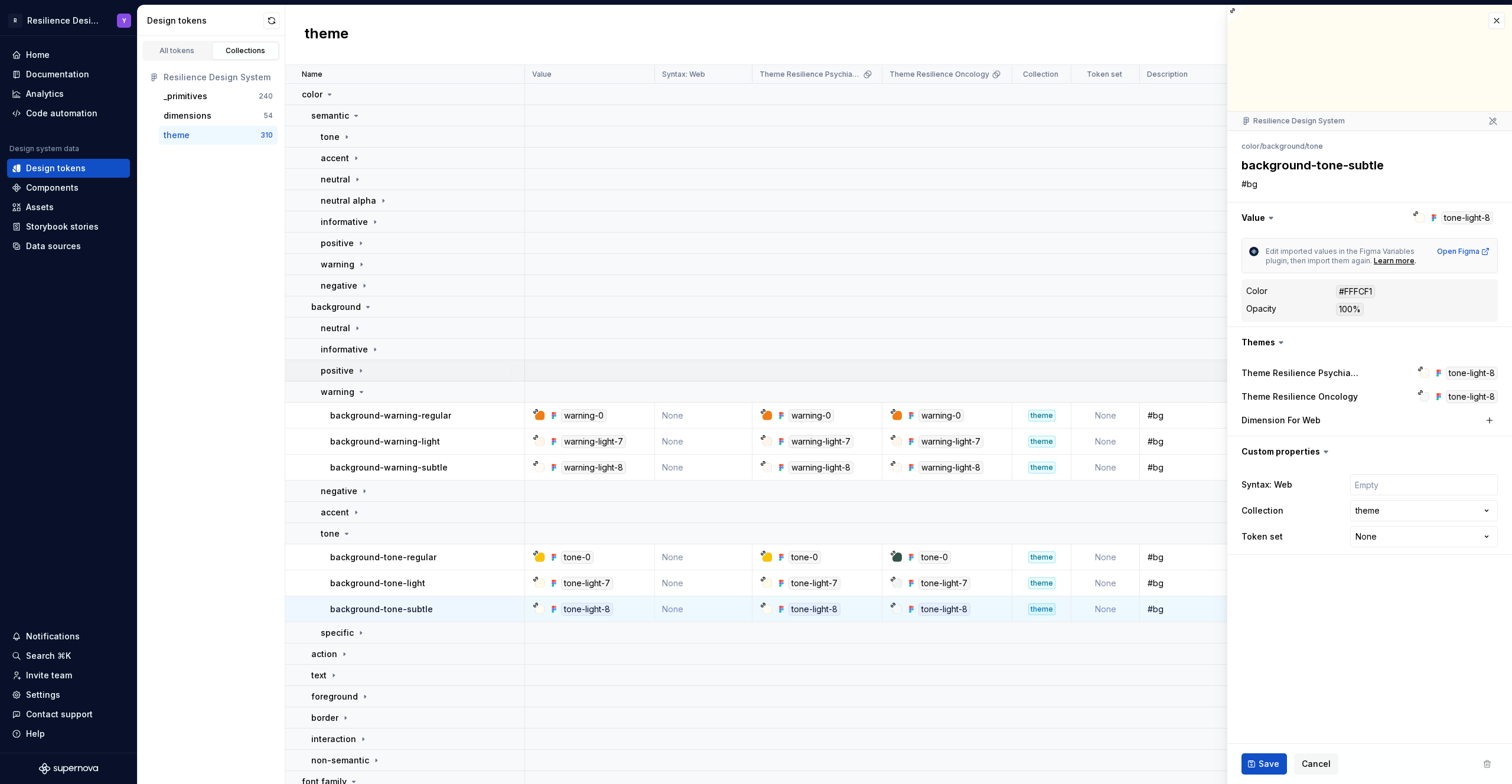
click at [383, 372] on div "positive" at bounding box center [422, 371] width 203 height 12
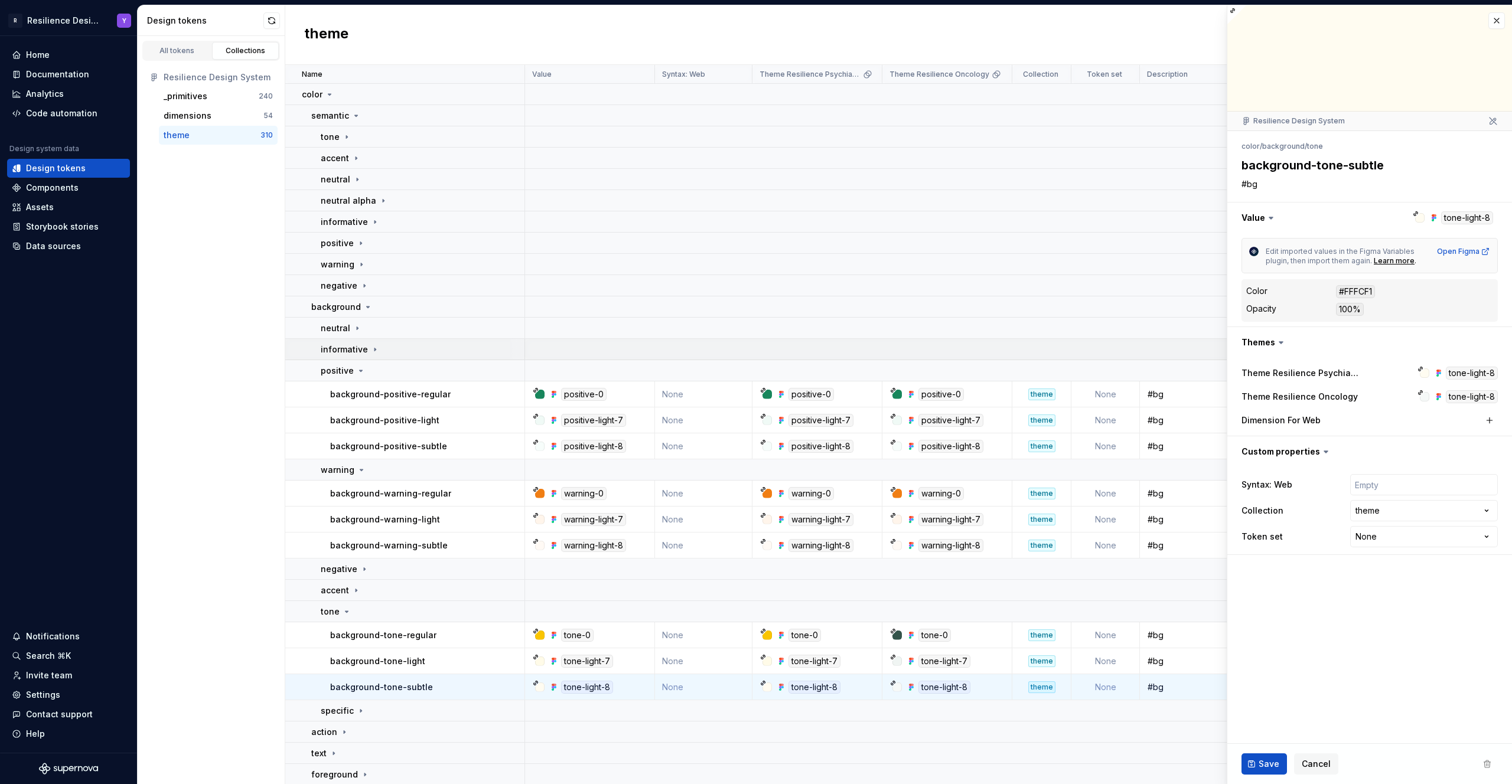
click at [378, 349] on div "informative" at bounding box center [422, 350] width 203 height 12
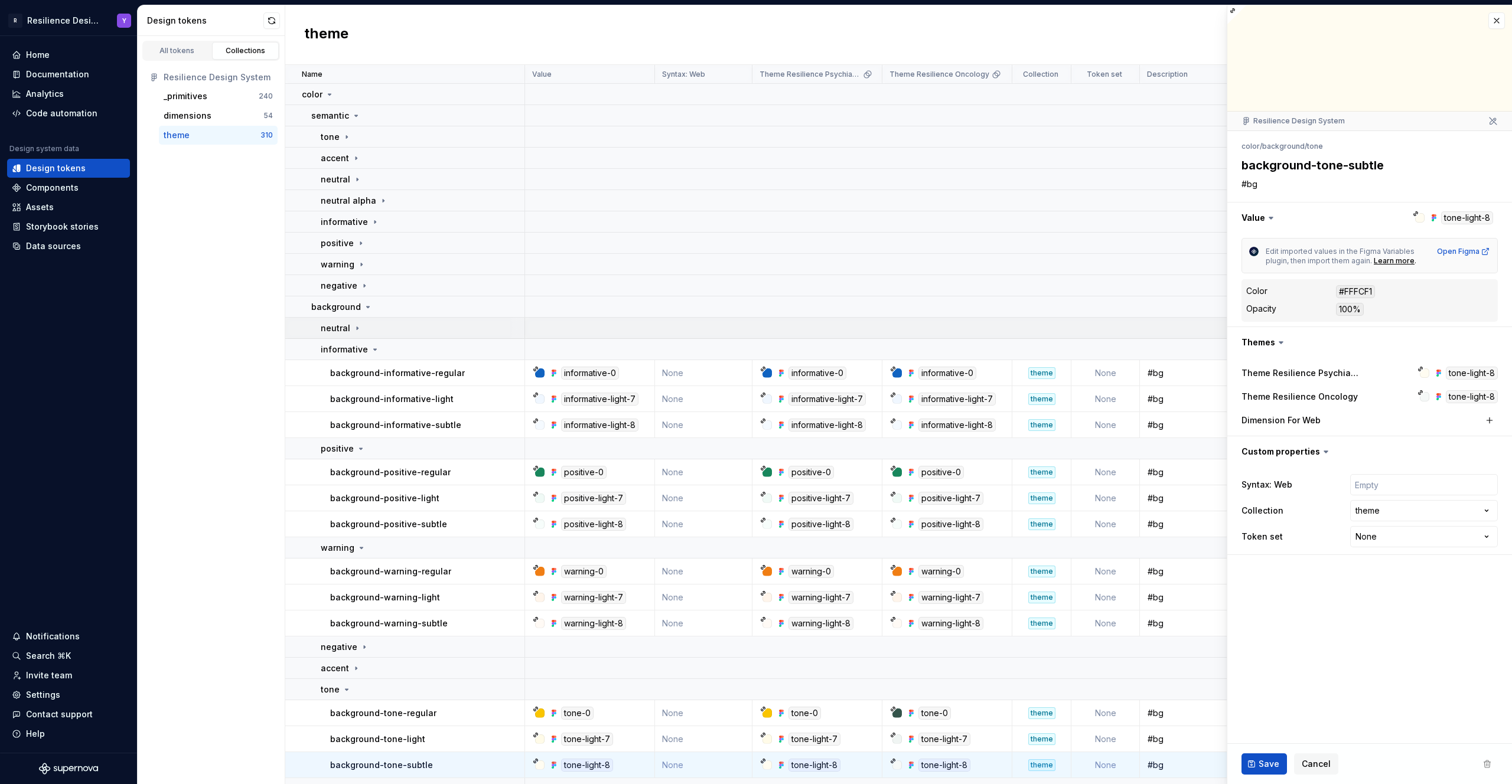
click at [378, 326] on div "neutral" at bounding box center [422, 328] width 203 height 12
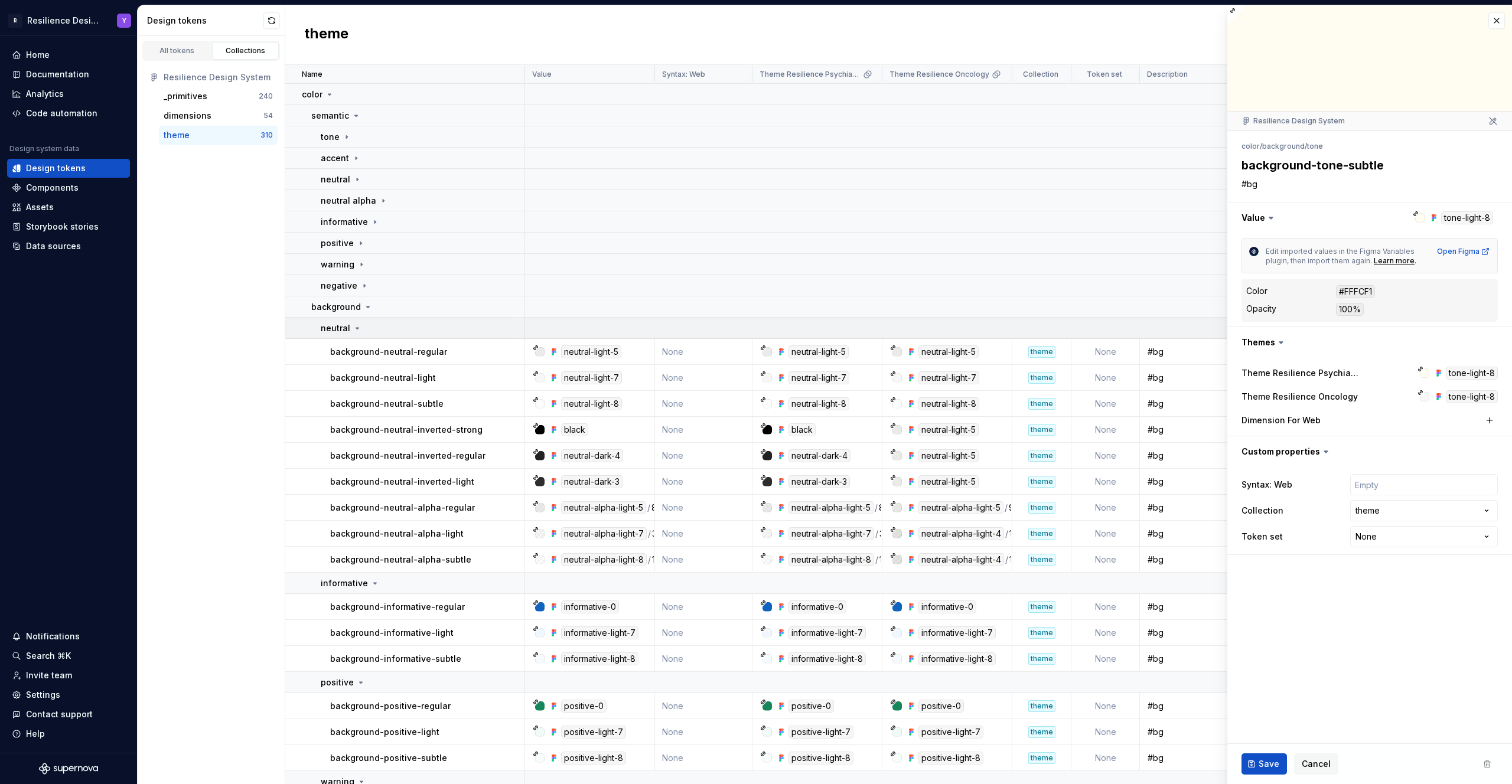
click at [378, 326] on div "neutral" at bounding box center [422, 328] width 203 height 12
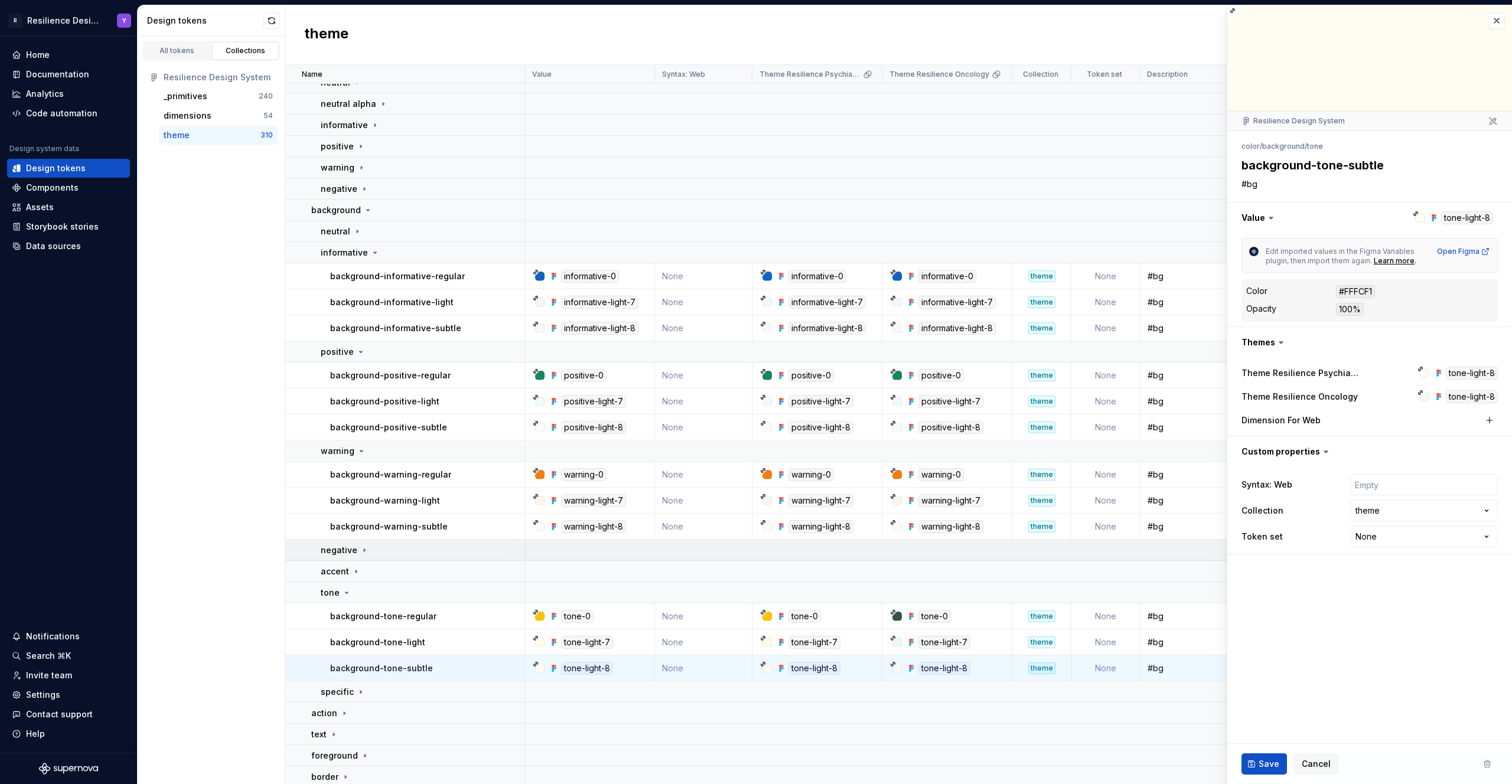
scroll to position [135, 0]
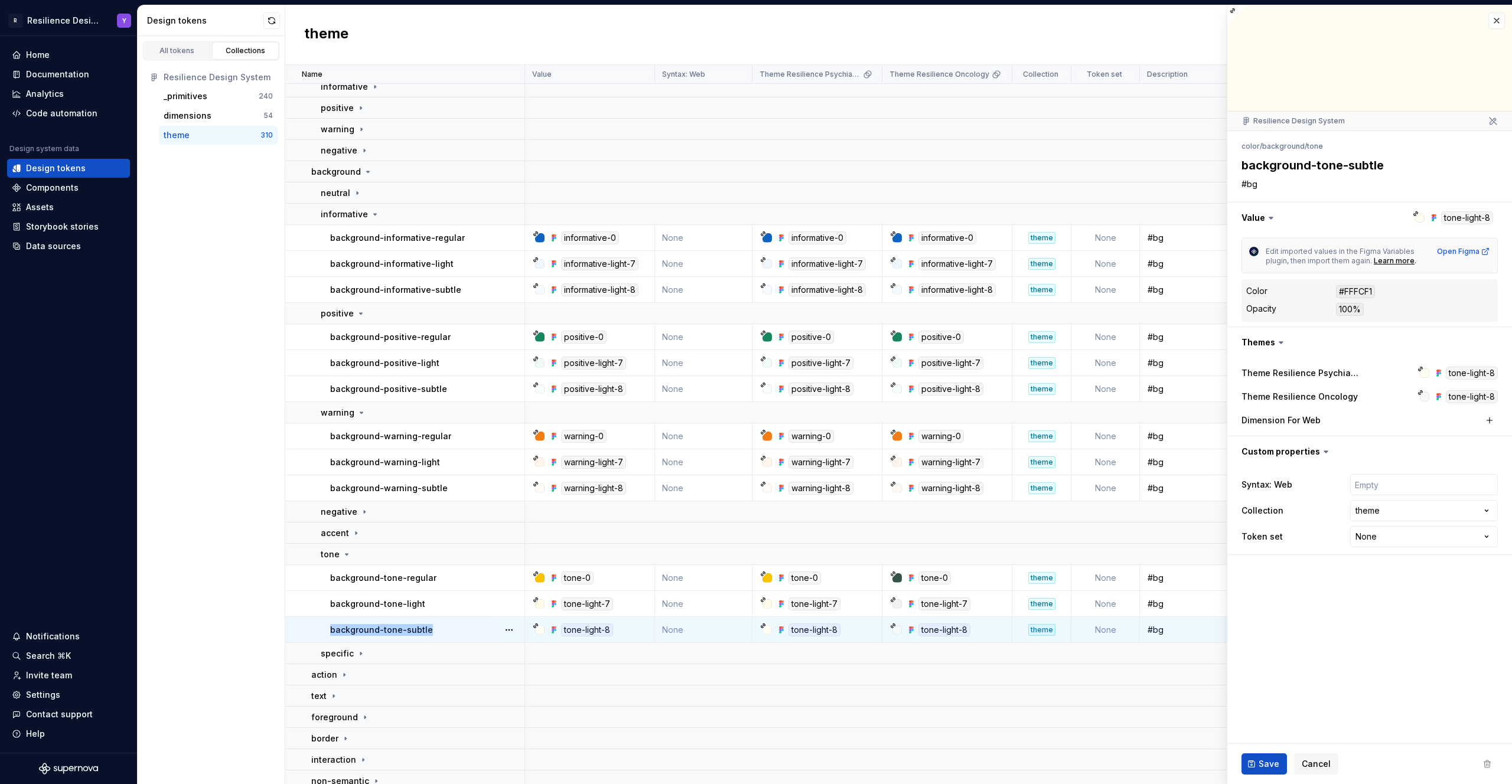
drag, startPoint x: 445, startPoint y: 628, endPoint x: 319, endPoint y: 631, distance: 126.0
click at [319, 631] on td "background-tone-subtle" at bounding box center [405, 631] width 240 height 26
copy p "background-tone-subtle"
type textarea "*"
